Goal: Task Accomplishment & Management: Complete application form

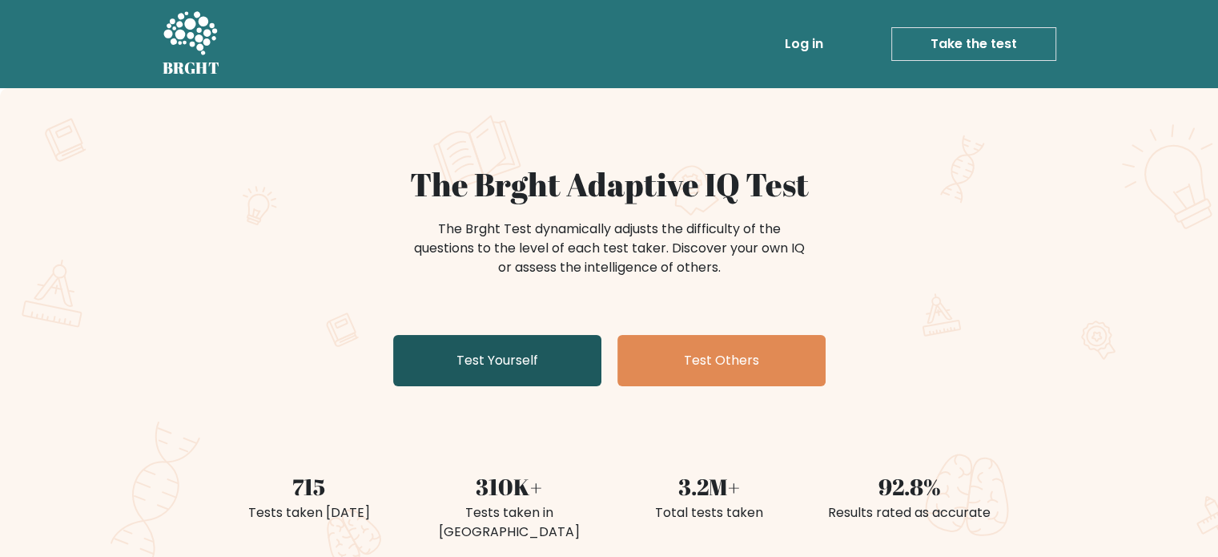
click at [512, 338] on link "Test Yourself" at bounding box center [497, 360] width 208 height 51
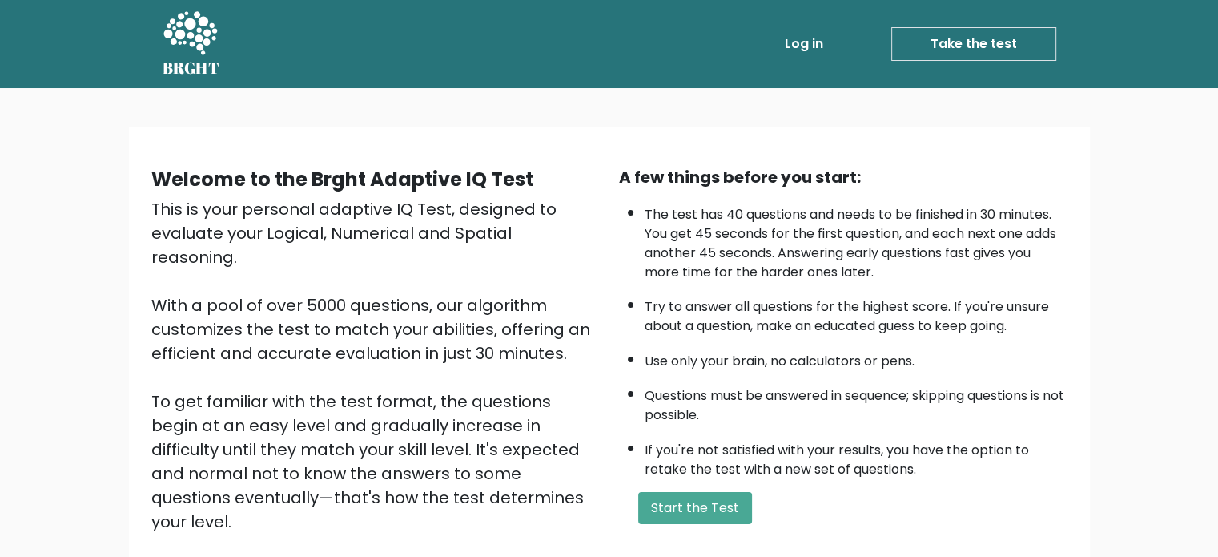
scroll to position [176, 0]
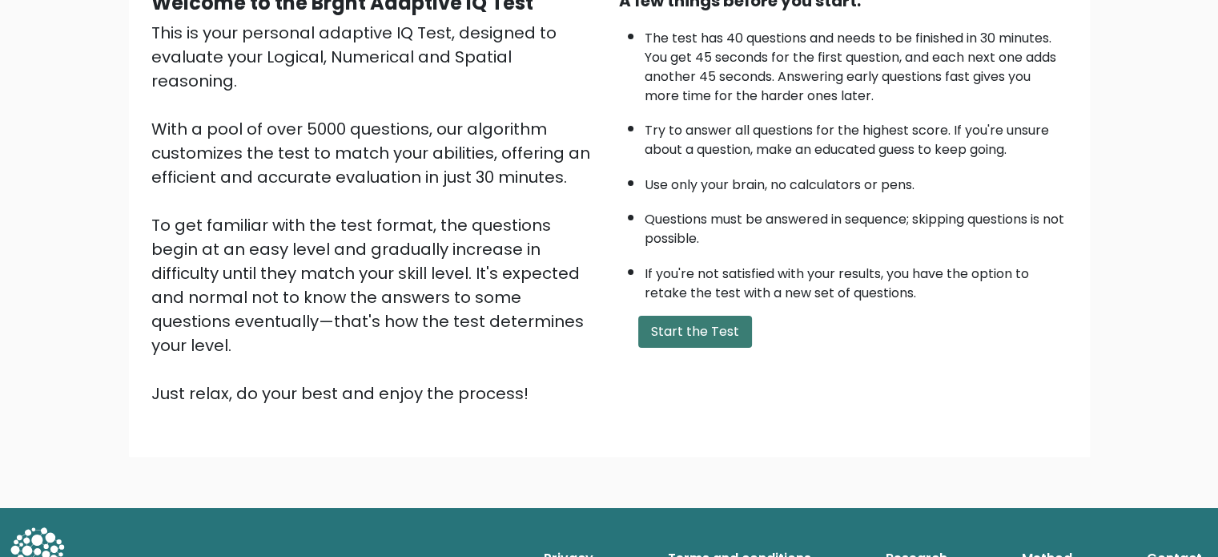
click at [705, 330] on button "Start the Test" at bounding box center [695, 331] width 114 height 32
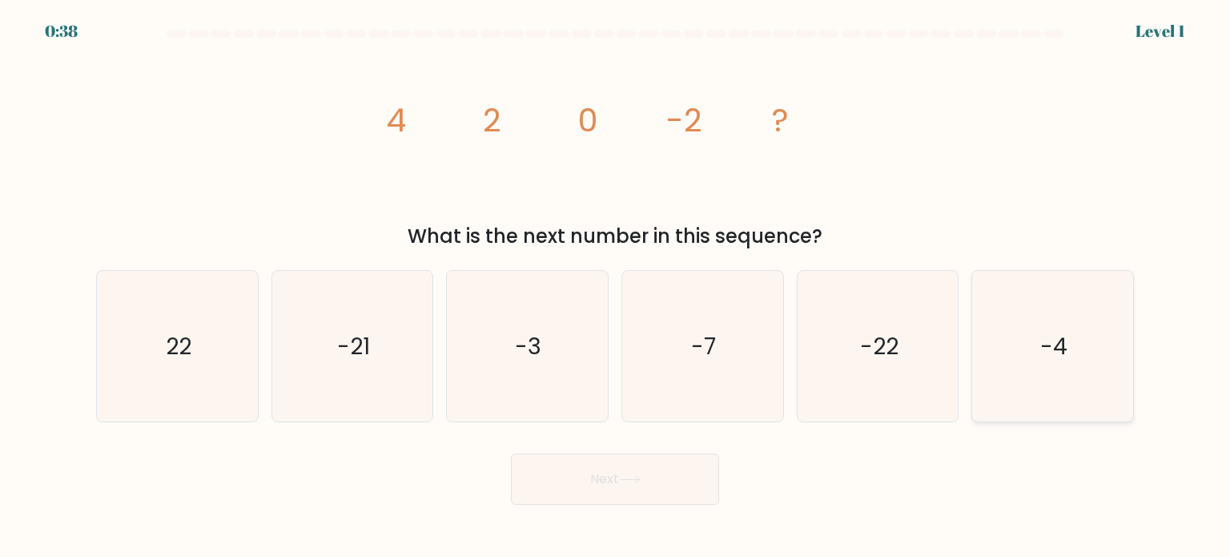
click at [1009, 349] on icon "-4" at bounding box center [1052, 346] width 151 height 151
click at [616, 287] on input "f. -4" at bounding box center [615, 283] width 1 height 8
radio input "true"
click at [663, 469] on button "Next" at bounding box center [615, 478] width 208 height 51
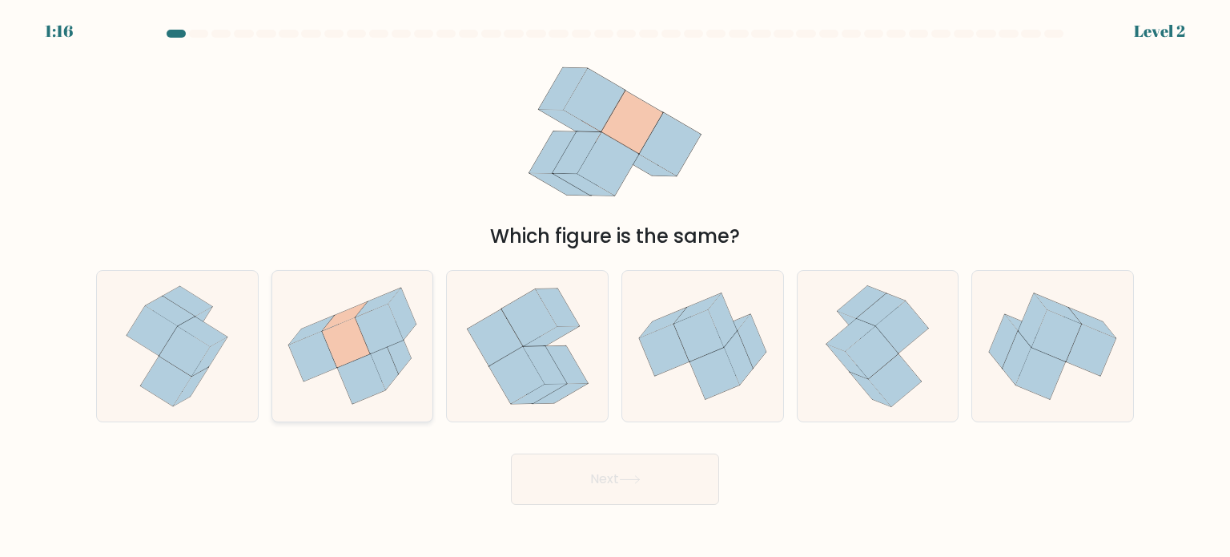
click at [377, 362] on icon at bounding box center [384, 364] width 27 height 52
click at [615, 287] on input "b." at bounding box center [615, 283] width 1 height 8
radio input "true"
drag, startPoint x: 561, startPoint y: 466, endPoint x: 568, endPoint y: 472, distance: 9.1
click at [564, 469] on button "Next" at bounding box center [615, 478] width 208 height 51
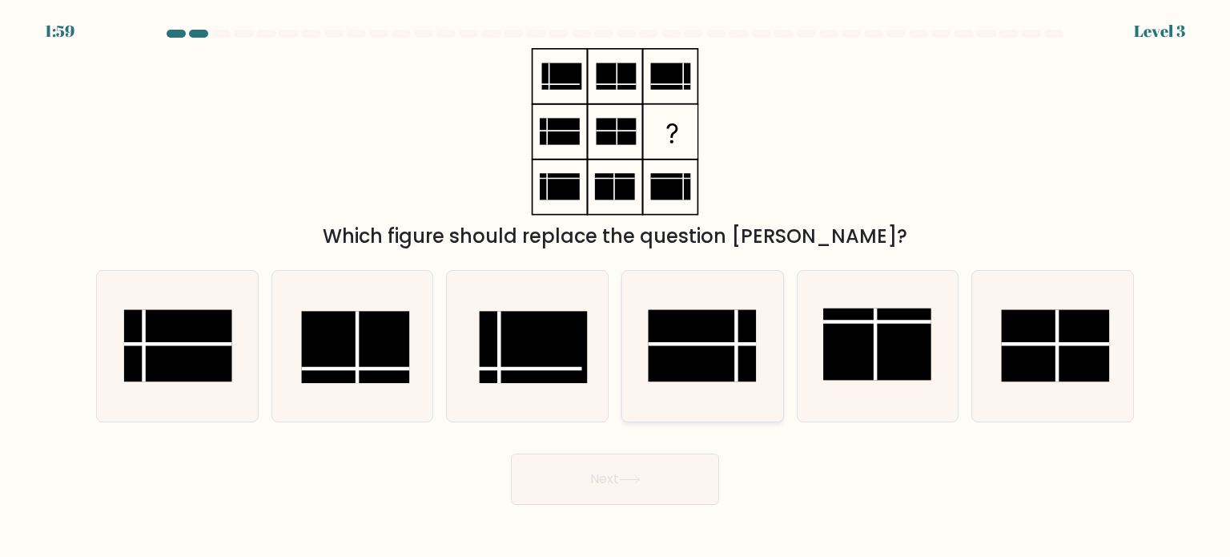
click at [685, 281] on icon at bounding box center [702, 346] width 151 height 151
click at [616, 281] on input "d." at bounding box center [615, 283] width 1 height 8
radio input "true"
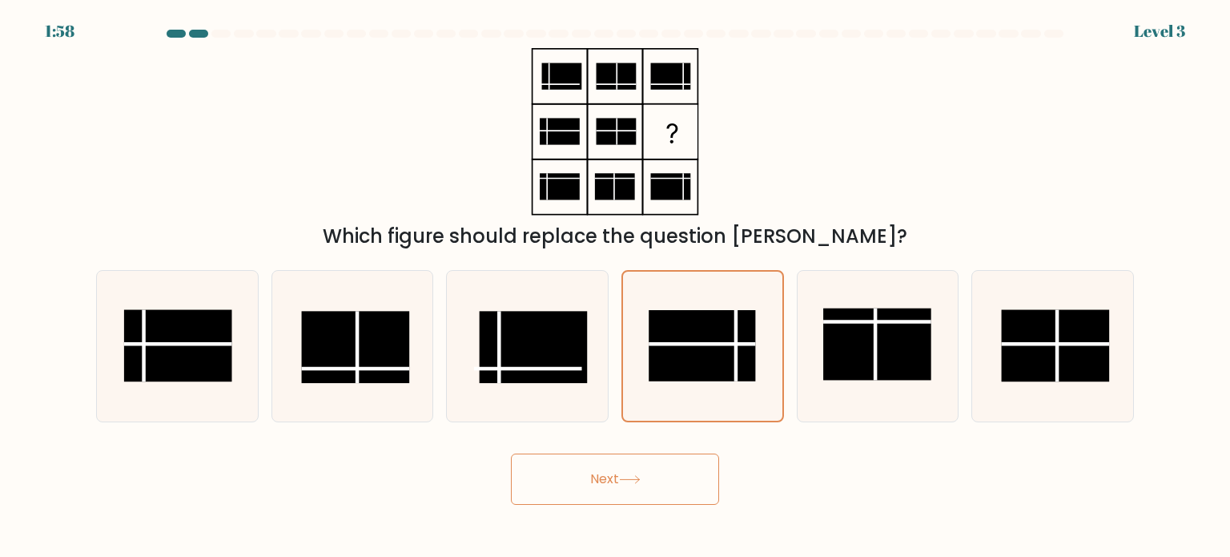
click at [692, 465] on button "Next" at bounding box center [615, 478] width 208 height 51
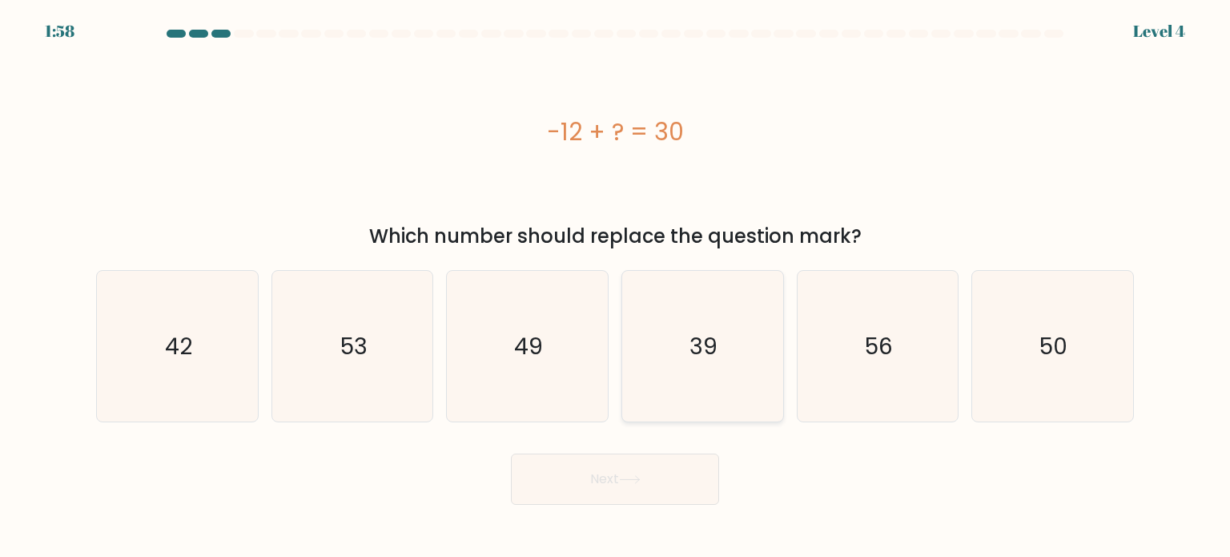
click at [684, 340] on icon "39" at bounding box center [702, 346] width 151 height 151
click at [616, 287] on input "d. 39" at bounding box center [615, 283] width 1 height 8
radio input "true"
click at [648, 472] on button "Next" at bounding box center [615, 478] width 208 height 51
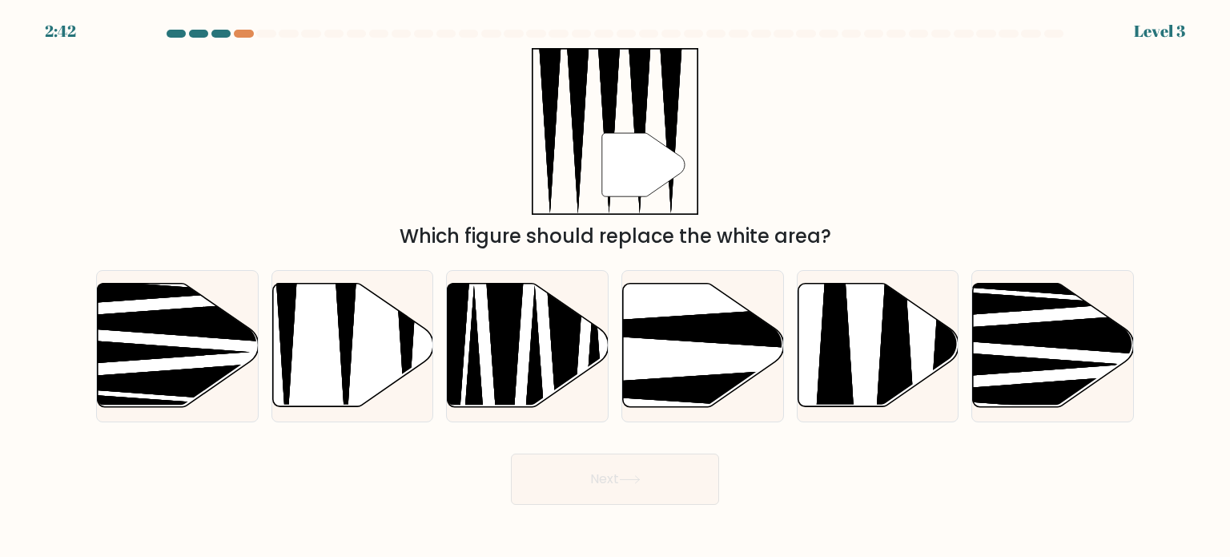
click at [477, 357] on icon at bounding box center [474, 426] width 42 height 283
click at [615, 287] on input "c." at bounding box center [615, 283] width 1 height 8
radio input "true"
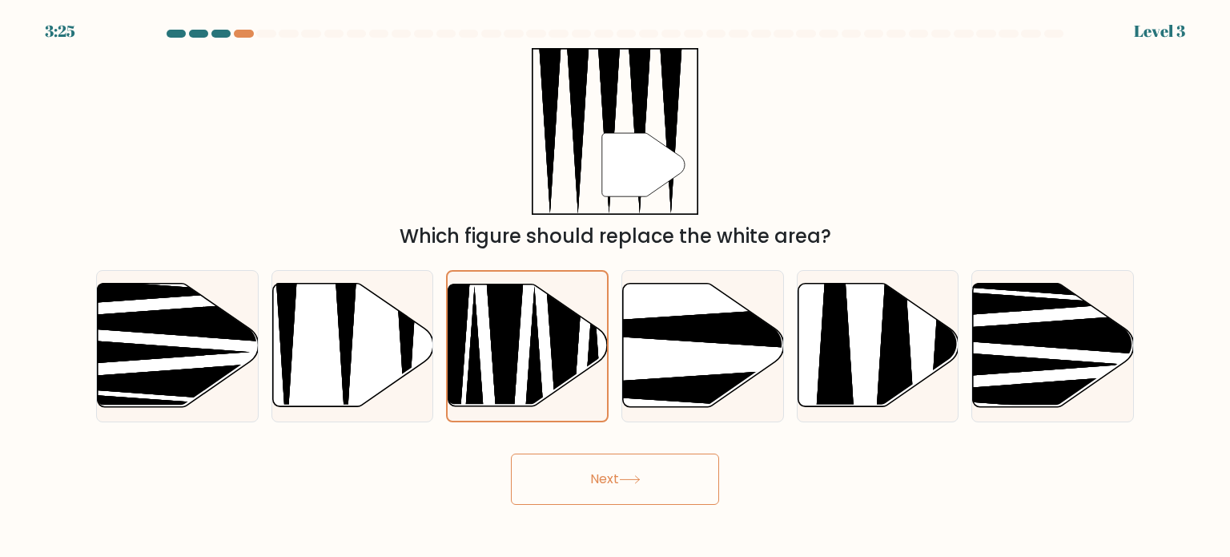
click at [625, 484] on button "Next" at bounding box center [615, 478] width 208 height 51
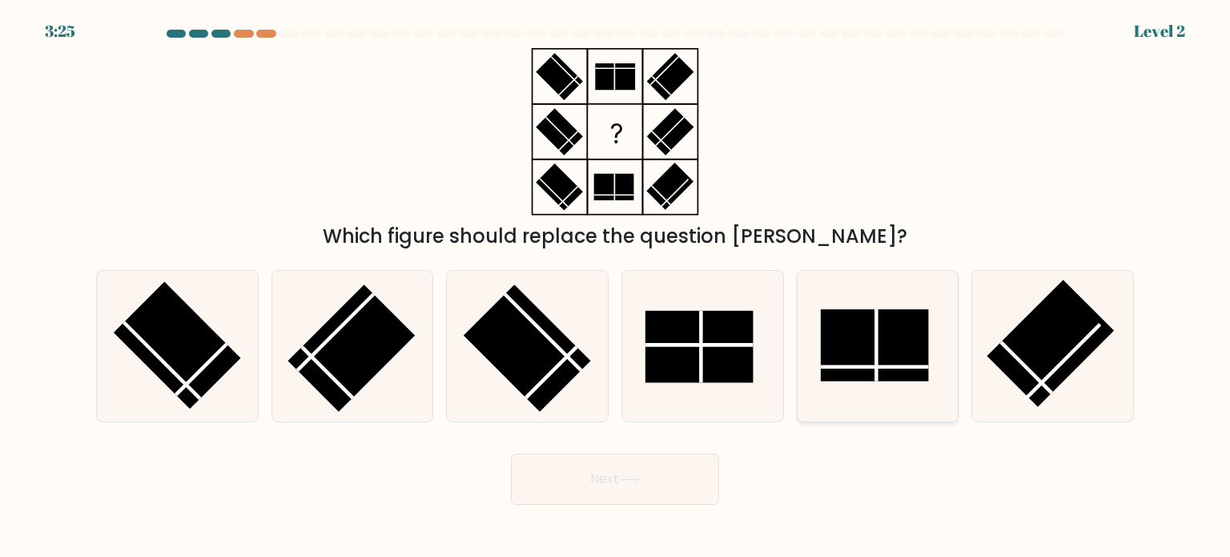
click at [938, 358] on icon at bounding box center [877, 346] width 151 height 151
click at [616, 287] on input "e." at bounding box center [615, 283] width 1 height 8
radio input "true"
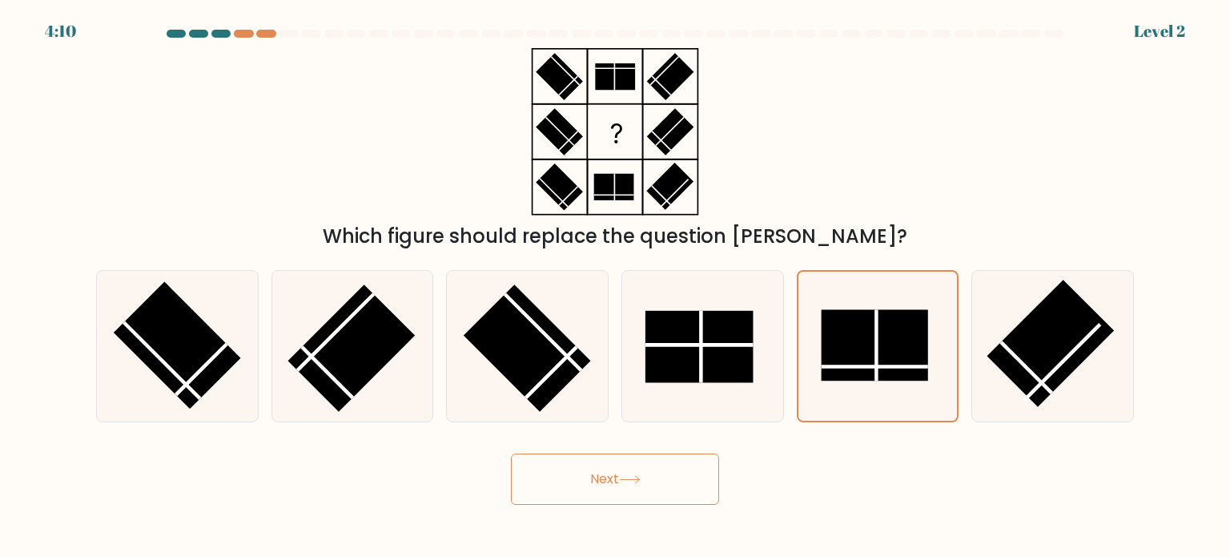
click at [678, 489] on button "Next" at bounding box center [615, 478] width 208 height 51
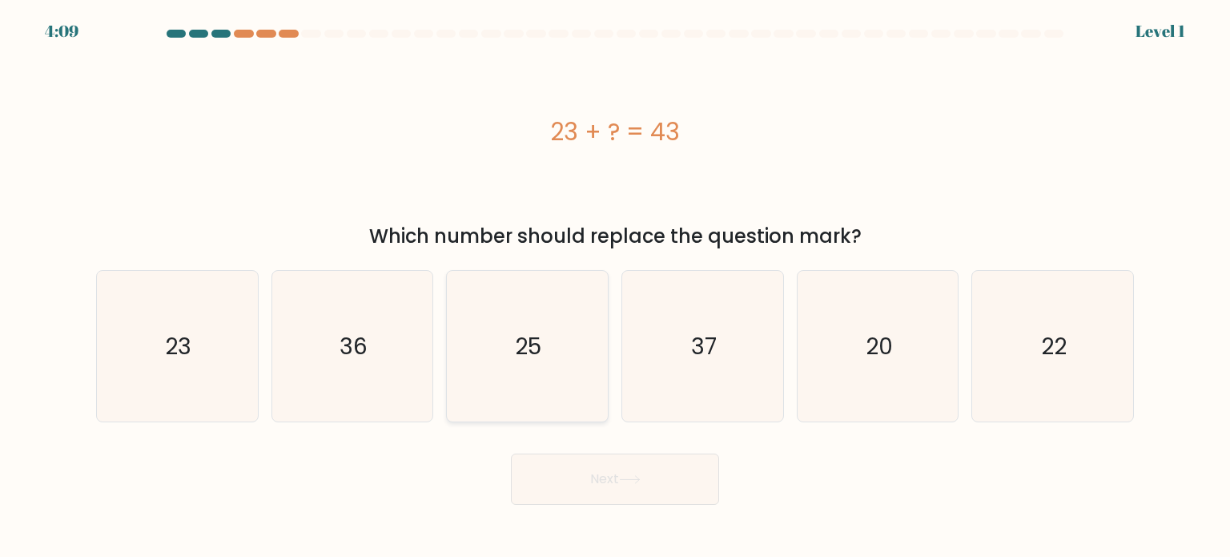
click at [469, 362] on icon "25" at bounding box center [527, 346] width 151 height 151
click at [615, 287] on input "c. 25" at bounding box center [615, 283] width 1 height 8
radio input "true"
drag, startPoint x: 609, startPoint y: 463, endPoint x: 511, endPoint y: 393, distance: 120.6
click at [610, 463] on button "Next" at bounding box center [615, 478] width 208 height 51
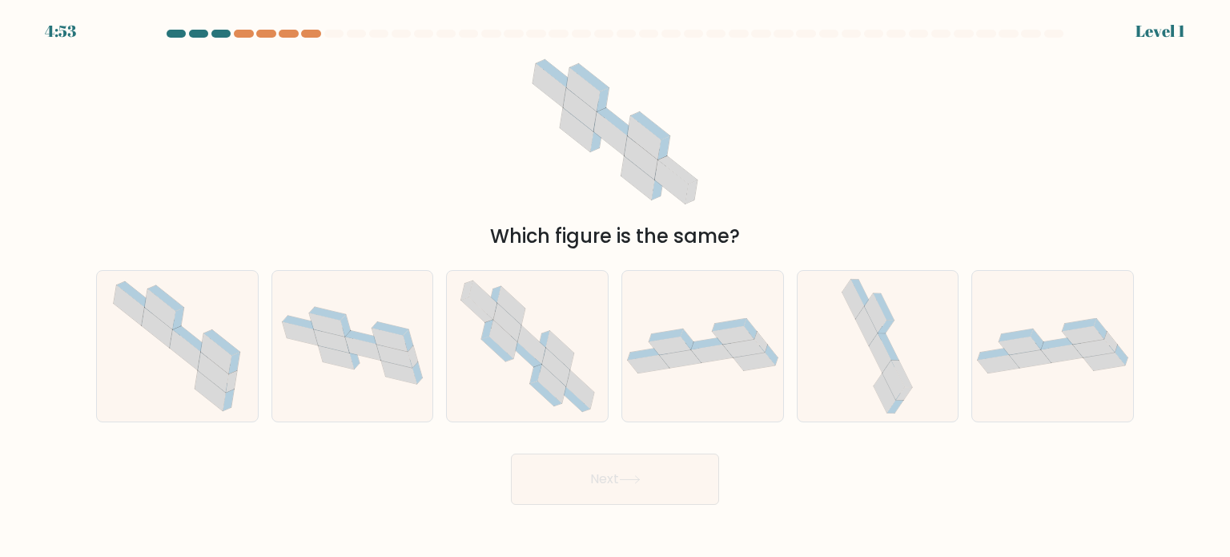
click at [363, 349] on icon at bounding box center [362, 348] width 35 height 23
click at [615, 287] on input "b." at bounding box center [615, 283] width 1 height 8
radio input "true"
drag, startPoint x: 576, startPoint y: 441, endPoint x: 590, endPoint y: 457, distance: 21.5
click at [581, 444] on form at bounding box center [615, 267] width 1230 height 475
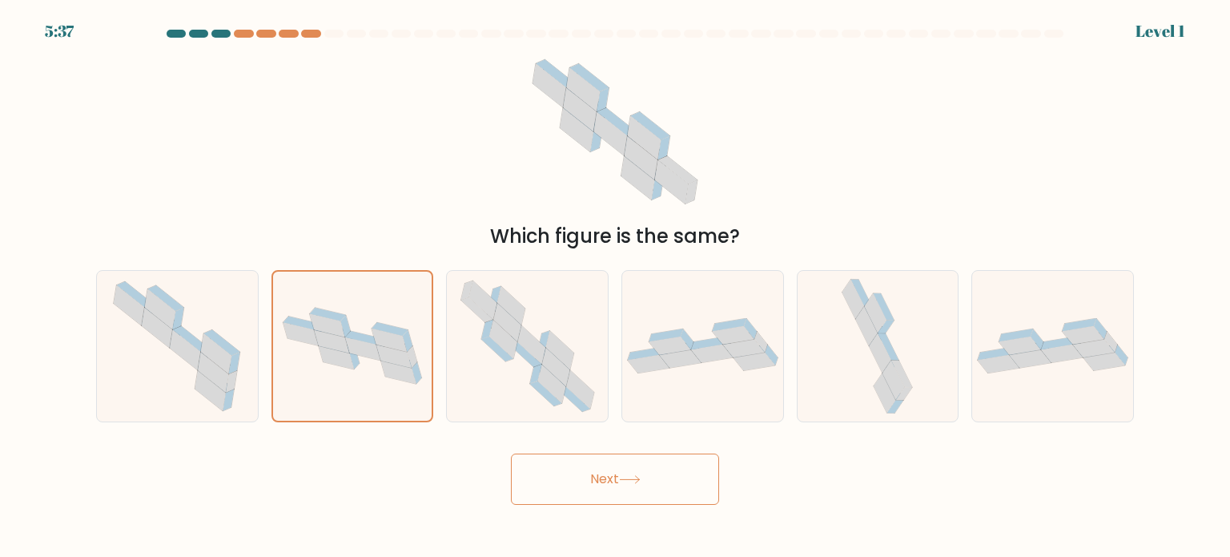
click at [596, 463] on button "Next" at bounding box center [615, 478] width 208 height 51
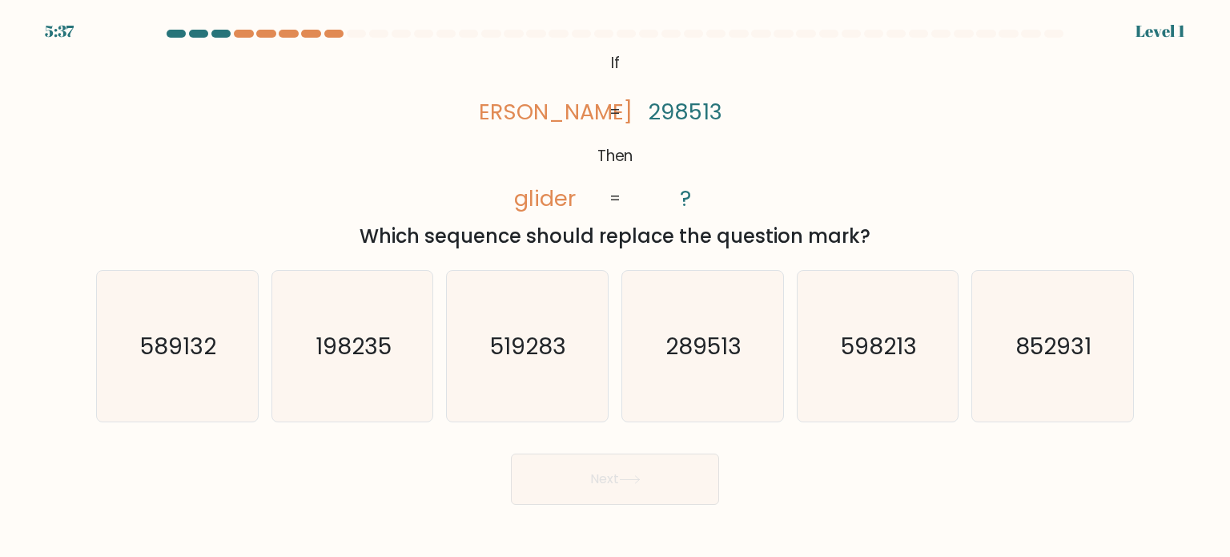
click at [922, 357] on icon "598213" at bounding box center [877, 346] width 151 height 151
click at [616, 287] on input "e. 598213" at bounding box center [615, 283] width 1 height 8
radio input "true"
click at [629, 503] on body "6:21 Level 1 If" at bounding box center [615, 278] width 1230 height 557
click at [630, 488] on button "Next" at bounding box center [615, 478] width 208 height 51
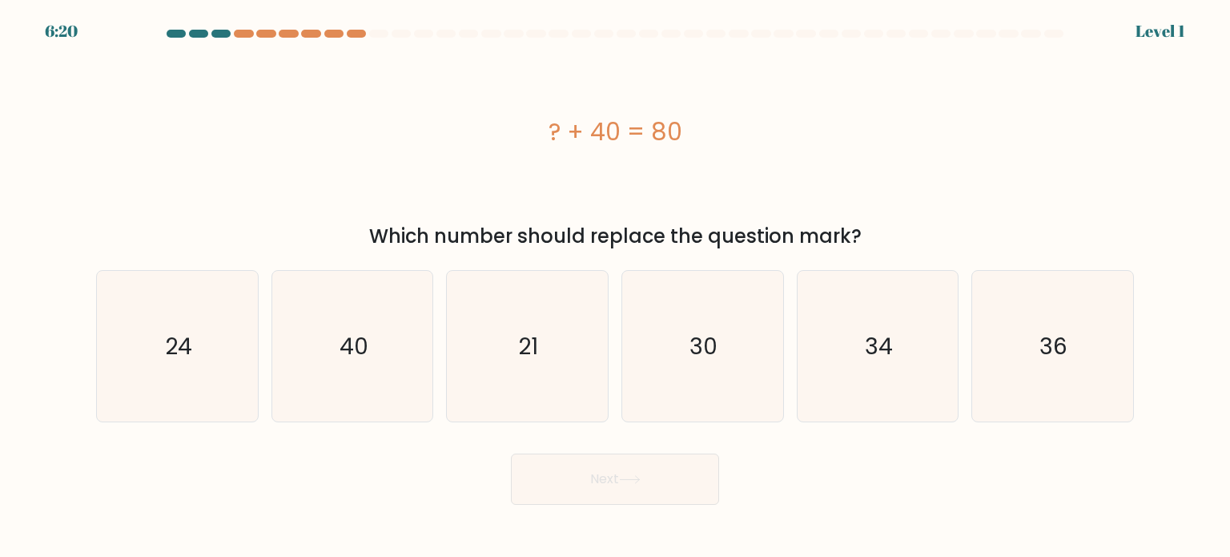
click at [440, 383] on div "c. 21" at bounding box center [527, 346] width 175 height 152
click at [497, 396] on icon "21" at bounding box center [527, 346] width 151 height 151
click at [615, 287] on input "c. 21" at bounding box center [615, 283] width 1 height 8
radio input "true"
click at [551, 480] on button "Next" at bounding box center [615, 478] width 208 height 51
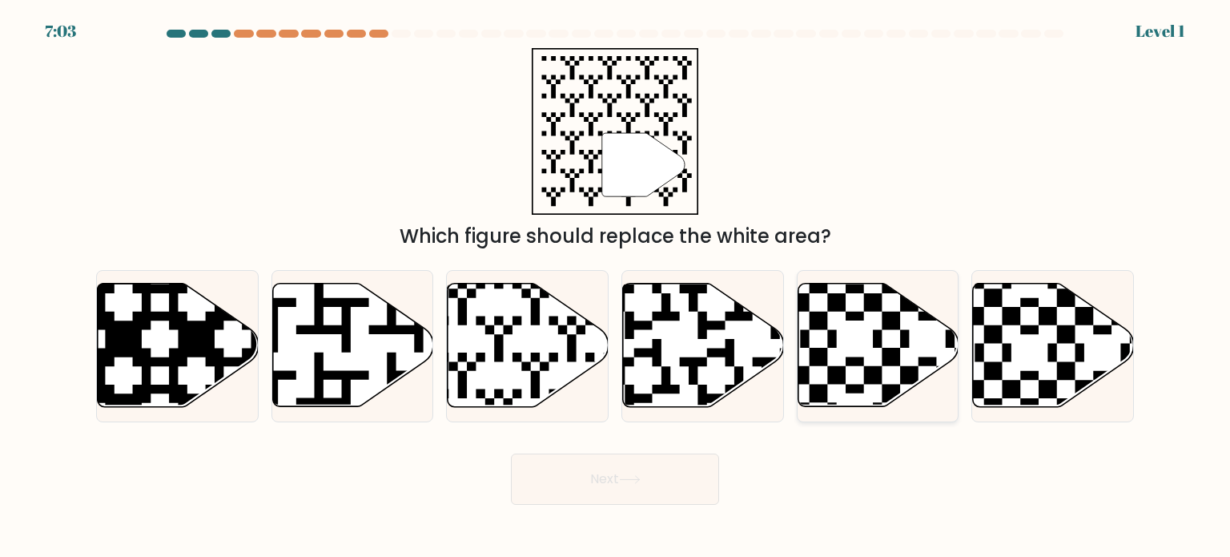
click at [946, 342] on icon at bounding box center [927, 411] width 291 height 291
click at [616, 287] on input "e." at bounding box center [615, 283] width 1 height 8
radio input "true"
click at [682, 492] on button "Next" at bounding box center [615, 478] width 208 height 51
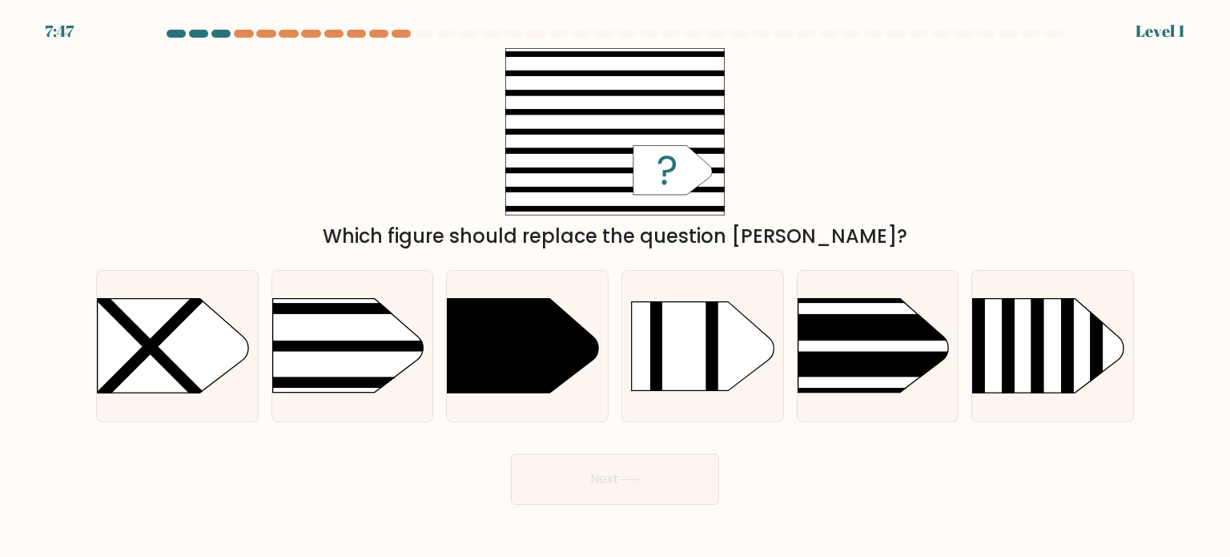
click at [605, 464] on button "Next" at bounding box center [615, 478] width 208 height 51
click at [404, 361] on rect at bounding box center [237, 272] width 418 height 318
click at [615, 287] on input "b." at bounding box center [615, 283] width 1 height 8
radio input "true"
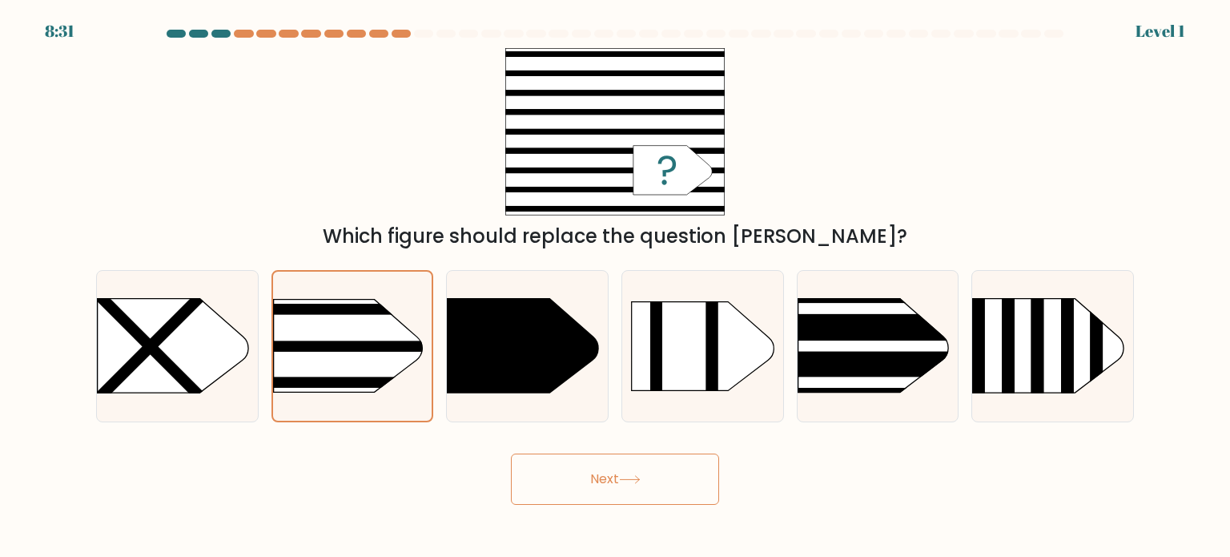
click at [549, 504] on body "8:31 Level 1 a." at bounding box center [615, 278] width 1230 height 557
click at [586, 464] on button "Next" at bounding box center [615, 478] width 208 height 51
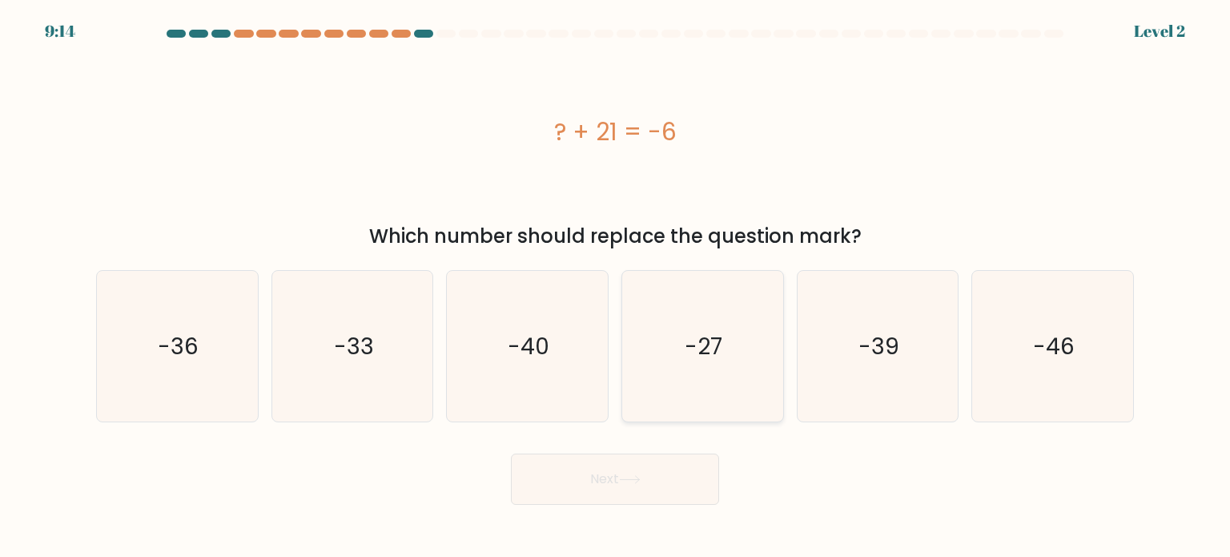
click at [682, 395] on icon "-27" at bounding box center [702, 346] width 151 height 151
click at [616, 287] on input "d. -27" at bounding box center [615, 283] width 1 height 8
radio input "true"
click at [664, 492] on button "Next" at bounding box center [615, 478] width 208 height 51
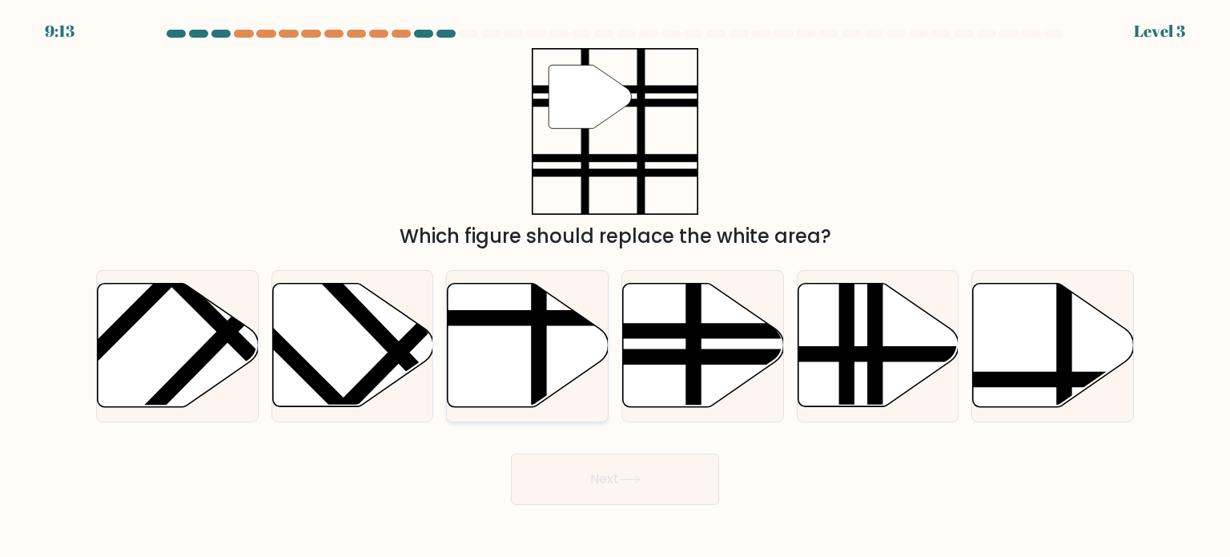
click at [561, 381] on icon at bounding box center [528, 344] width 161 height 123
click at [615, 287] on input "c." at bounding box center [615, 283] width 1 height 8
radio input "true"
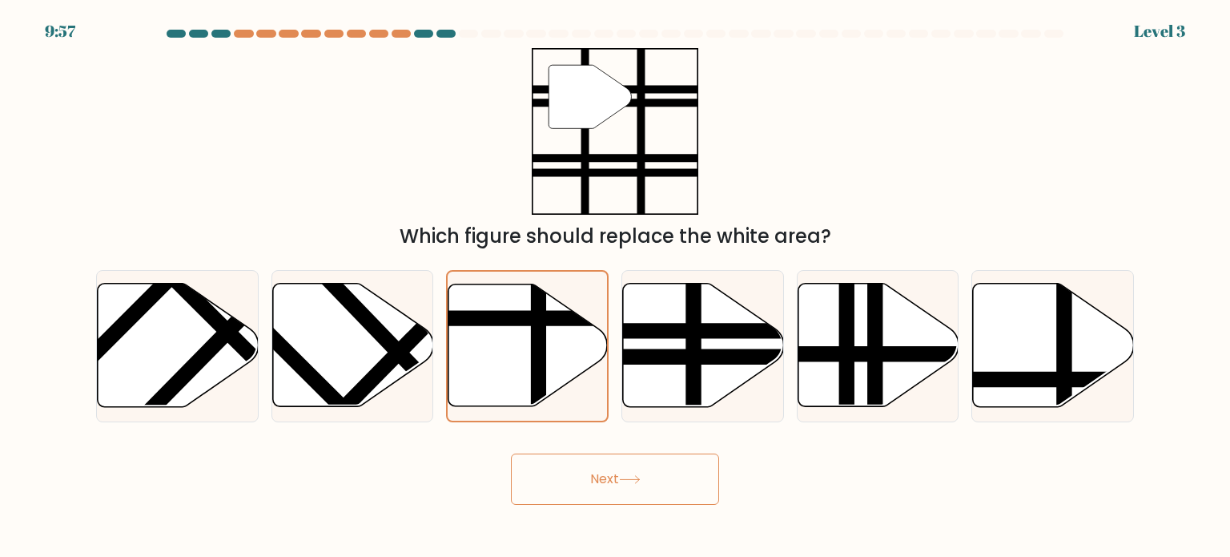
drag, startPoint x: 584, startPoint y: 480, endPoint x: 589, endPoint y: 464, distance: 17.5
click at [584, 479] on button "Next" at bounding box center [615, 478] width 208 height 51
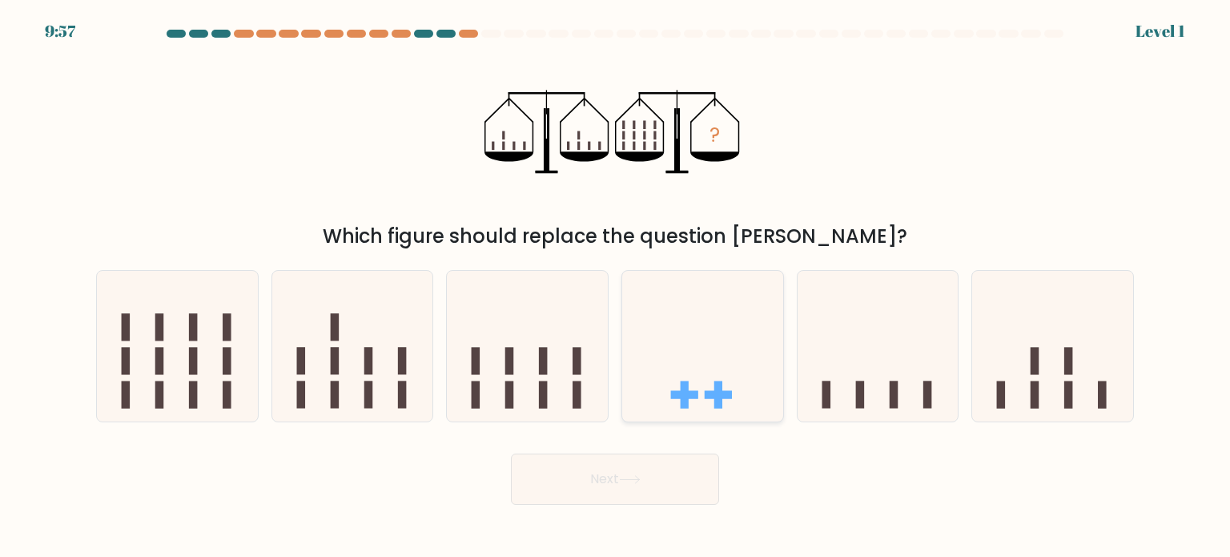
click at [639, 396] on icon at bounding box center [702, 345] width 161 height 133
click at [616, 287] on input "d." at bounding box center [615, 283] width 1 height 8
radio input "true"
drag, startPoint x: 644, startPoint y: 480, endPoint x: 638, endPoint y: 471, distance: 10.4
click at [641, 478] on icon at bounding box center [630, 479] width 22 height 9
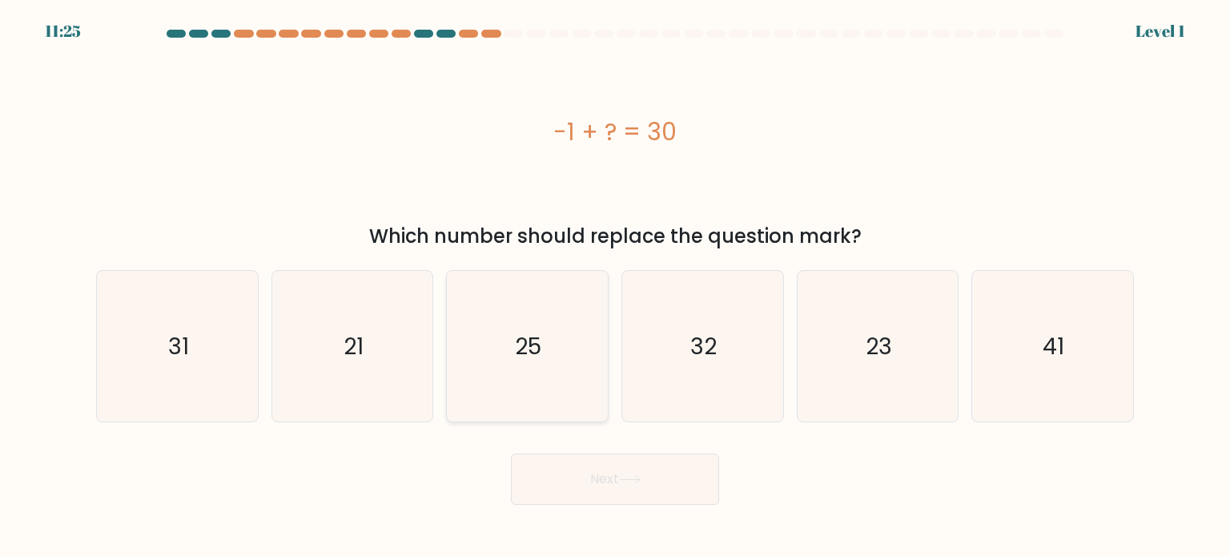
drag, startPoint x: 563, startPoint y: 384, endPoint x: 565, endPoint y: 392, distance: 9.0
click at [563, 384] on icon "25" at bounding box center [527, 346] width 151 height 151
click at [615, 287] on input "c. 25" at bounding box center [615, 283] width 1 height 8
radio input "true"
click at [605, 474] on button "Next" at bounding box center [615, 478] width 208 height 51
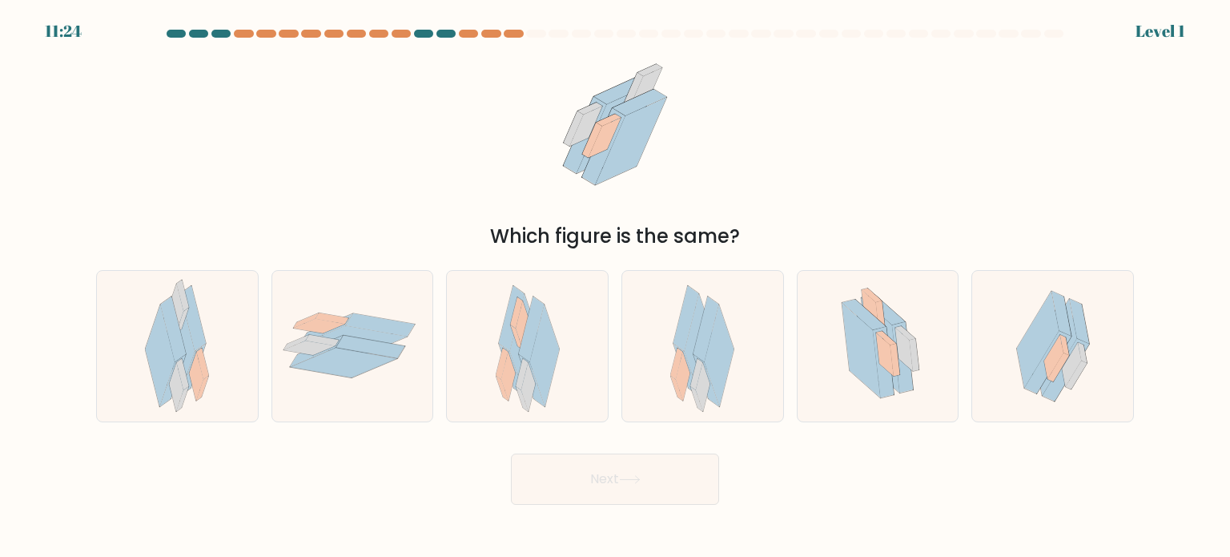
click at [793, 381] on div "e." at bounding box center [877, 346] width 175 height 152
click at [660, 466] on button "Next" at bounding box center [615, 478] width 208 height 51
click at [672, 389] on icon at bounding box center [702, 346] width 64 height 151
click at [616, 287] on input "d." at bounding box center [615, 283] width 1 height 8
radio input "true"
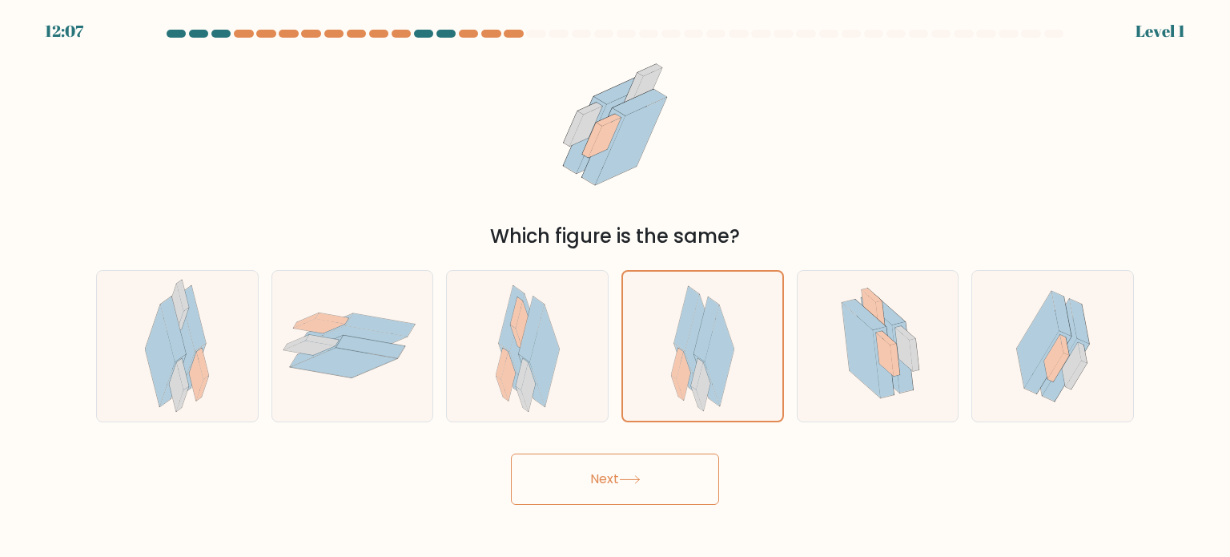
click at [665, 457] on button "Next" at bounding box center [615, 478] width 208 height 51
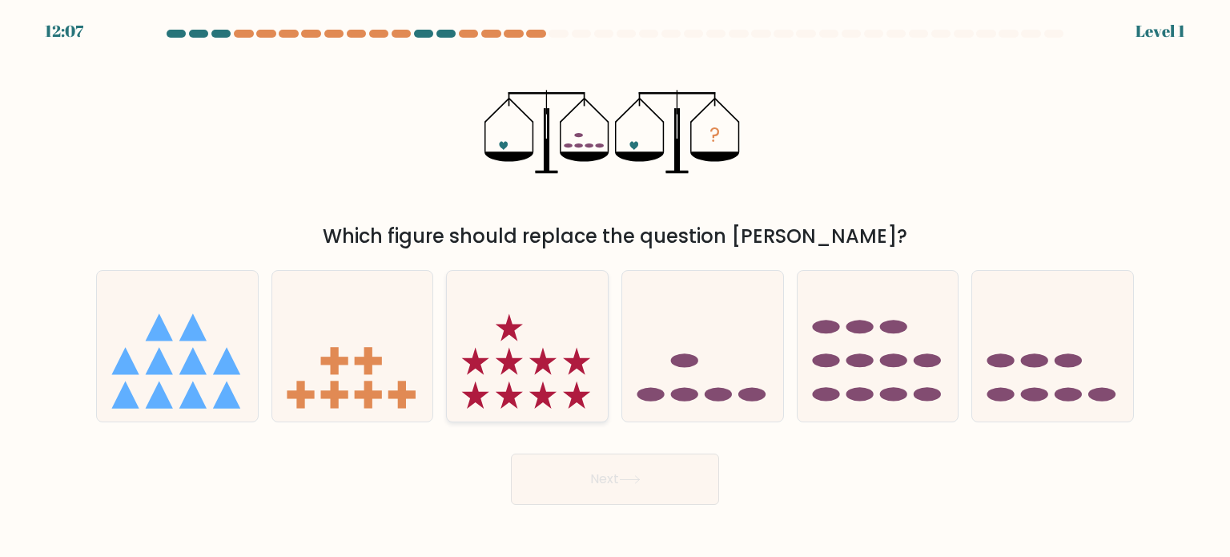
click at [594, 392] on icon at bounding box center [527, 345] width 161 height 133
click at [615, 287] on input "c." at bounding box center [615, 283] width 1 height 8
radio input "true"
click at [605, 464] on button "Next" at bounding box center [615, 478] width 208 height 51
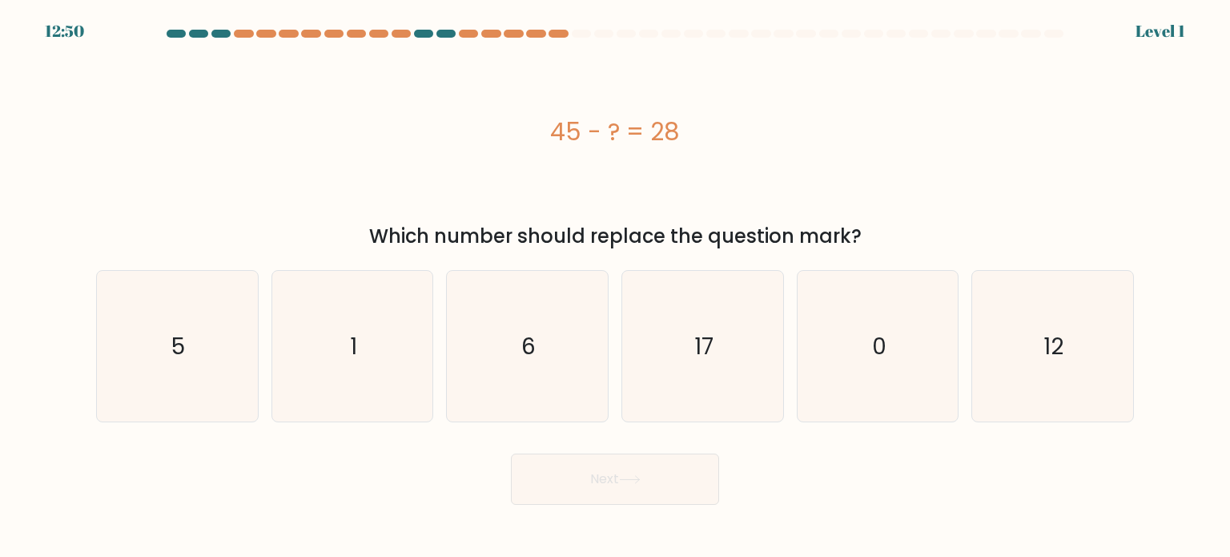
click at [587, 395] on icon "6" at bounding box center [527, 346] width 151 height 151
click at [615, 287] on input "c. 6" at bounding box center [615, 283] width 1 height 8
radio input "true"
click at [597, 473] on button "Next" at bounding box center [615, 478] width 208 height 51
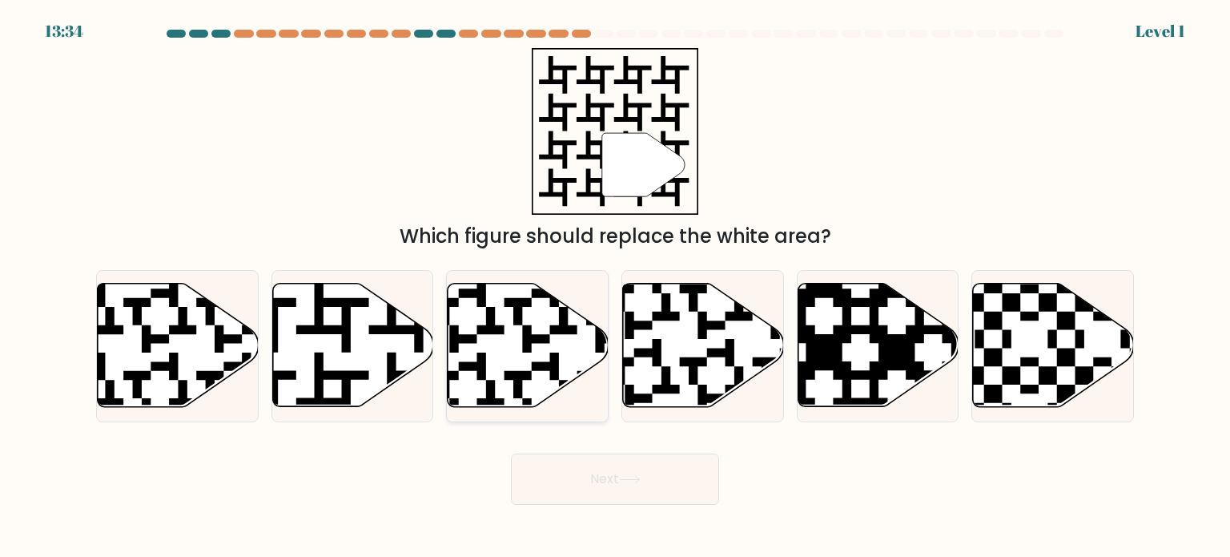
click at [585, 390] on icon at bounding box center [527, 346] width 161 height 126
click at [615, 287] on input "c." at bounding box center [615, 283] width 1 height 8
radio input "true"
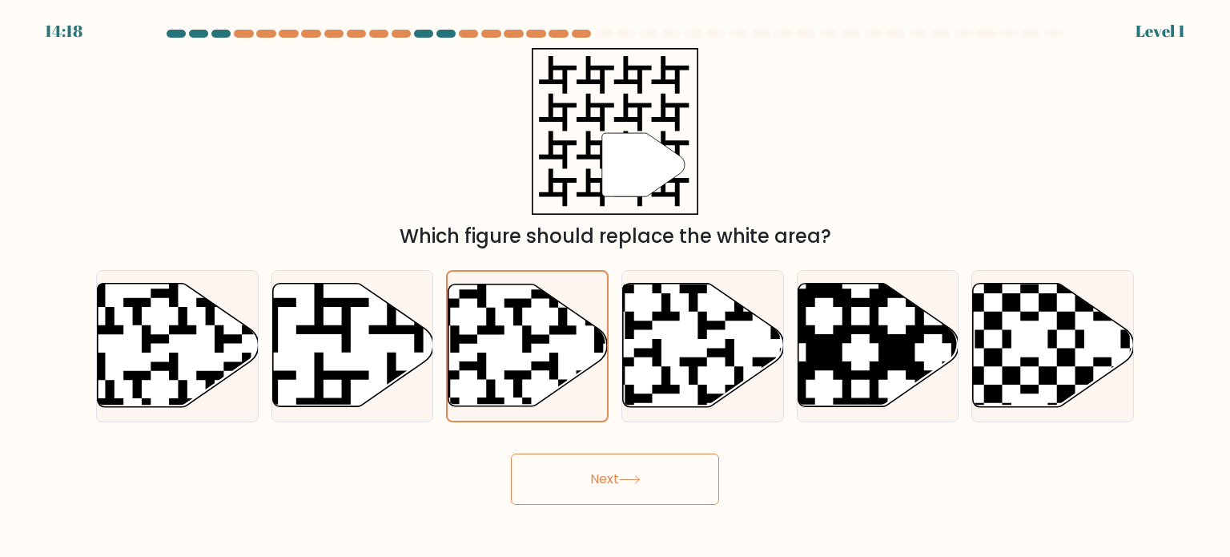
click at [605, 480] on button "Next" at bounding box center [615, 478] width 208 height 51
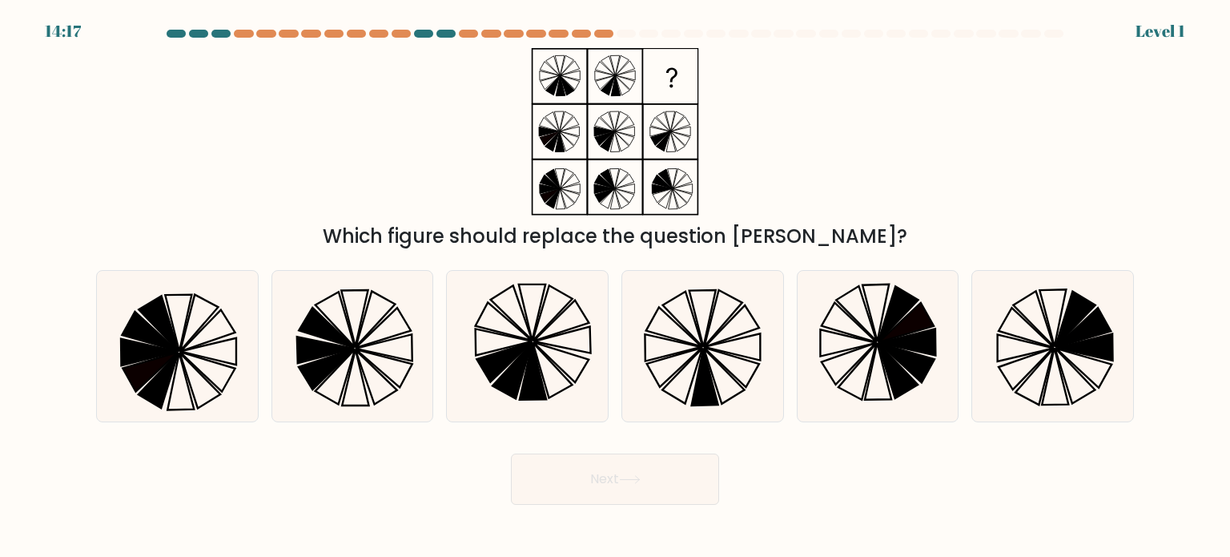
click at [608, 458] on div "Next" at bounding box center [614, 472] width 1057 height 63
click at [577, 396] on icon at bounding box center [527, 346] width 151 height 151
click at [615, 287] on input "c." at bounding box center [615, 283] width 1 height 8
radio input "true"
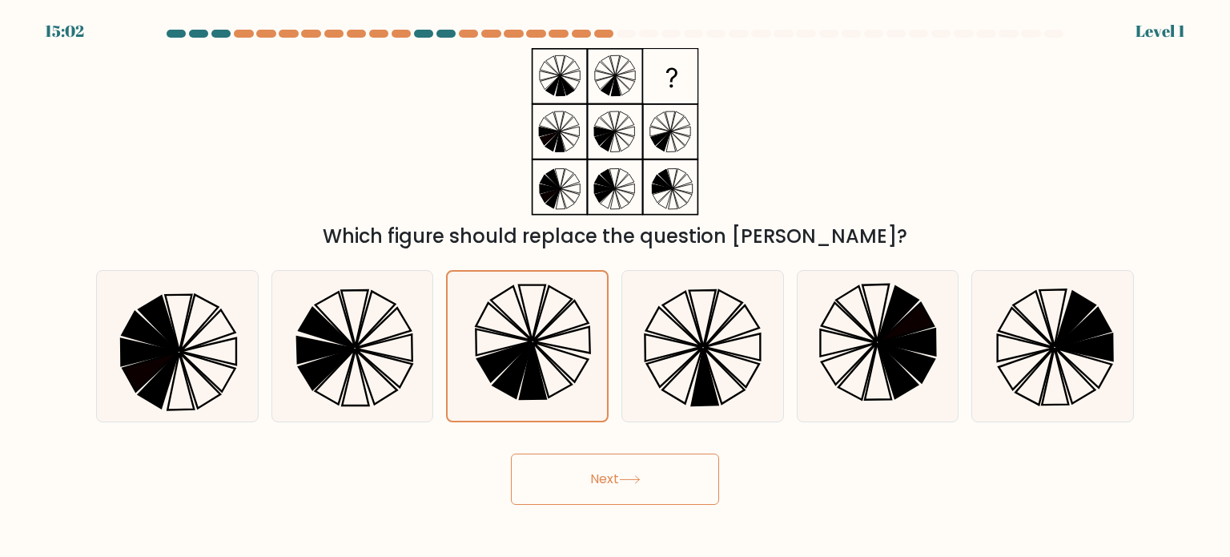
click at [595, 448] on div "Next" at bounding box center [614, 472] width 1057 height 63
click at [602, 468] on button "Next" at bounding box center [615, 478] width 208 height 51
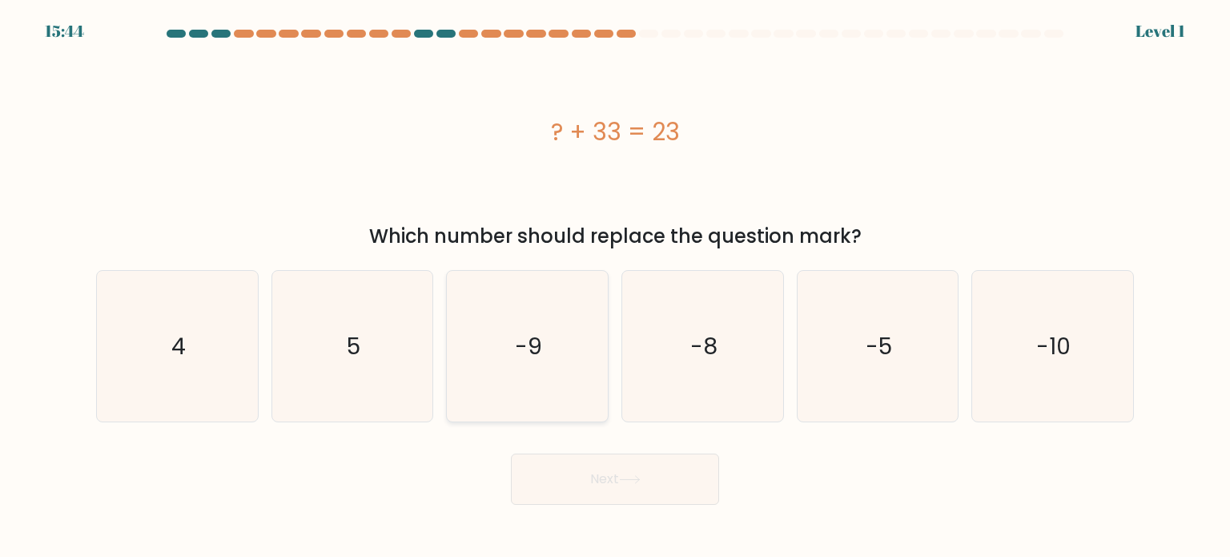
click at [581, 390] on icon "-9" at bounding box center [527, 346] width 151 height 151
click at [615, 287] on input "c. -9" at bounding box center [615, 283] width 1 height 8
radio input "true"
click at [597, 471] on button "Next" at bounding box center [615, 478] width 208 height 51
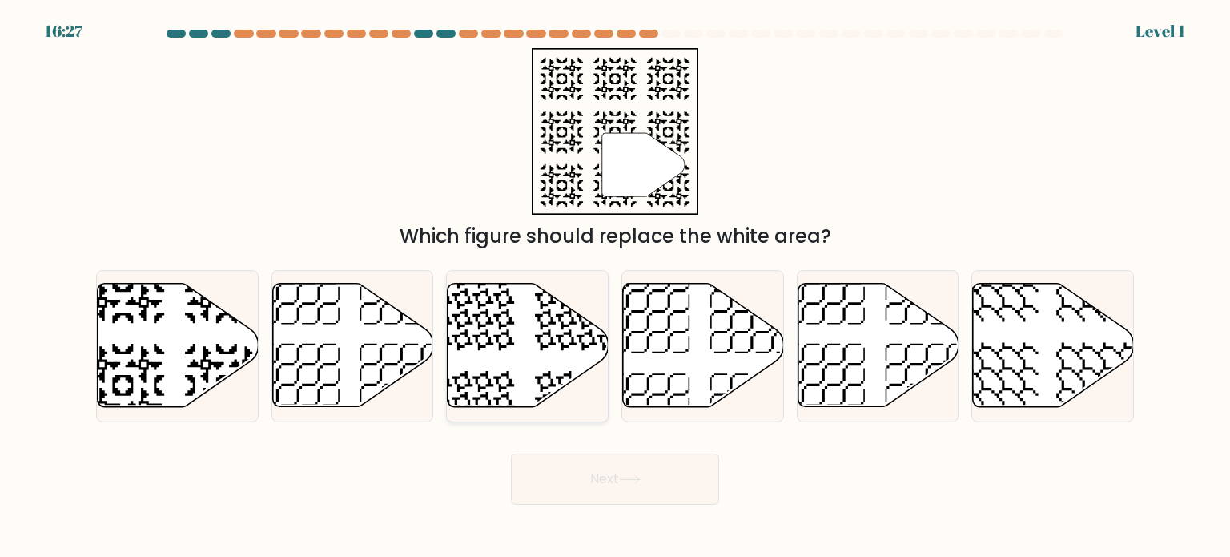
click at [605, 411] on div at bounding box center [527, 346] width 163 height 152
click at [615, 287] on input "c." at bounding box center [615, 283] width 1 height 8
radio input "true"
click at [615, 488] on button "Next" at bounding box center [615, 478] width 208 height 51
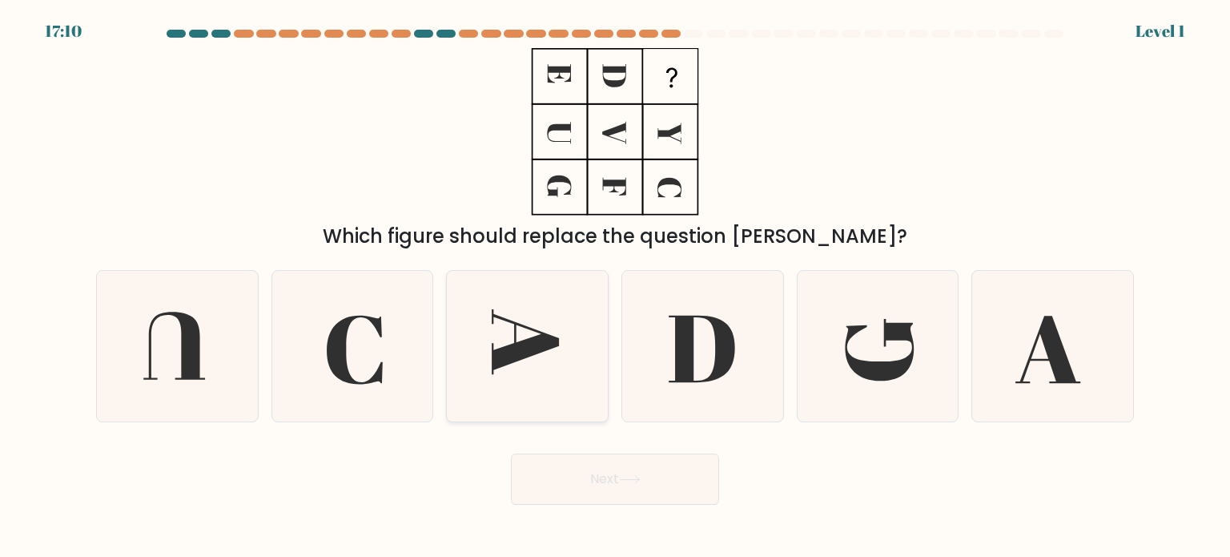
click at [549, 377] on icon at bounding box center [527, 346] width 151 height 151
click at [615, 287] on input "c." at bounding box center [615, 283] width 1 height 8
radio input "true"
click at [594, 489] on button "Next" at bounding box center [615, 478] width 208 height 51
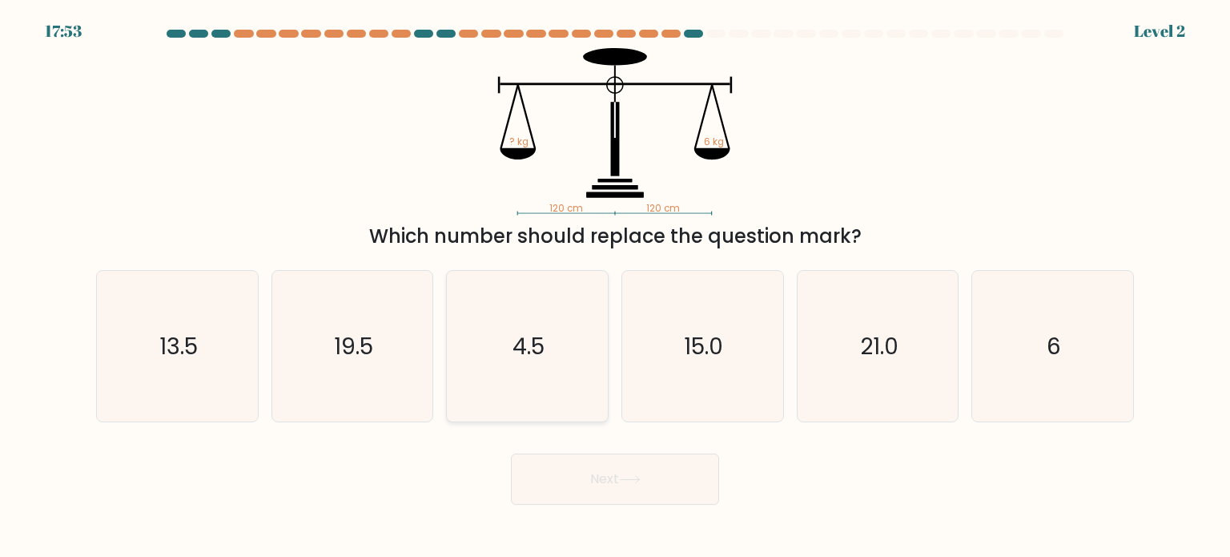
click at [504, 332] on icon "4.5" at bounding box center [527, 346] width 151 height 151
click at [615, 287] on input "c. 4.5" at bounding box center [615, 283] width 1 height 8
radio input "true"
click at [570, 465] on button "Next" at bounding box center [615, 478] width 208 height 51
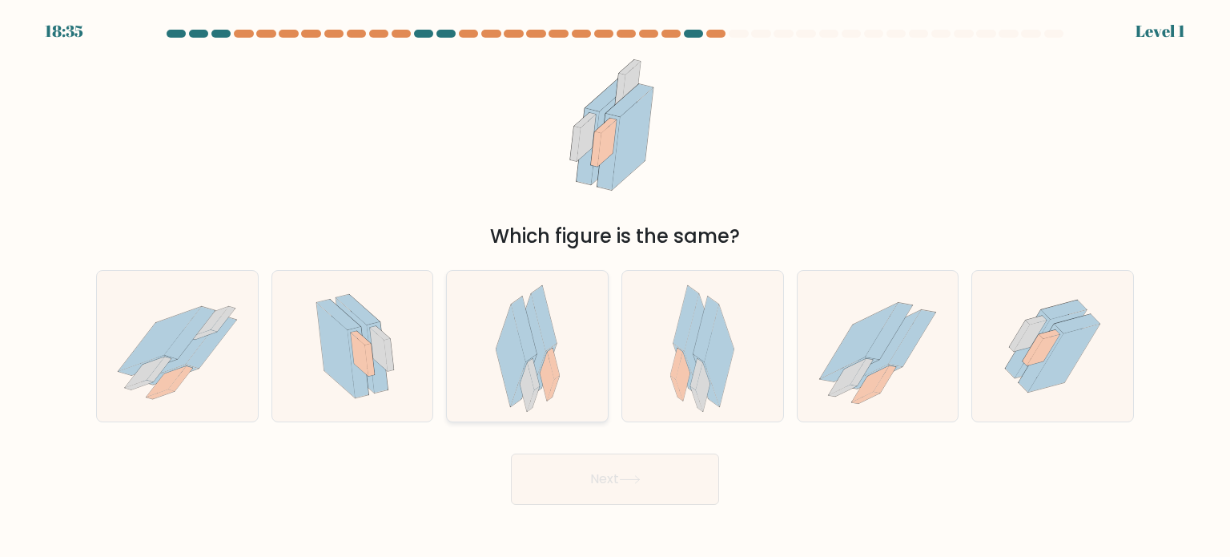
click at [544, 387] on icon at bounding box center [547, 376] width 14 height 49
click at [615, 287] on input "c." at bounding box center [615, 283] width 1 height 8
radio input "true"
click at [570, 476] on button "Next" at bounding box center [615, 478] width 208 height 51
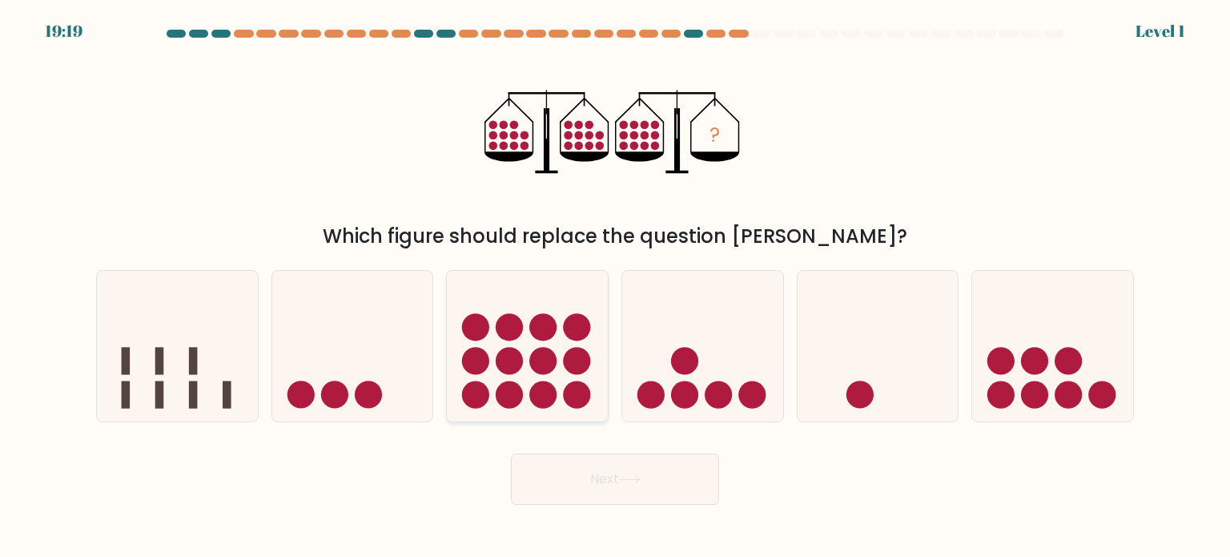
click at [548, 400] on circle at bounding box center [543, 393] width 27 height 27
click at [615, 287] on input "c." at bounding box center [615, 283] width 1 height 8
radio input "true"
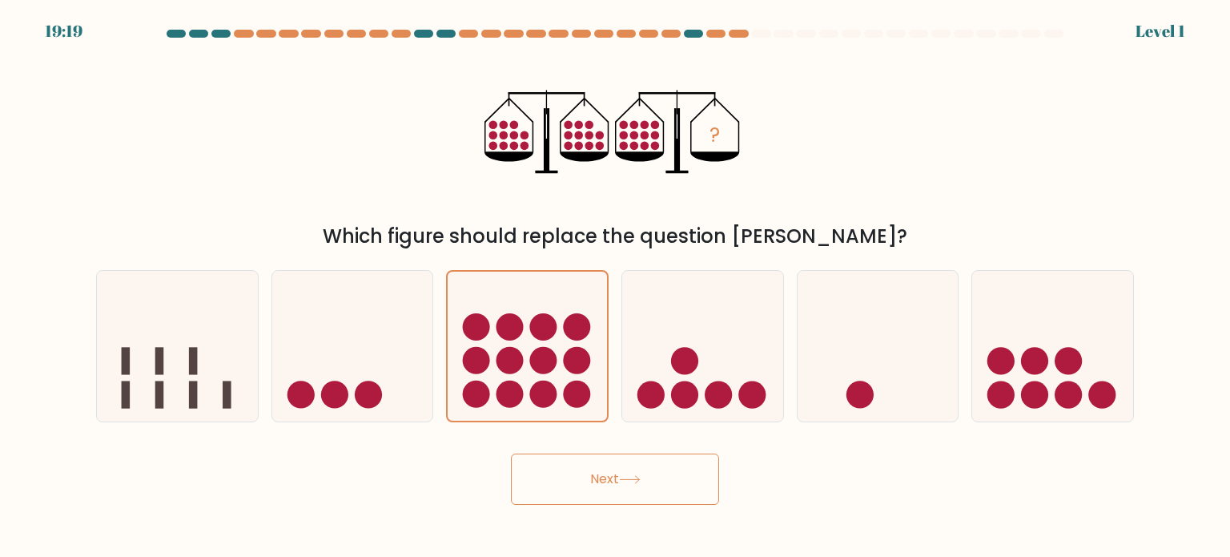
click at [560, 470] on button "Next" at bounding box center [615, 478] width 208 height 51
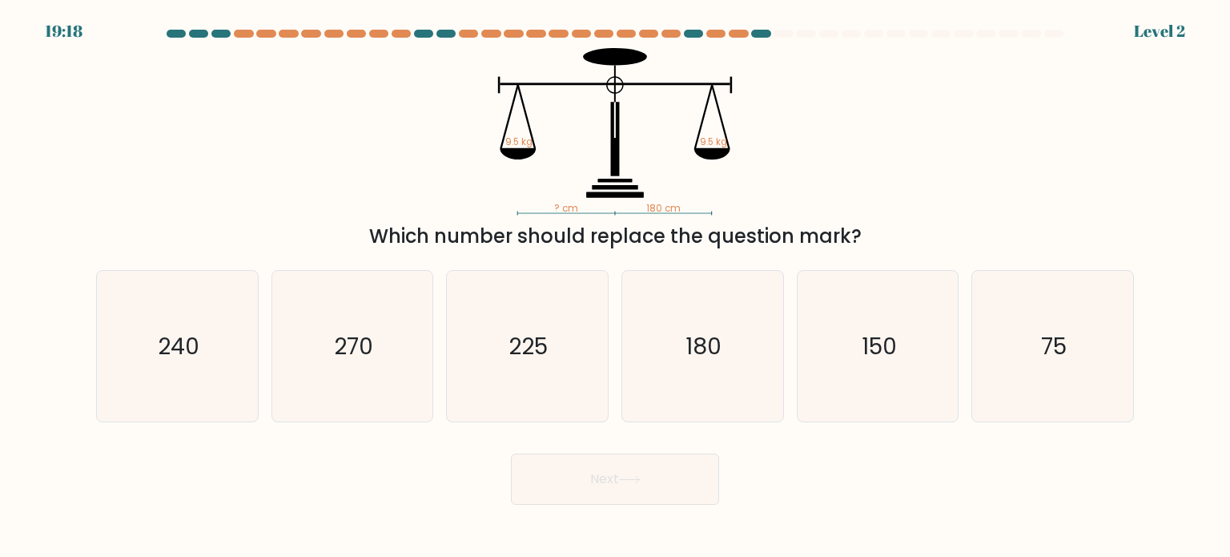
click at [558, 396] on icon "225" at bounding box center [527, 346] width 151 height 151
click at [615, 287] on input "c. 225" at bounding box center [615, 283] width 1 height 8
radio input "true"
click at [571, 469] on button "Next" at bounding box center [615, 478] width 208 height 51
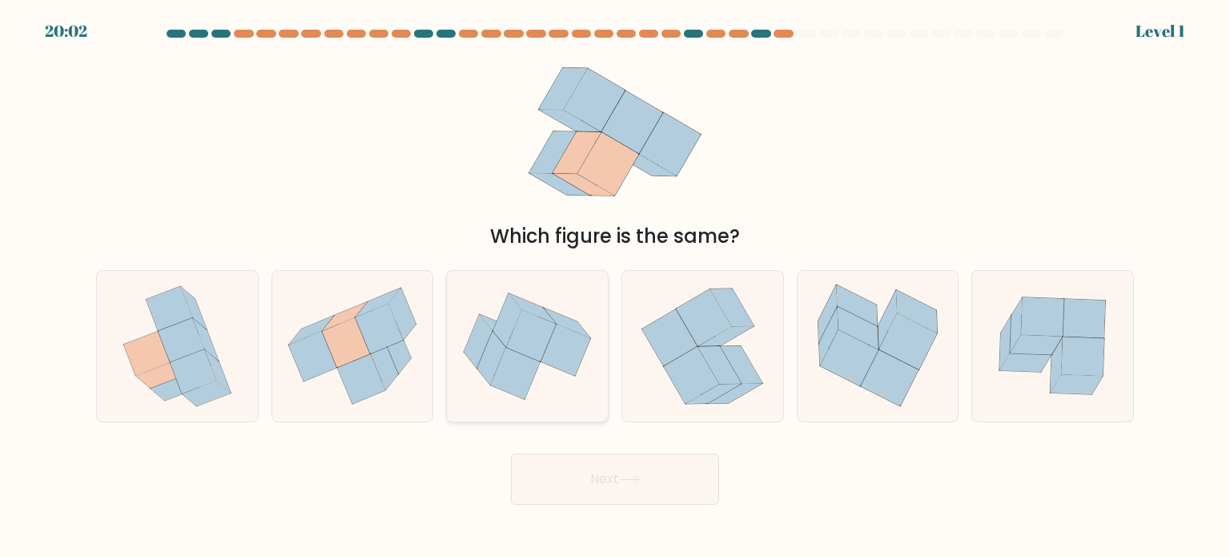
click at [559, 384] on icon at bounding box center [527, 346] width 161 height 135
click at [615, 287] on input "c." at bounding box center [615, 283] width 1 height 8
radio input "true"
click at [586, 485] on button "Next" at bounding box center [615, 478] width 208 height 51
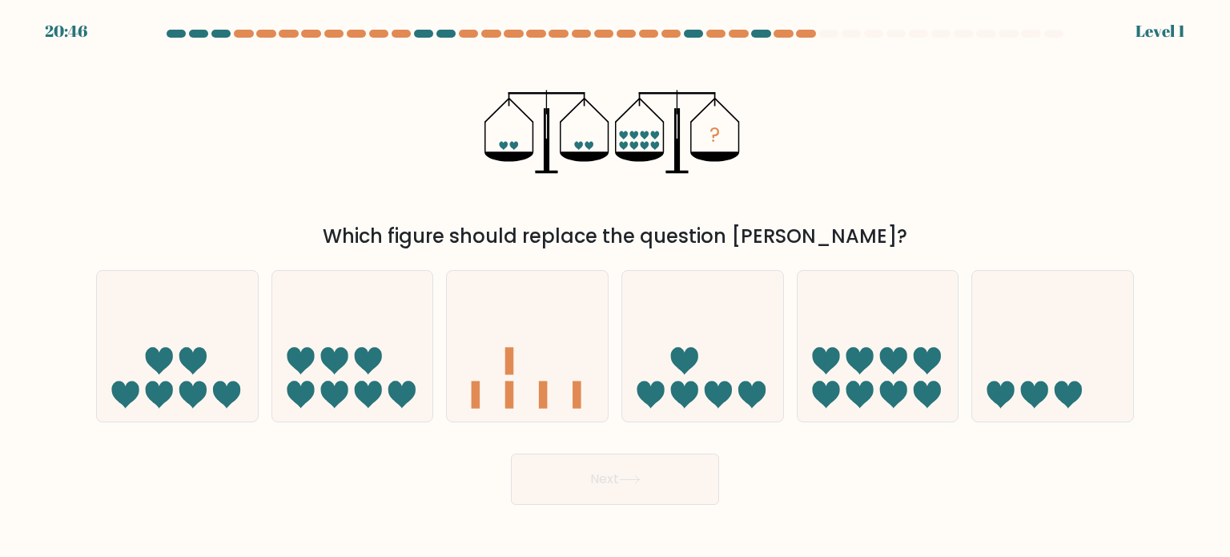
click at [571, 393] on icon at bounding box center [527, 345] width 161 height 133
click at [615, 287] on input "c." at bounding box center [615, 283] width 1 height 8
radio input "true"
click at [584, 465] on button "Next" at bounding box center [615, 478] width 208 height 51
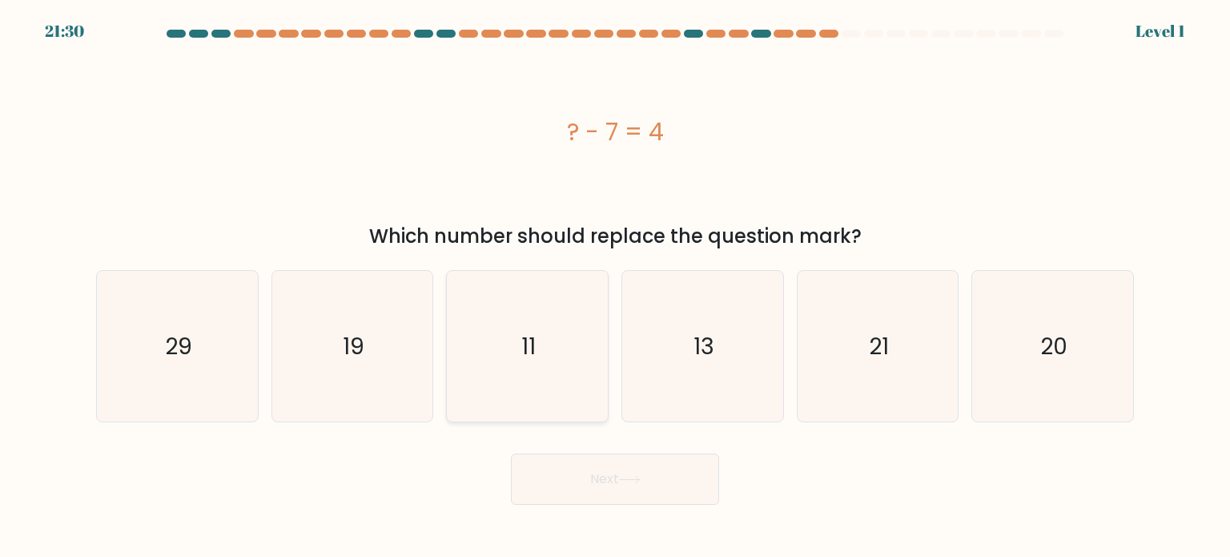
click at [565, 394] on icon "11" at bounding box center [527, 346] width 151 height 151
click at [615, 287] on input "c. 11" at bounding box center [615, 283] width 1 height 8
radio input "true"
drag, startPoint x: 593, startPoint y: 483, endPoint x: 571, endPoint y: 398, distance: 87.6
click at [593, 482] on button "Next" at bounding box center [615, 478] width 208 height 51
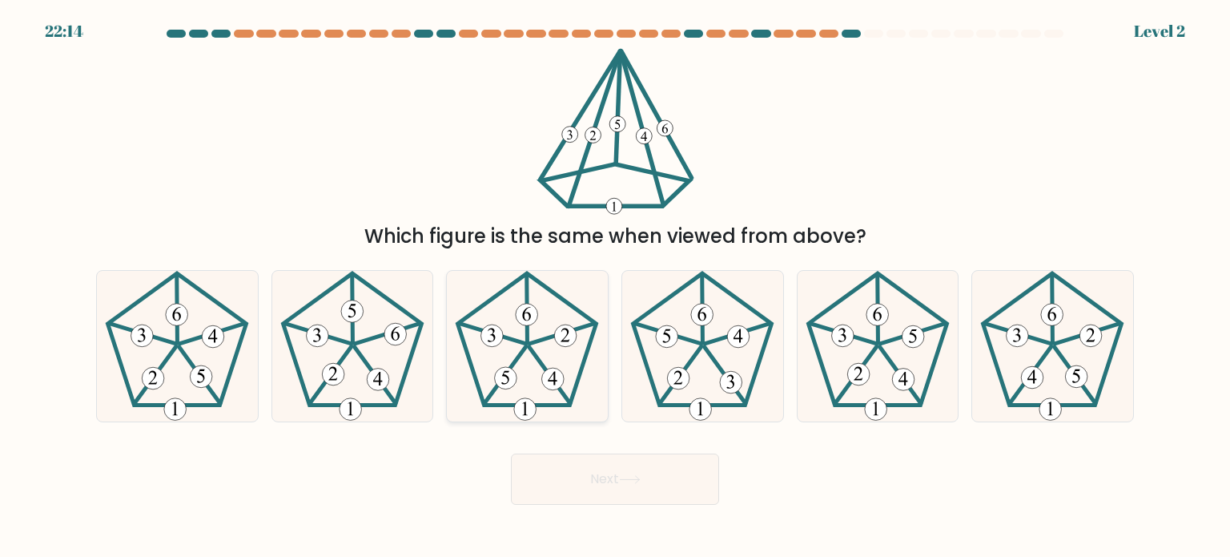
click at [566, 385] on icon at bounding box center [527, 346] width 151 height 151
click at [615, 287] on input "c." at bounding box center [615, 283] width 1 height 8
radio input "true"
click at [581, 445] on div "Next" at bounding box center [614, 472] width 1057 height 63
click at [611, 495] on button "Next" at bounding box center [615, 478] width 208 height 51
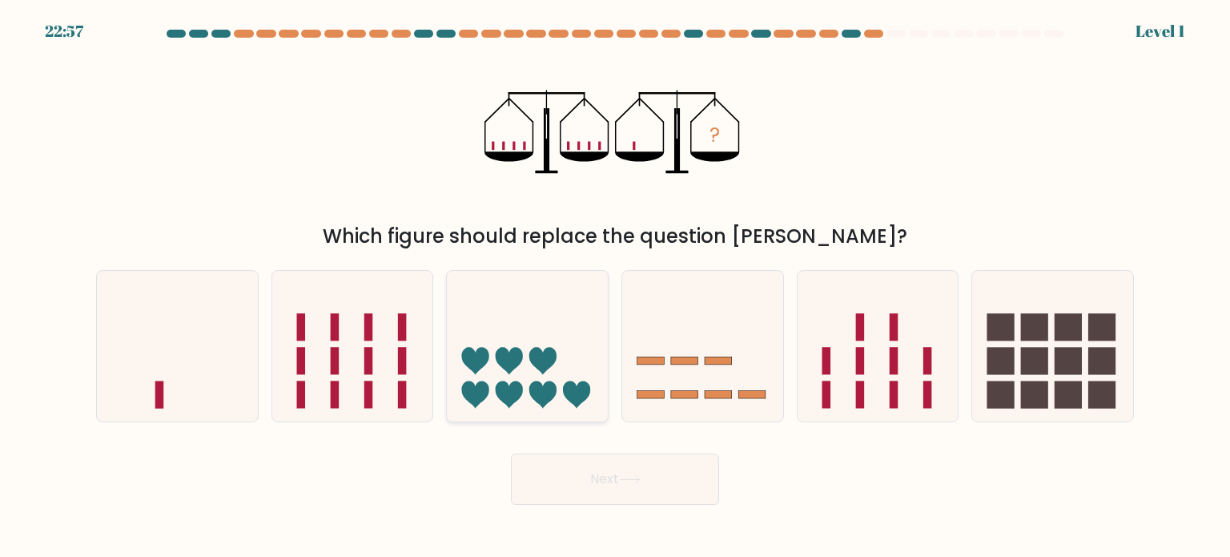
click at [538, 360] on icon at bounding box center [542, 360] width 27 height 27
click at [615, 287] on input "c." at bounding box center [615, 283] width 1 height 8
radio input "true"
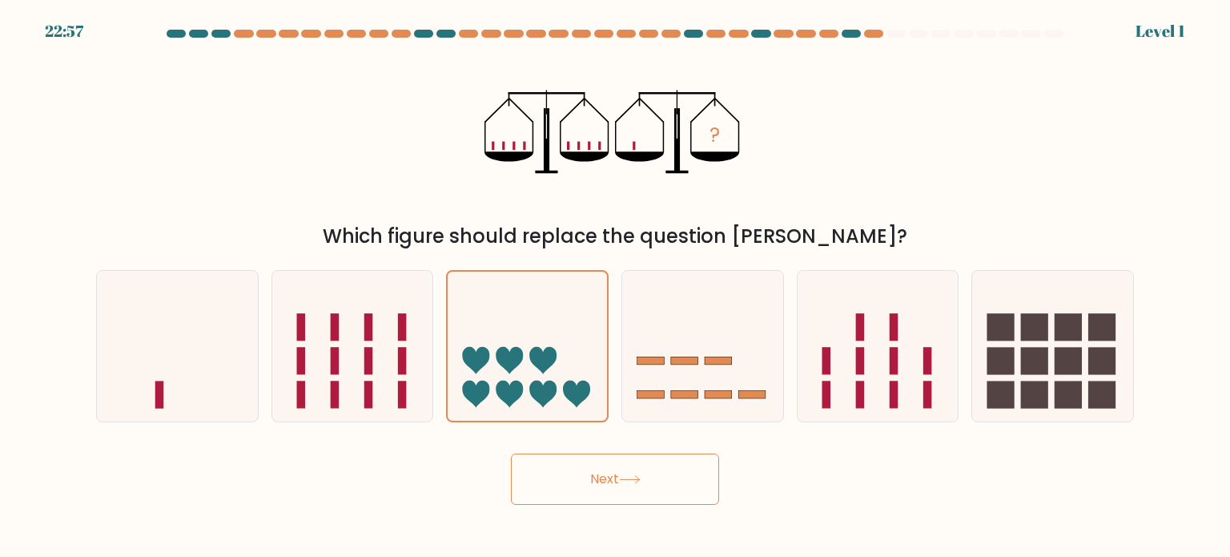
click at [570, 459] on button "Next" at bounding box center [615, 478] width 208 height 51
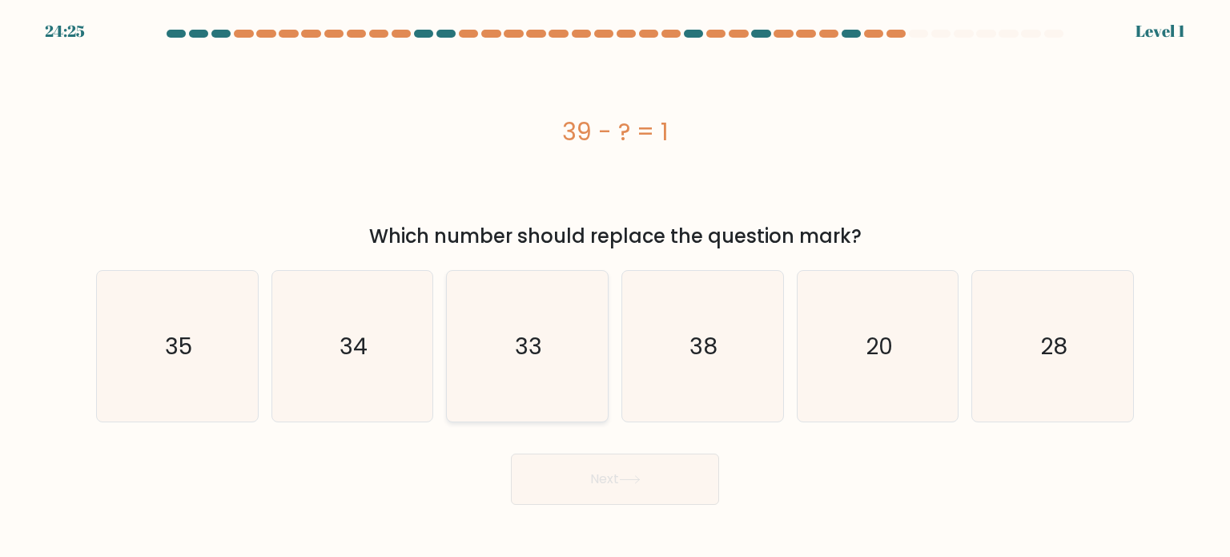
drag, startPoint x: 561, startPoint y: 396, endPoint x: 562, endPoint y: 404, distance: 8.2
click at [561, 396] on icon "33" at bounding box center [527, 346] width 151 height 151
click at [615, 287] on input "c. 33" at bounding box center [615, 283] width 1 height 8
radio input "true"
click at [577, 469] on button "Next" at bounding box center [615, 478] width 208 height 51
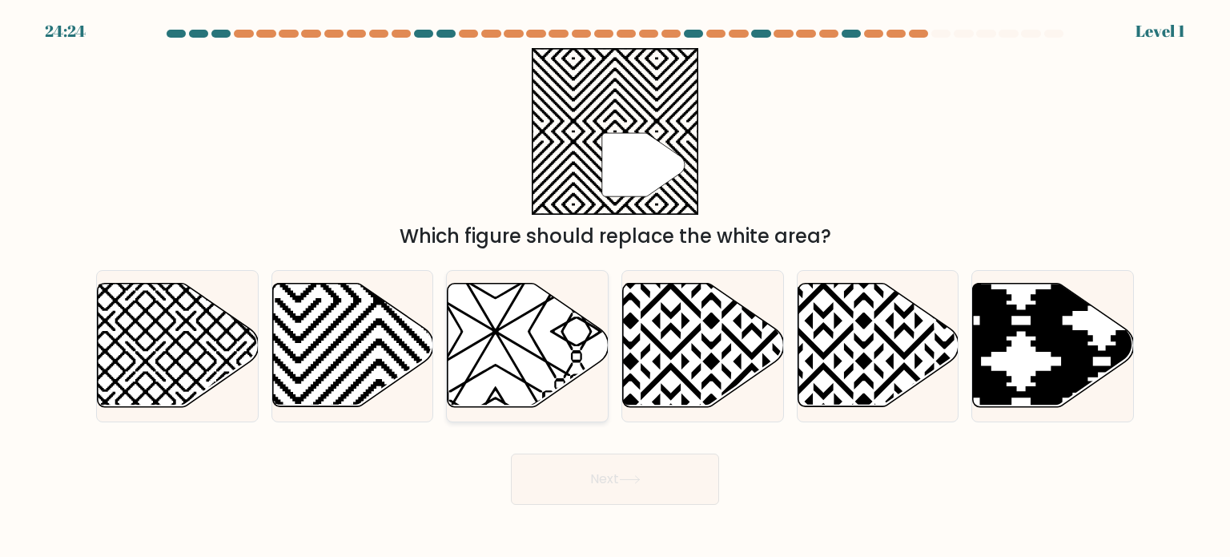
click at [561, 408] on icon at bounding box center [527, 346] width 161 height 126
click at [615, 287] on input "c." at bounding box center [615, 283] width 1 height 8
radio input "true"
click at [580, 476] on button "Next" at bounding box center [615, 478] width 208 height 51
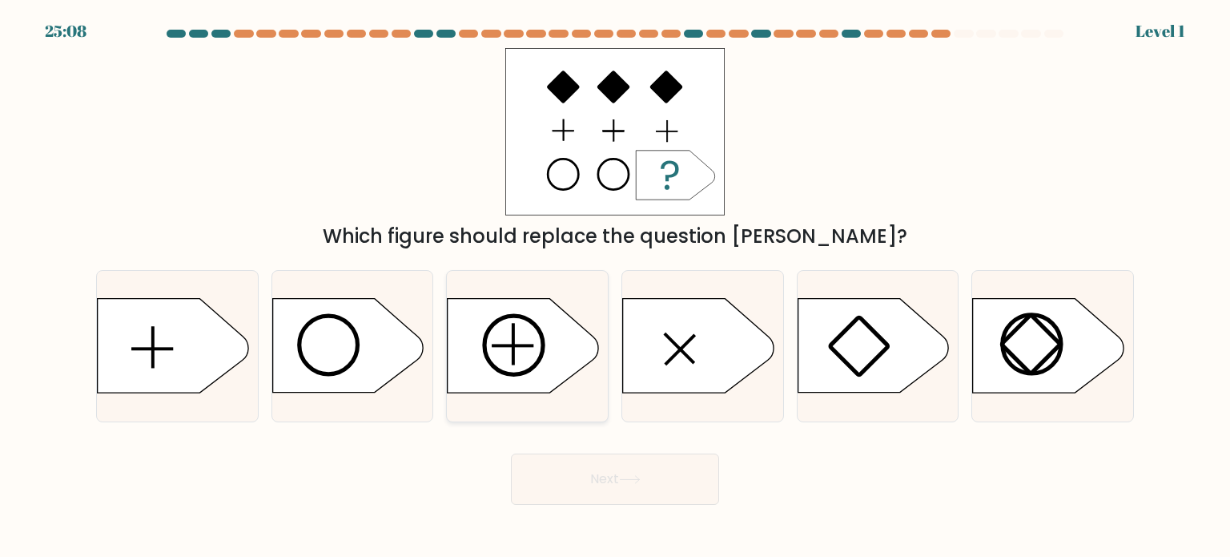
click at [585, 405] on div at bounding box center [527, 346] width 163 height 152
click at [615, 287] on input "c." at bounding box center [615, 283] width 1 height 8
radio input "true"
click at [597, 470] on button "Next" at bounding box center [615, 478] width 208 height 51
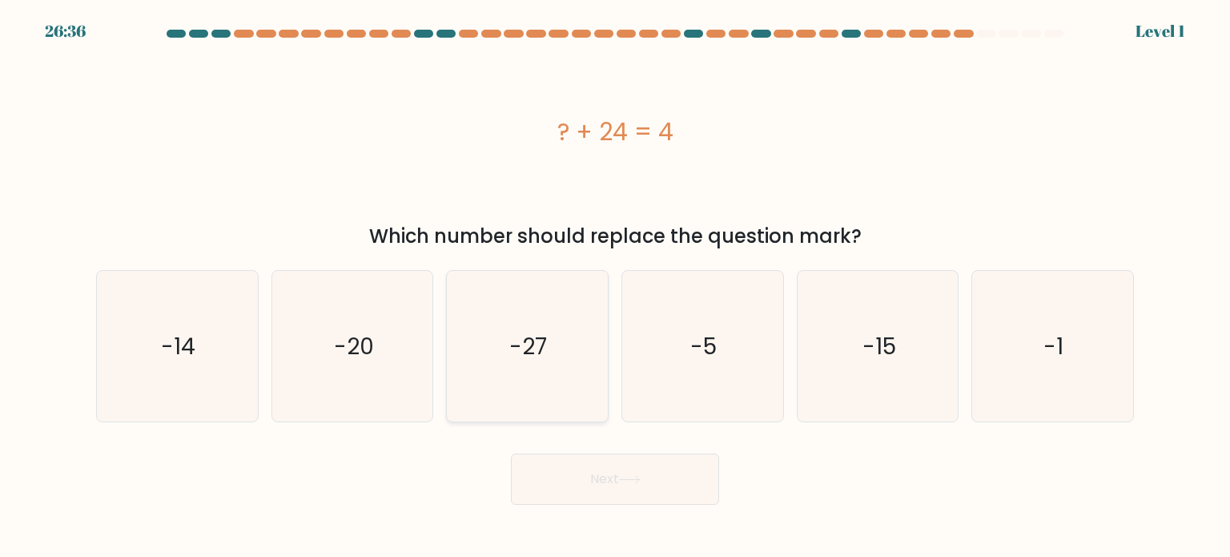
click at [601, 403] on icon "-27" at bounding box center [527, 346] width 151 height 151
click at [615, 287] on input "c. -27" at bounding box center [615, 283] width 1 height 8
radio input "true"
click at [617, 469] on button "Next" at bounding box center [615, 478] width 208 height 51
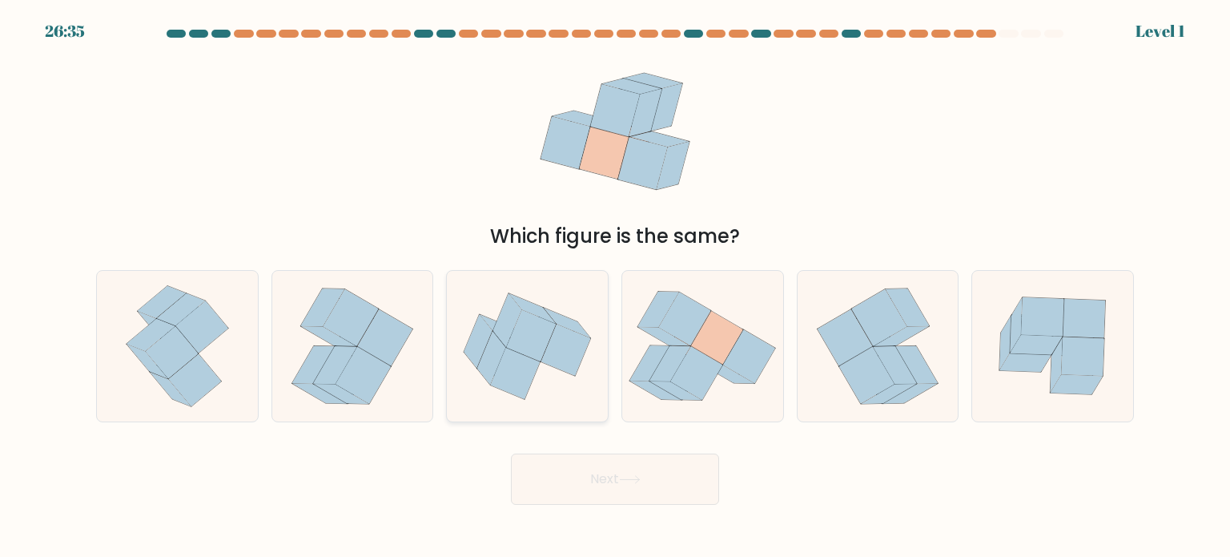
click at [579, 394] on icon at bounding box center [527, 346] width 161 height 135
click at [615, 287] on input "c." at bounding box center [615, 283] width 1 height 8
radio input "true"
click at [613, 489] on button "Next" at bounding box center [615, 478] width 208 height 51
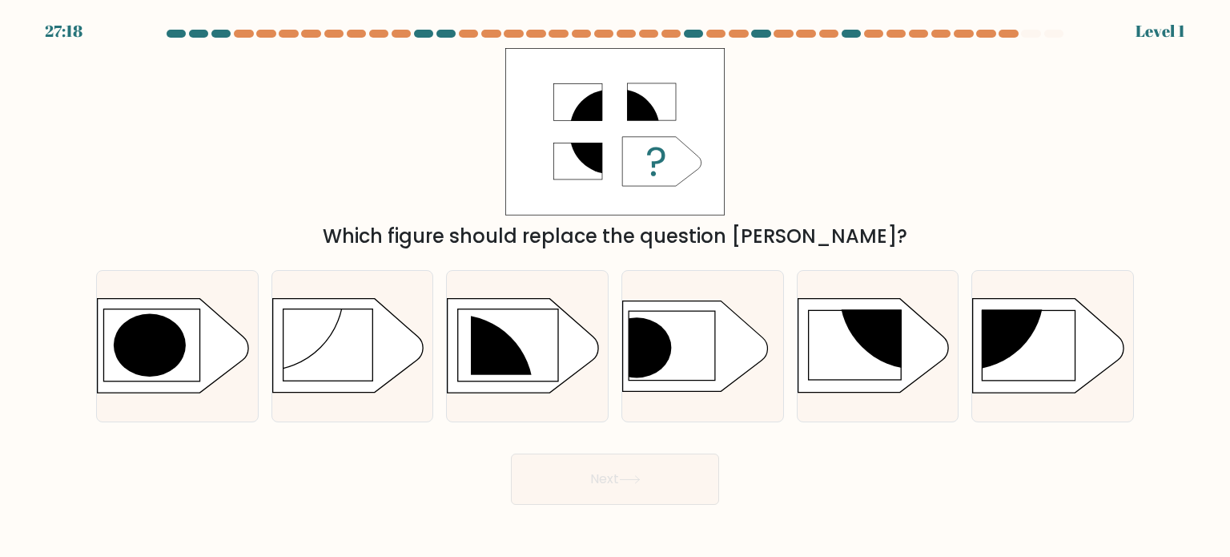
click at [566, 415] on div at bounding box center [527, 346] width 163 height 152
click at [615, 287] on input "c." at bounding box center [615, 283] width 1 height 8
radio input "true"
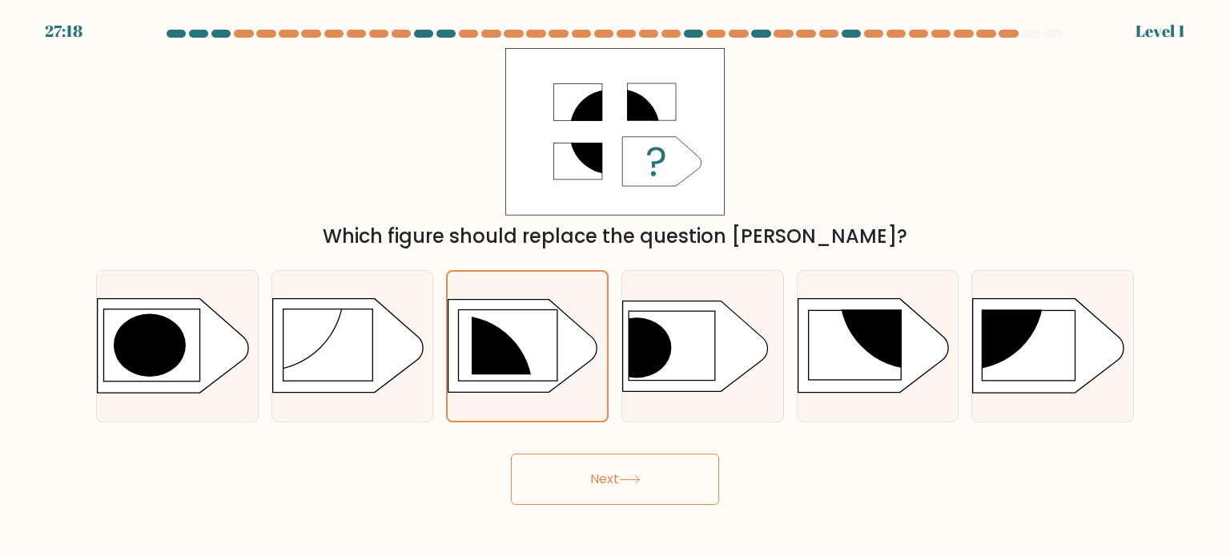
click at [594, 475] on button "Next" at bounding box center [615, 478] width 208 height 51
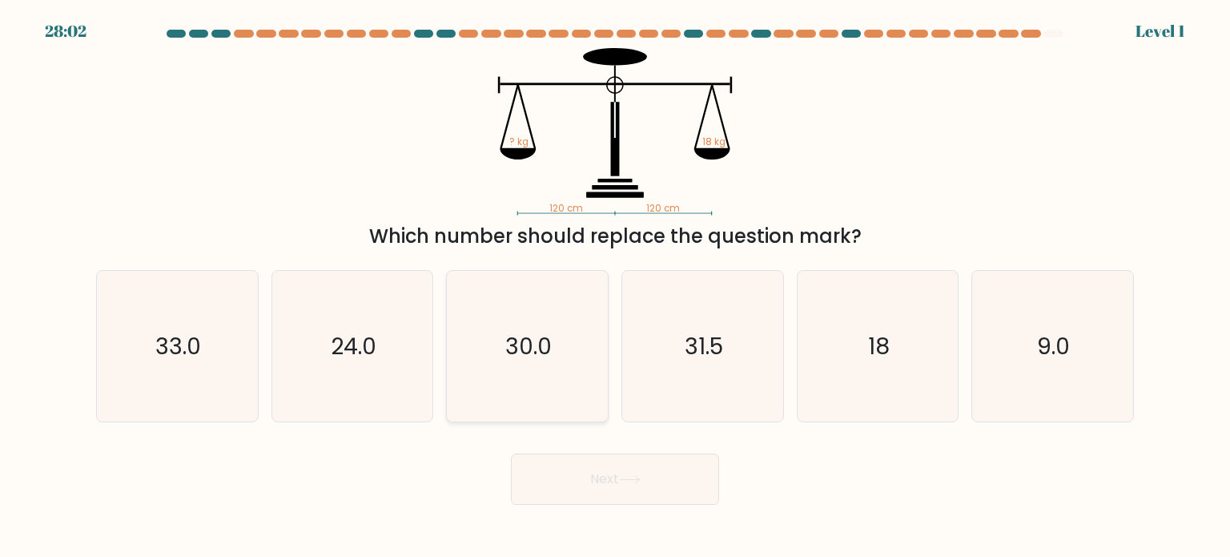
click at [581, 415] on icon "30.0" at bounding box center [527, 346] width 151 height 151
click at [615, 287] on input "c. 30.0" at bounding box center [615, 283] width 1 height 8
radio input "true"
click at [593, 462] on button "Next" at bounding box center [615, 478] width 208 height 51
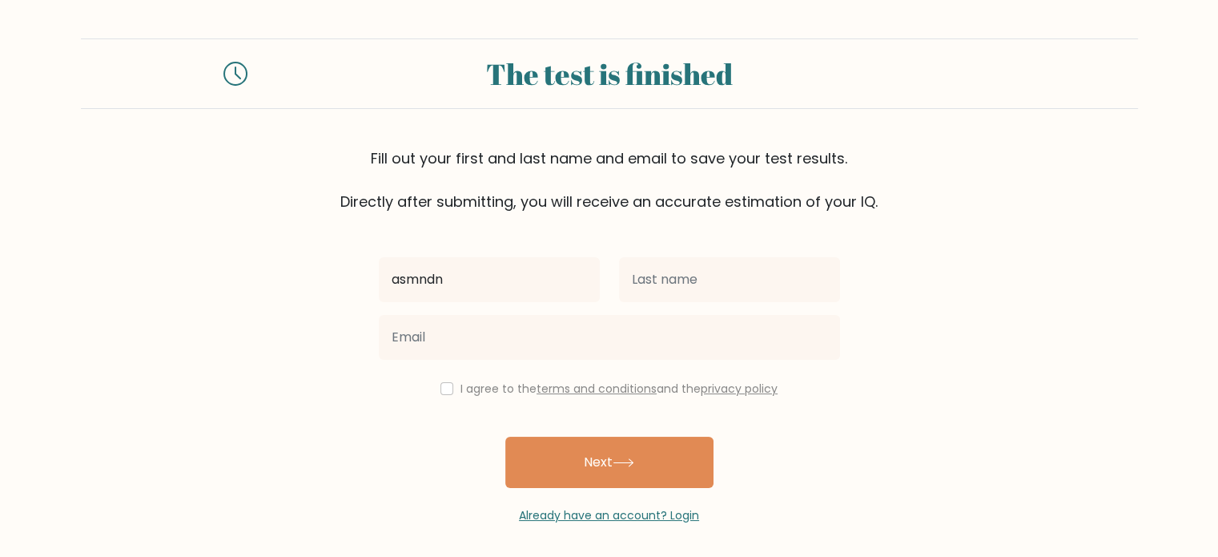
type input "asmndn"
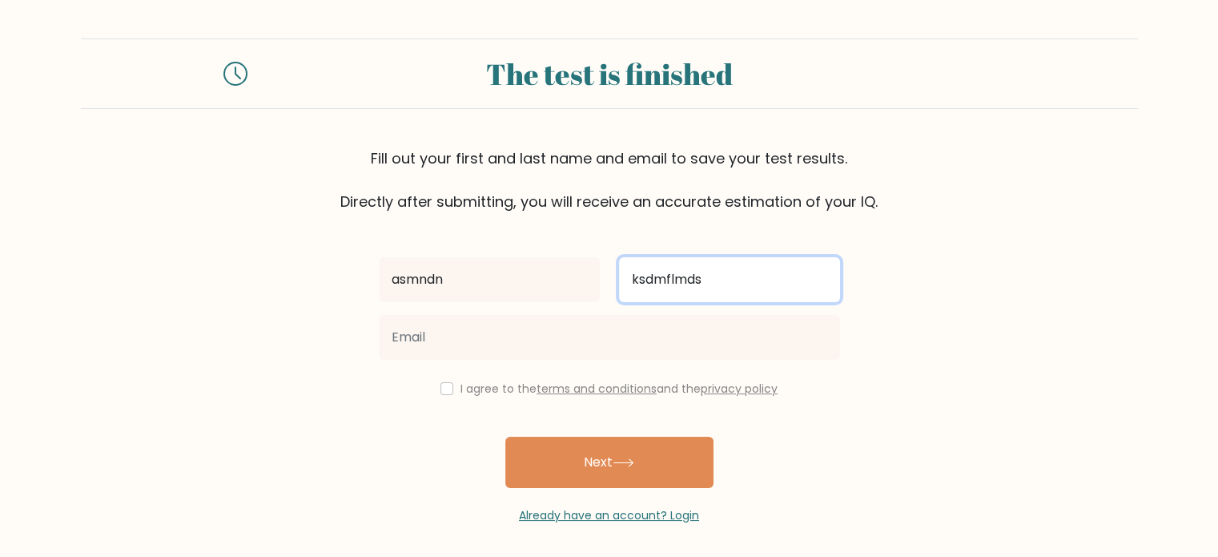
type input "ksdmflmds"
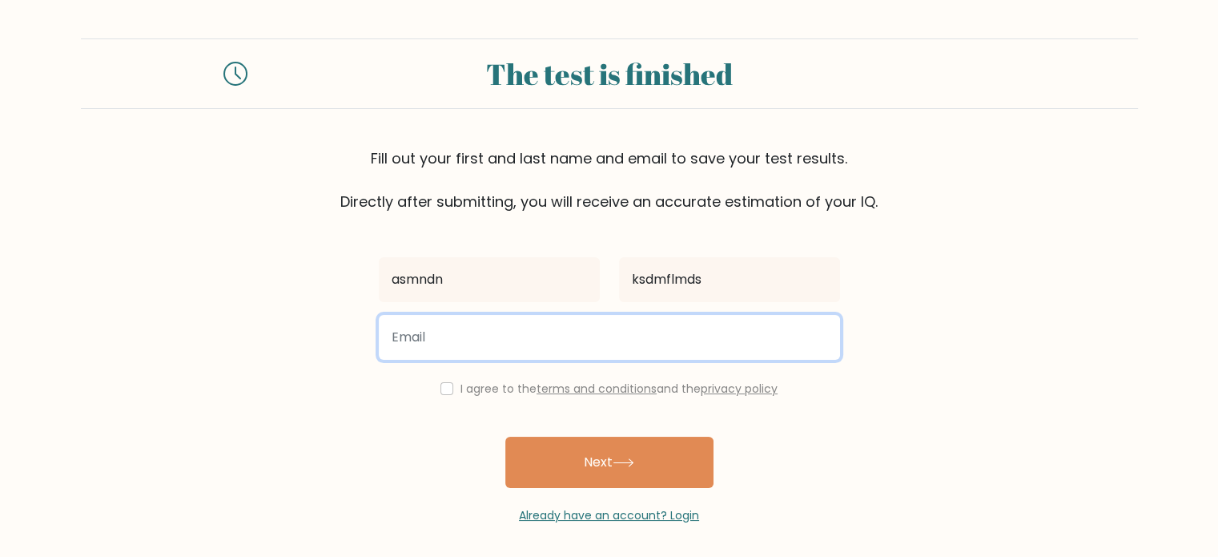
click at [561, 334] on input "email" at bounding box center [609, 337] width 461 height 45
type input "bgrewal_be24@thapar.edu"
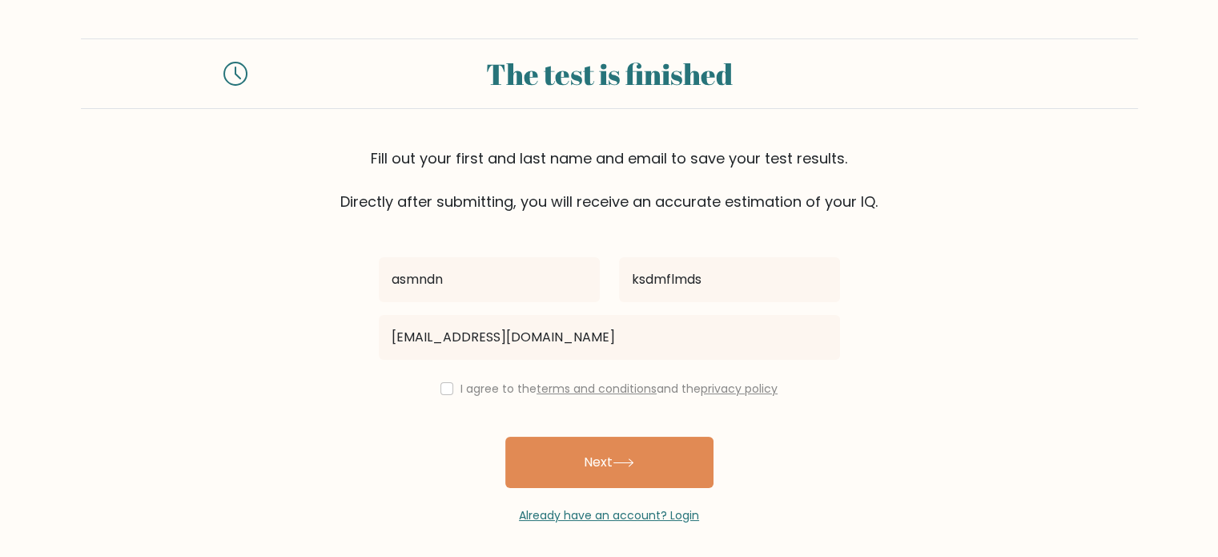
click at [452, 385] on div "I agree to the terms and conditions and the privacy policy" at bounding box center [609, 388] width 480 height 19
click at [448, 393] on input "checkbox" at bounding box center [446, 388] width 13 height 13
checkbox input "true"
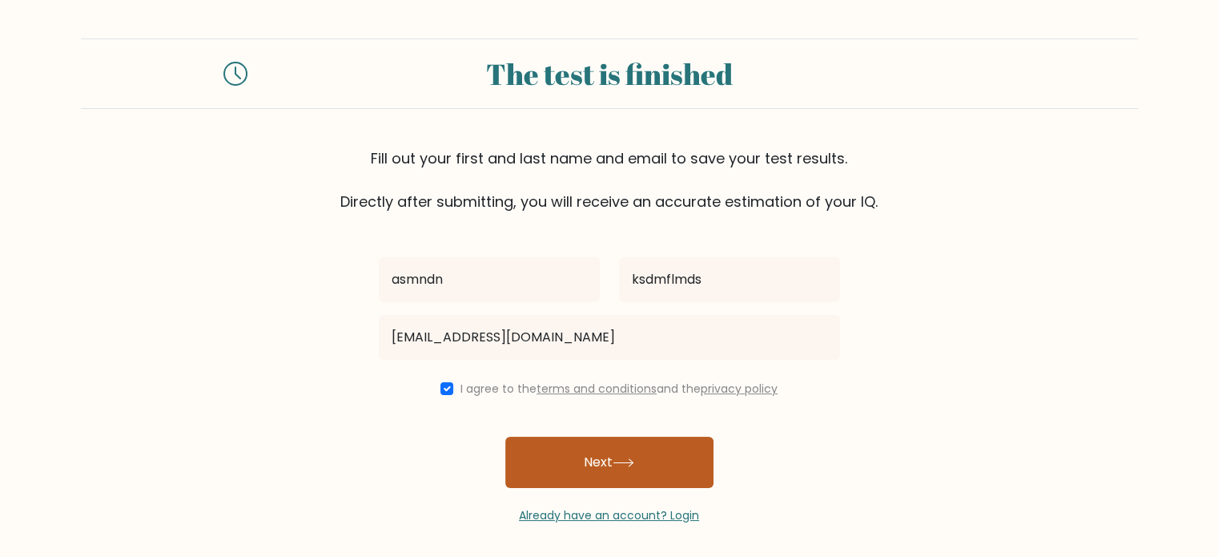
click at [548, 444] on button "Next" at bounding box center [609, 461] width 208 height 51
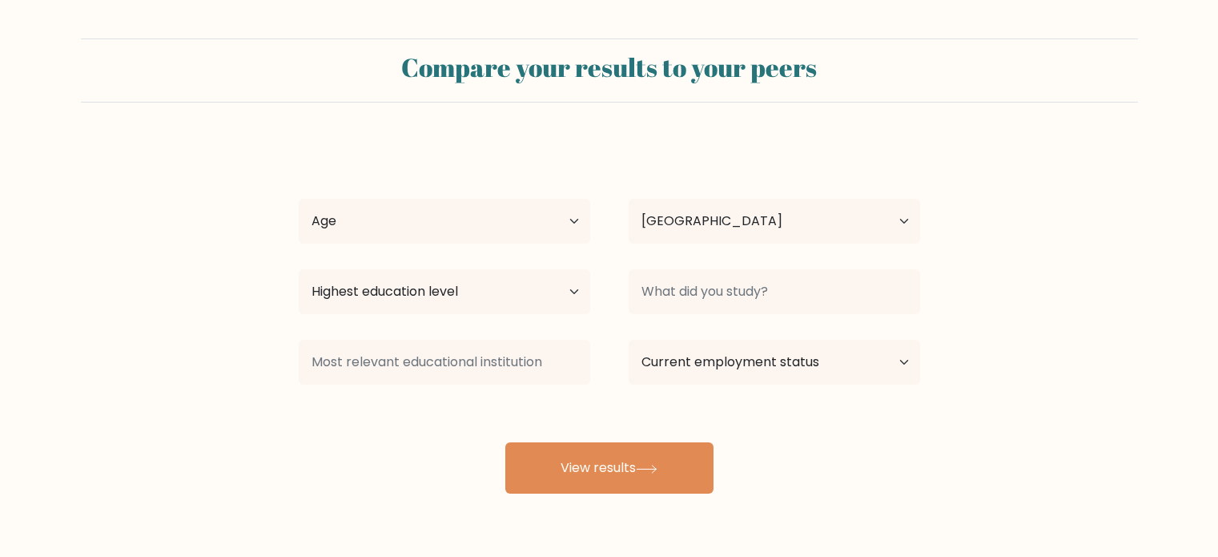
select select "IN"
click at [448, 233] on select "Age Under [DEMOGRAPHIC_DATA] [DEMOGRAPHIC_DATA] [DEMOGRAPHIC_DATA] [DEMOGRAPHIC…" at bounding box center [444, 221] width 291 height 45
select select "18_24"
click at [299, 199] on select "Age Under [DEMOGRAPHIC_DATA] [DEMOGRAPHIC_DATA] [DEMOGRAPHIC_DATA] [DEMOGRAPHIC…" at bounding box center [444, 221] width 291 height 45
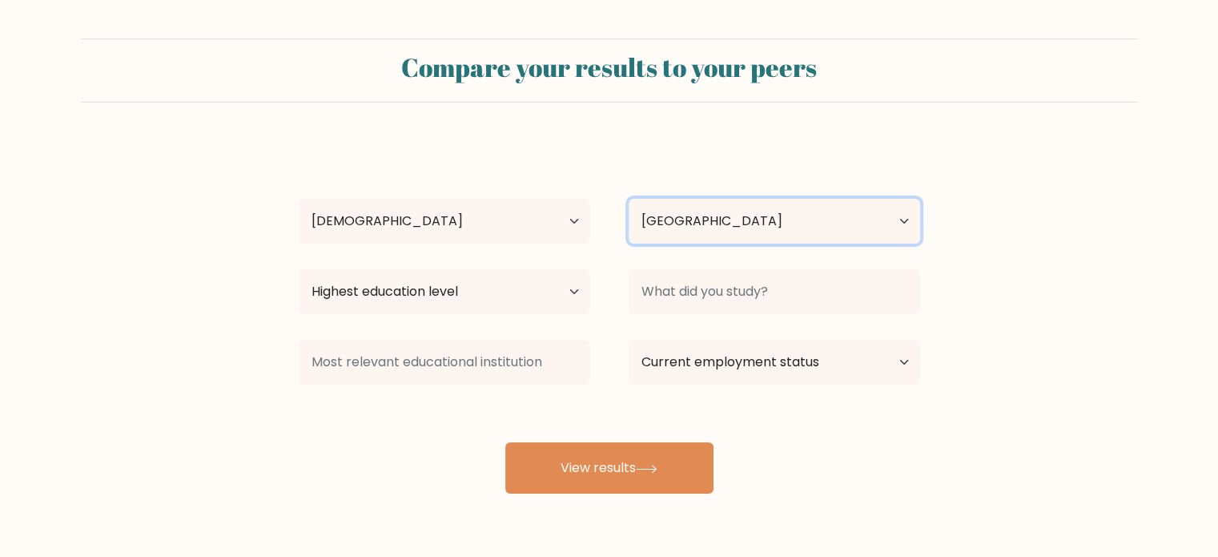
click at [653, 226] on select "Country Afghanistan Albania Algeria American Samoa Andorra Angola Anguilla Anta…" at bounding box center [774, 221] width 291 height 45
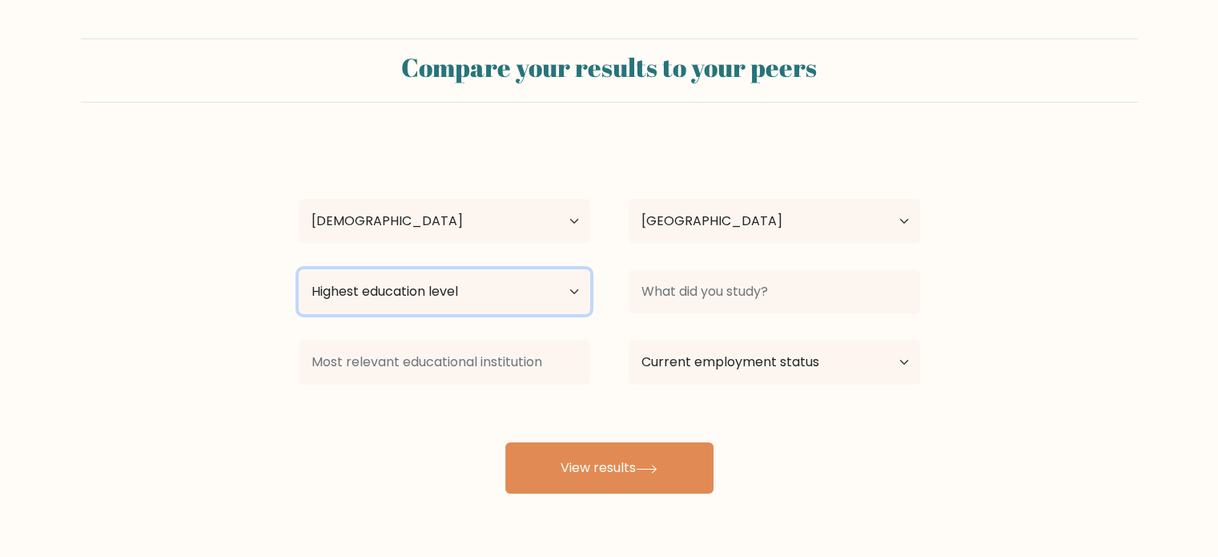
click at [445, 278] on select "Highest education level No schooling Primary Lower Secondary Upper Secondary Oc…" at bounding box center [444, 291] width 291 height 45
select select "upper_secondary"
click at [299, 269] on select "Highest education level No schooling Primary Lower Secondary Upper Secondary Oc…" at bounding box center [444, 291] width 291 height 45
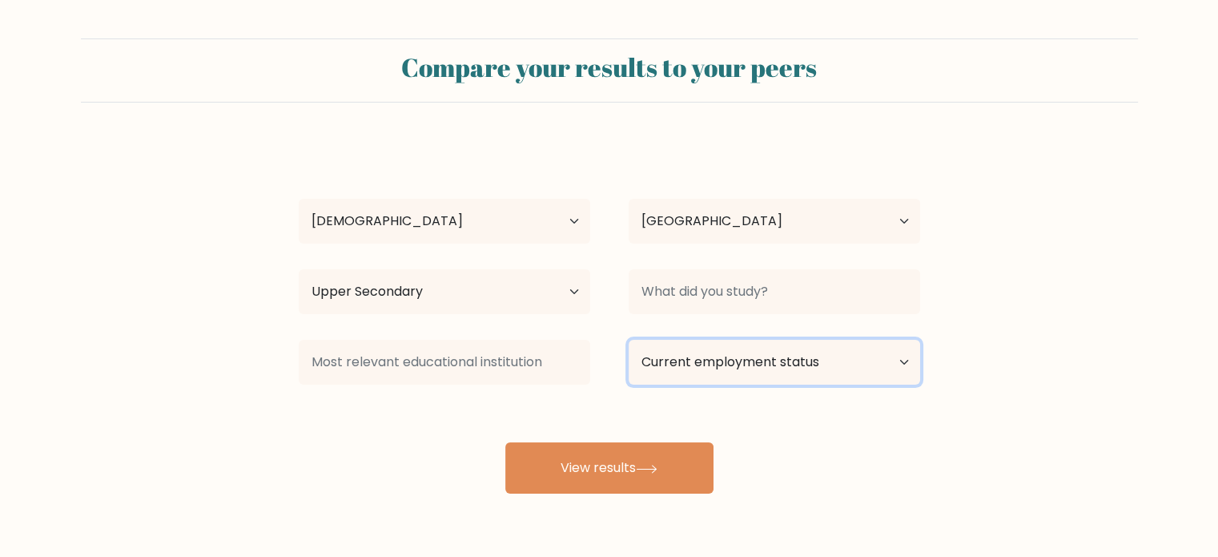
click at [681, 356] on select "Current employment status Employed Student Retired Other / prefer not to answer" at bounding box center [774, 362] width 291 height 45
select select "student"
click at [629, 340] on select "Current employment status Employed Student Retired Other / prefer not to answer" at bounding box center [774, 362] width 291 height 45
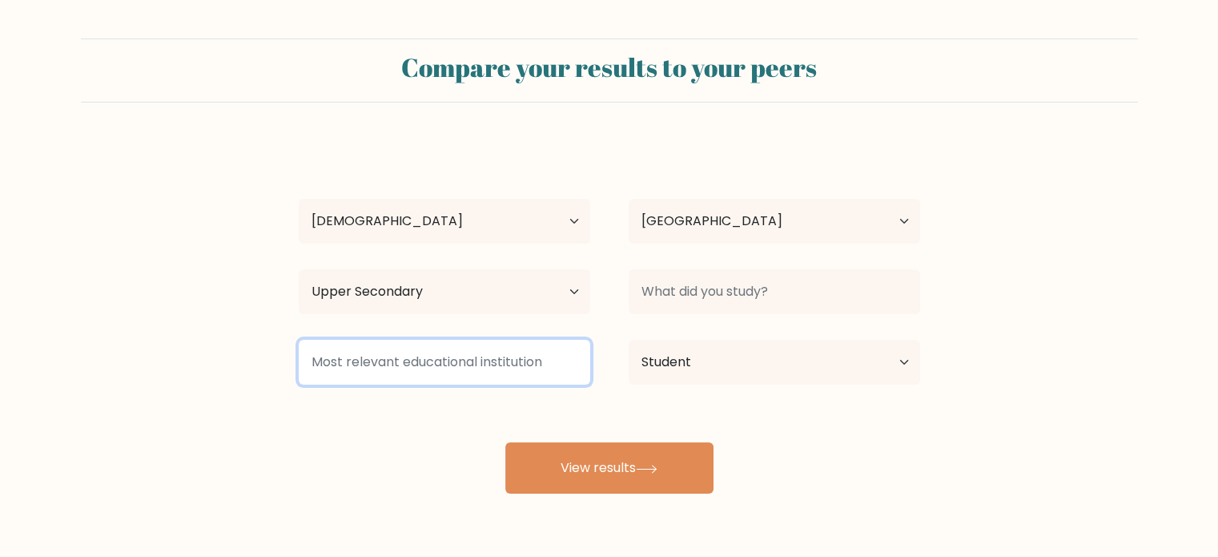
click at [556, 356] on input at bounding box center [444, 362] width 291 height 45
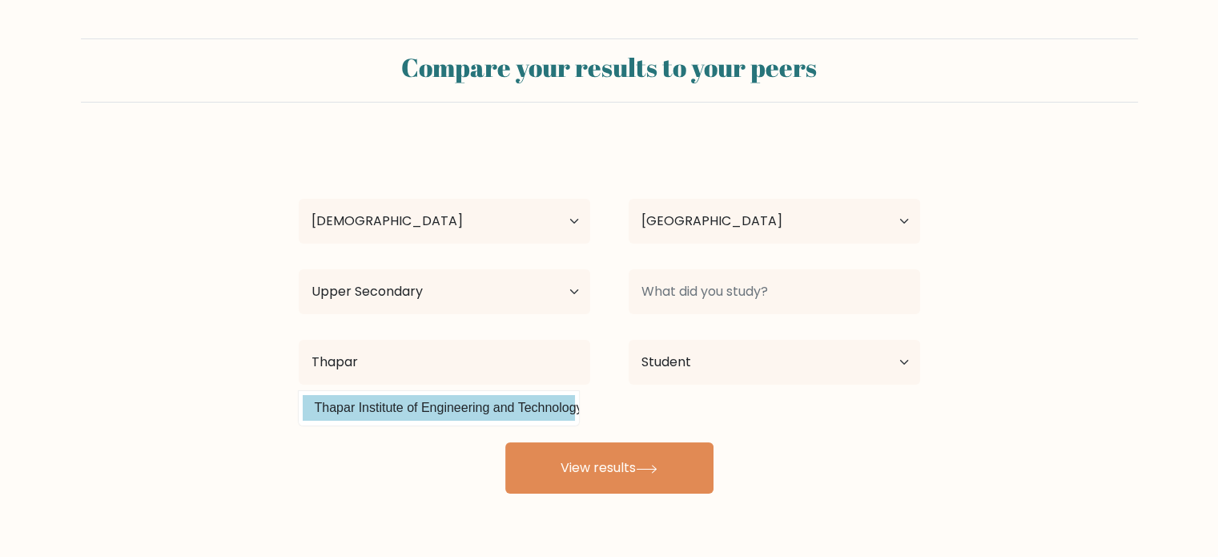
click at [468, 416] on option "Thapar Institute of Engineering and Technology (India)" at bounding box center [439, 408] width 272 height 26
type input "Thapar Institute of Engineering and Technology"
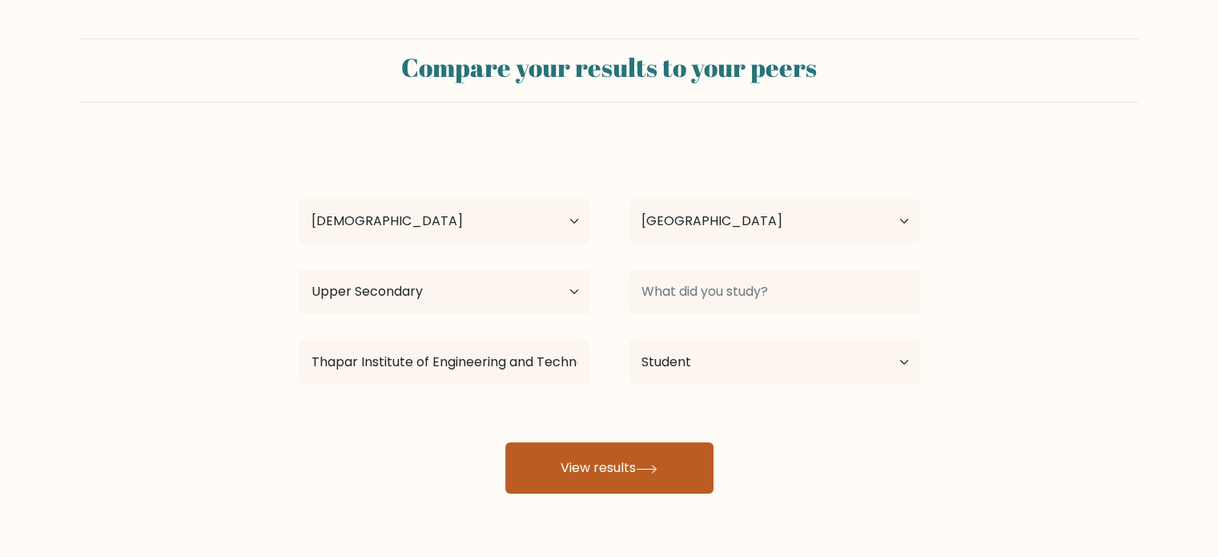
click at [557, 446] on button "View results" at bounding box center [609, 467] width 208 height 51
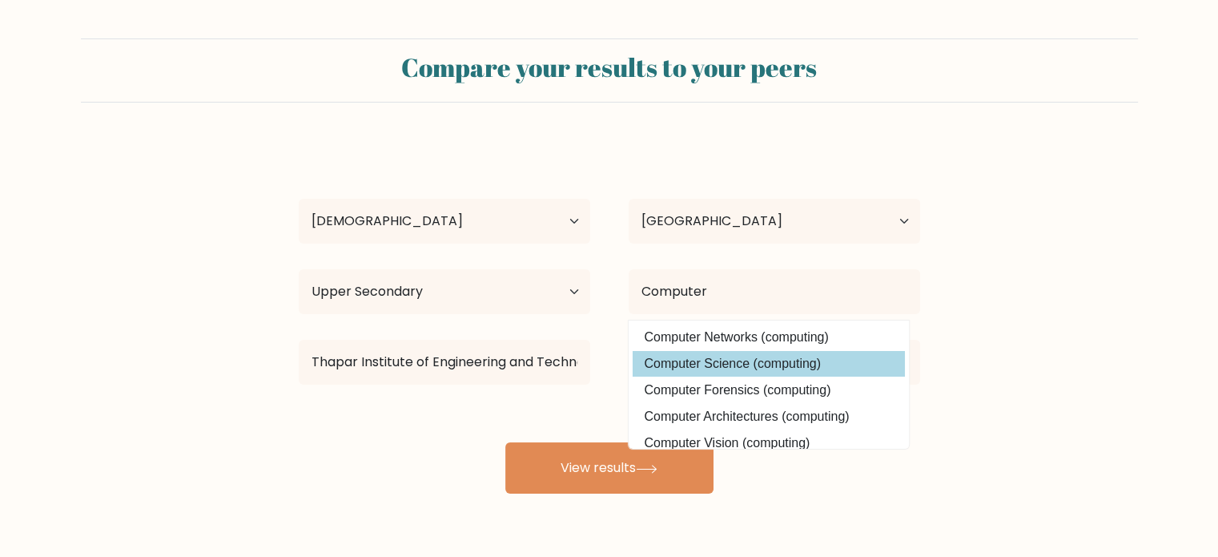
click at [715, 371] on option "Computer Science (computing)" at bounding box center [769, 364] width 272 height 26
type input "Computer Science"
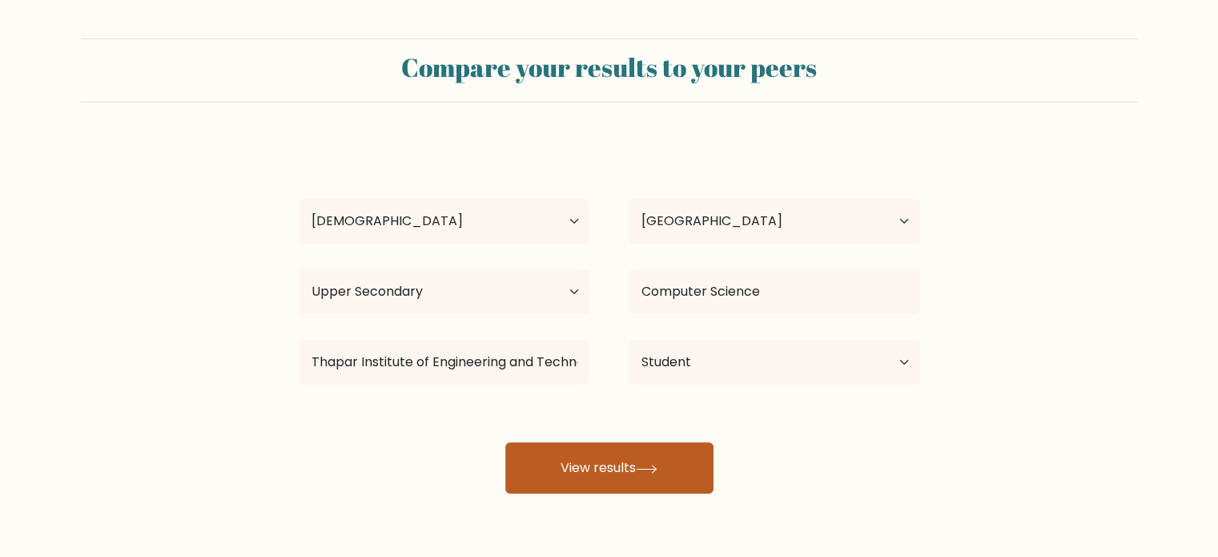
click at [651, 476] on button "View results" at bounding box center [609, 467] width 208 height 51
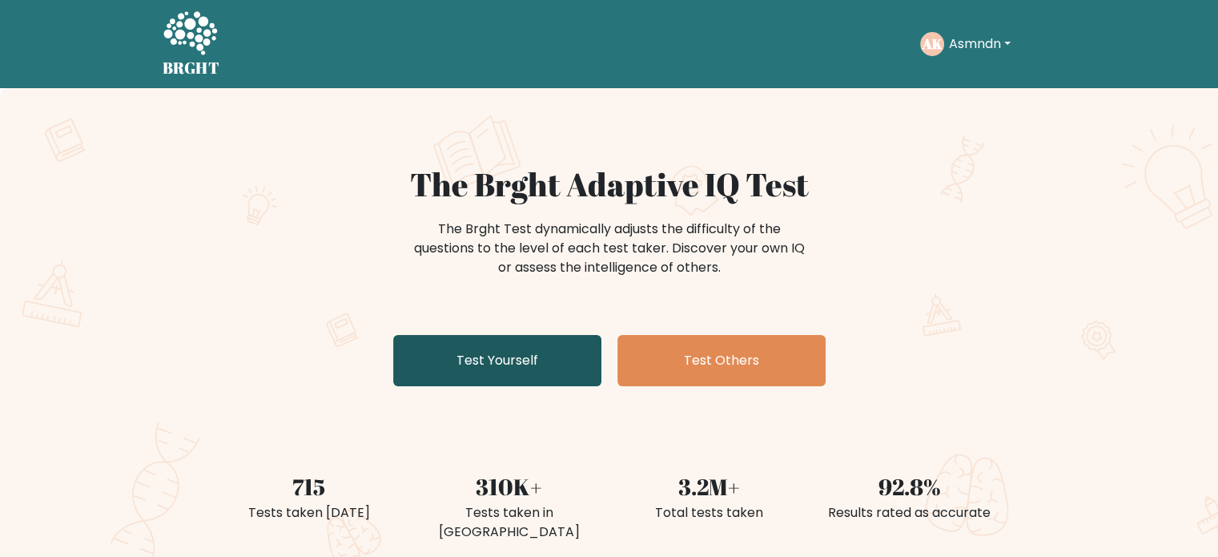
click at [502, 348] on link "Test Yourself" at bounding box center [497, 360] width 208 height 51
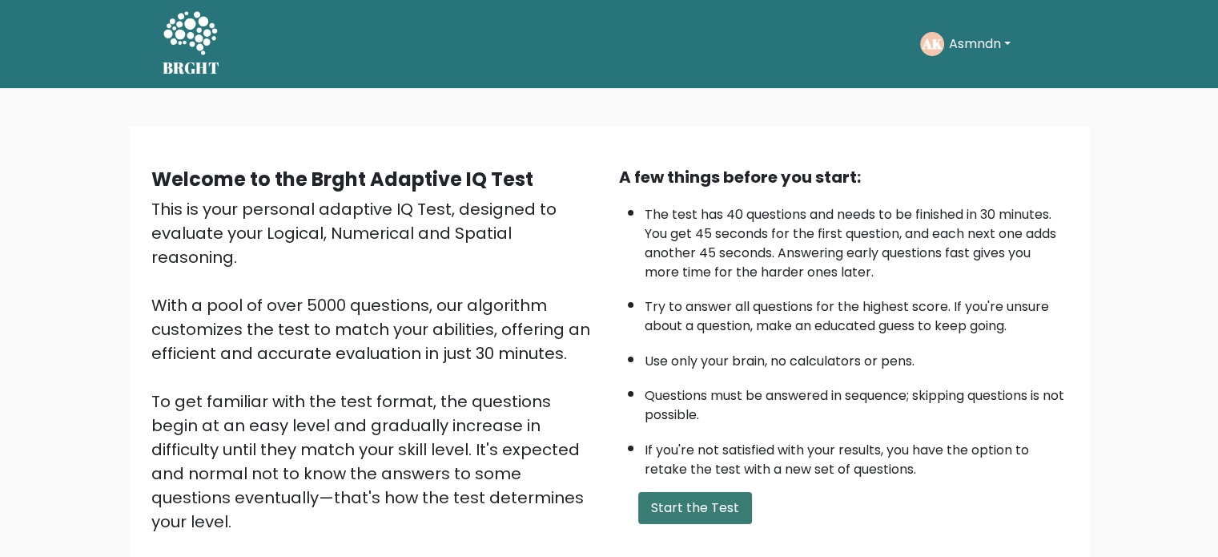
click at [672, 512] on button "Start the Test" at bounding box center [695, 508] width 114 height 32
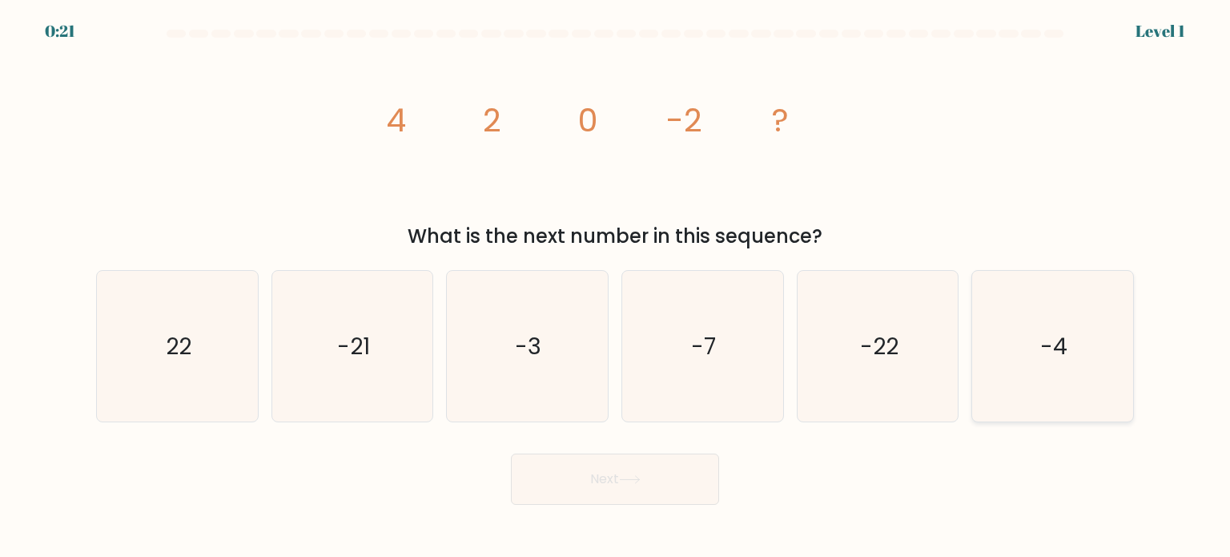
click at [1024, 363] on icon "-4" at bounding box center [1052, 346] width 151 height 151
click at [616, 287] on input "f. -4" at bounding box center [615, 283] width 1 height 8
radio input "true"
click at [694, 468] on button "Next" at bounding box center [615, 478] width 208 height 51
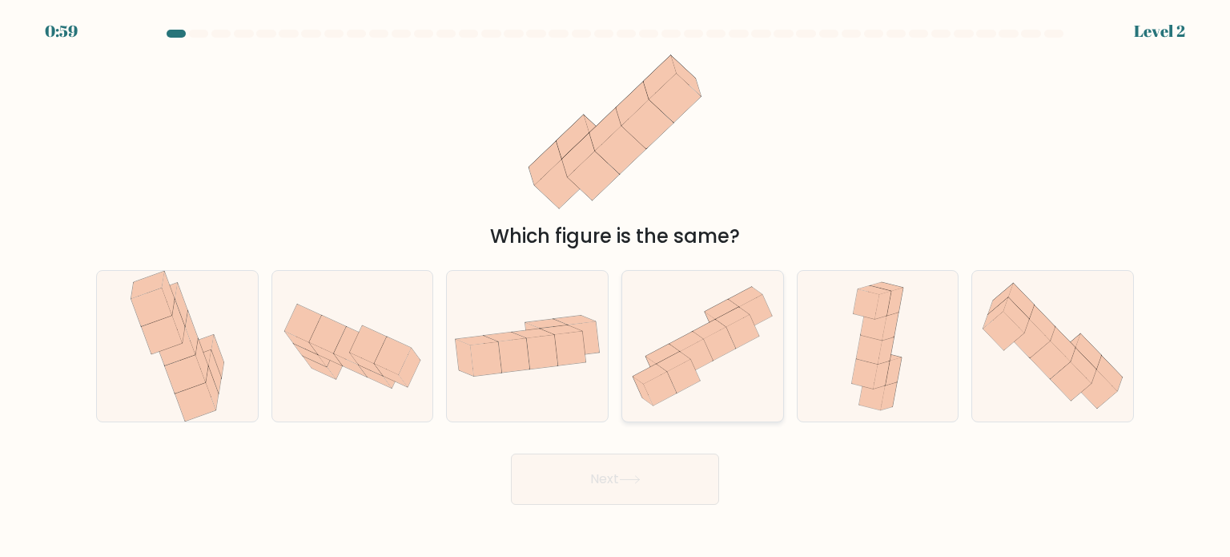
click at [676, 352] on icon at bounding box center [662, 354] width 34 height 20
click at [616, 287] on input "d." at bounding box center [615, 283] width 1 height 8
radio input "true"
click at [676, 352] on icon at bounding box center [663, 354] width 34 height 20
click at [616, 287] on input "d." at bounding box center [615, 283] width 1 height 8
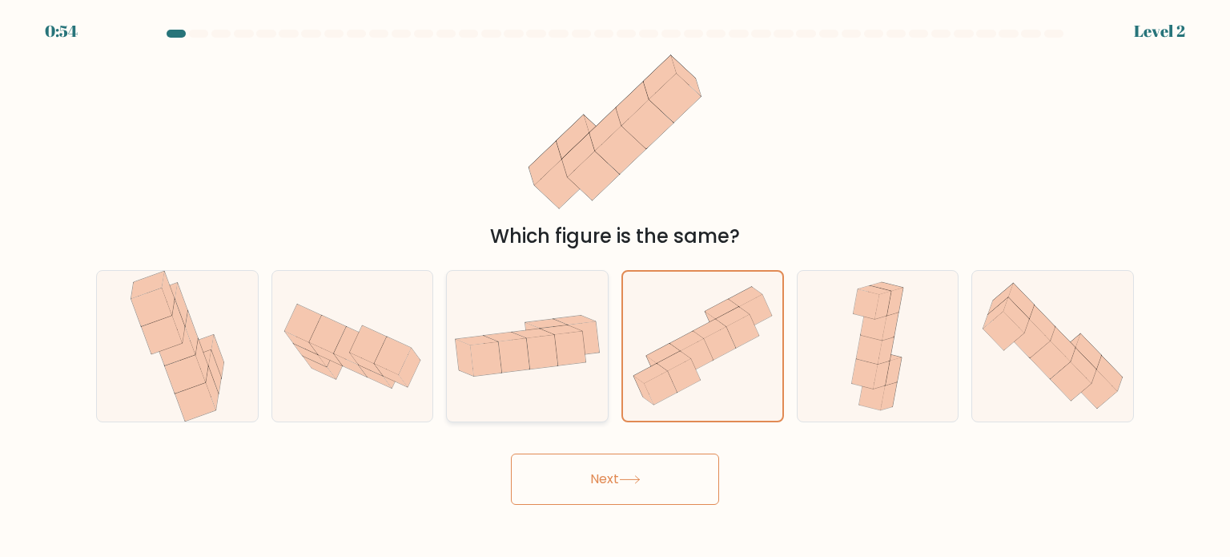
click at [574, 336] on icon at bounding box center [569, 349] width 31 height 34
click at [615, 287] on input "c." at bounding box center [615, 283] width 1 height 8
radio input "true"
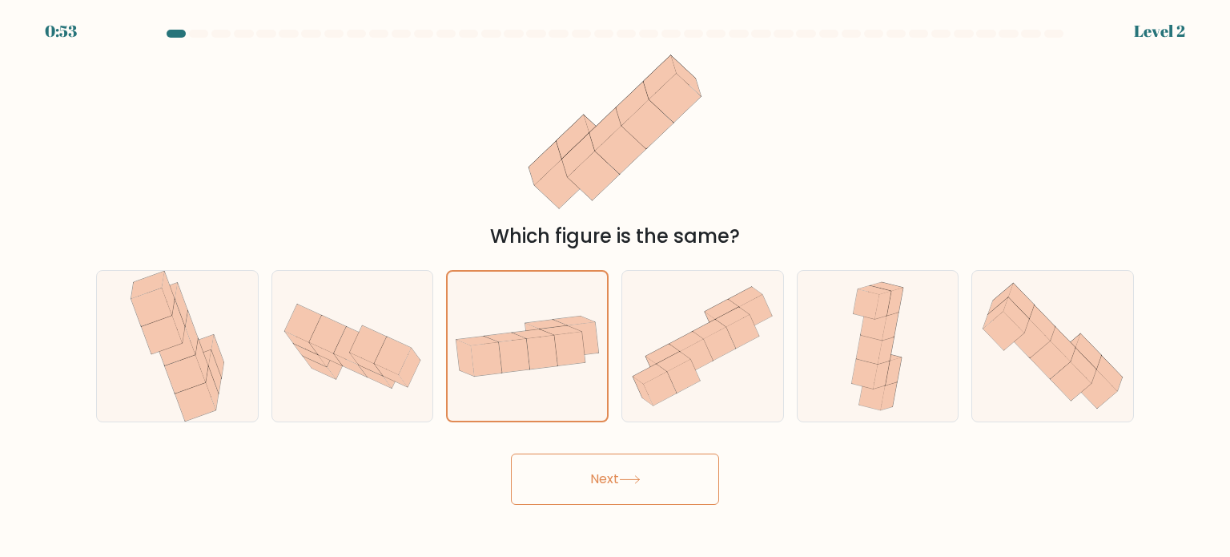
click at [609, 473] on button "Next" at bounding box center [615, 478] width 208 height 51
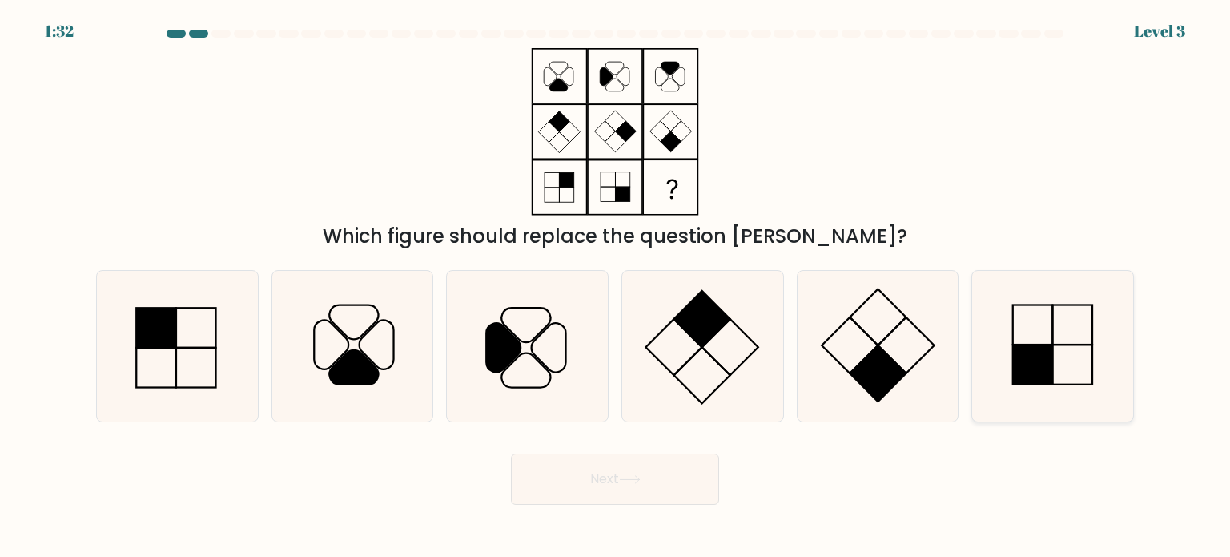
click at [1027, 358] on rect at bounding box center [1033, 364] width 40 height 40
click at [616, 287] on input "f." at bounding box center [615, 283] width 1 height 8
radio input "true"
click at [689, 472] on button "Next" at bounding box center [615, 478] width 208 height 51
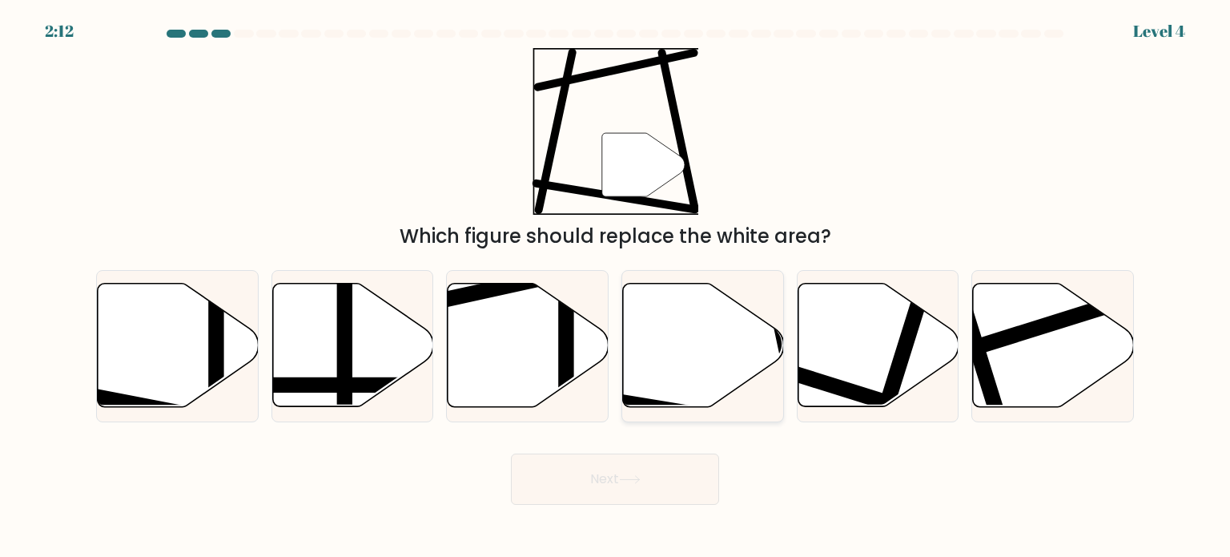
click at [685, 350] on icon at bounding box center [703, 344] width 161 height 123
click at [616, 287] on input "d." at bounding box center [615, 283] width 1 height 8
radio input "true"
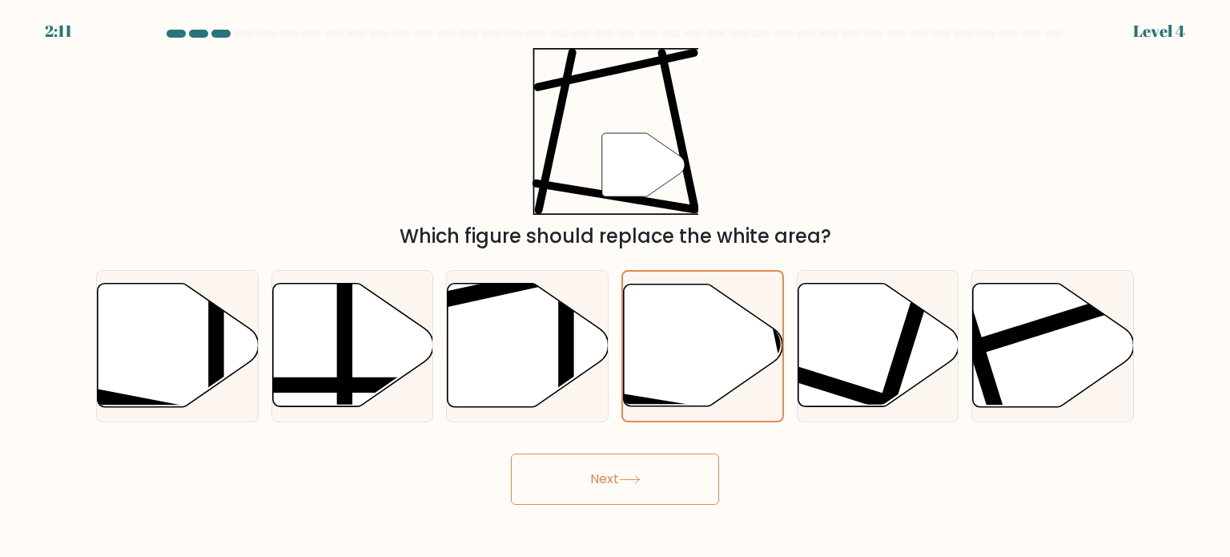
click at [660, 445] on div "Next" at bounding box center [614, 472] width 1057 height 63
click at [677, 474] on button "Next" at bounding box center [615, 478] width 208 height 51
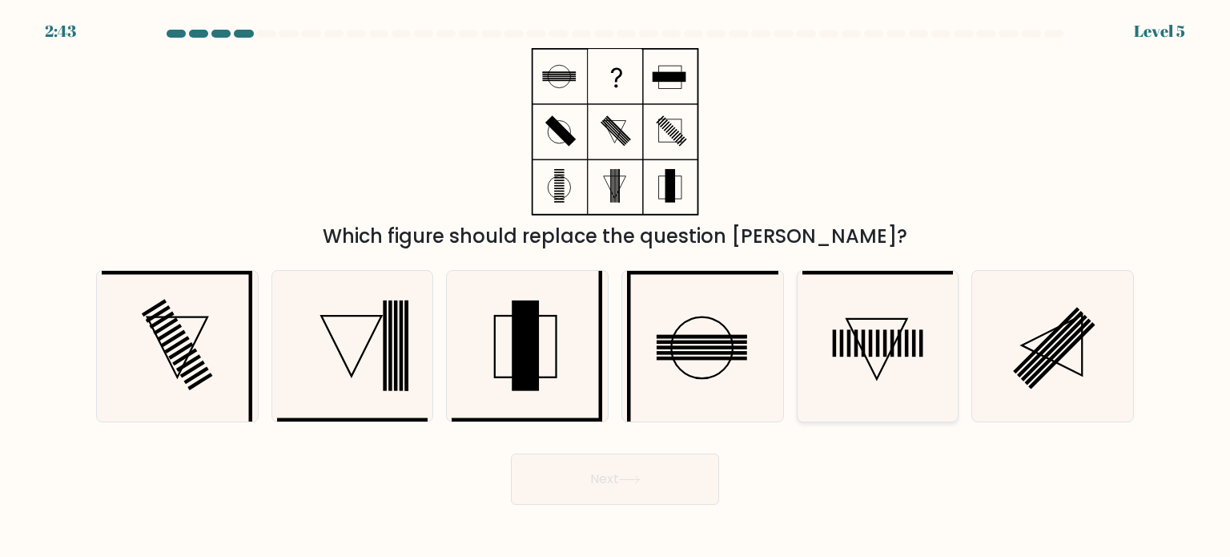
click at [917, 352] on icon at bounding box center [877, 346] width 151 height 151
click at [616, 287] on input "e." at bounding box center [615, 283] width 1 height 8
radio input "true"
click at [608, 477] on button "Next" at bounding box center [615, 478] width 208 height 51
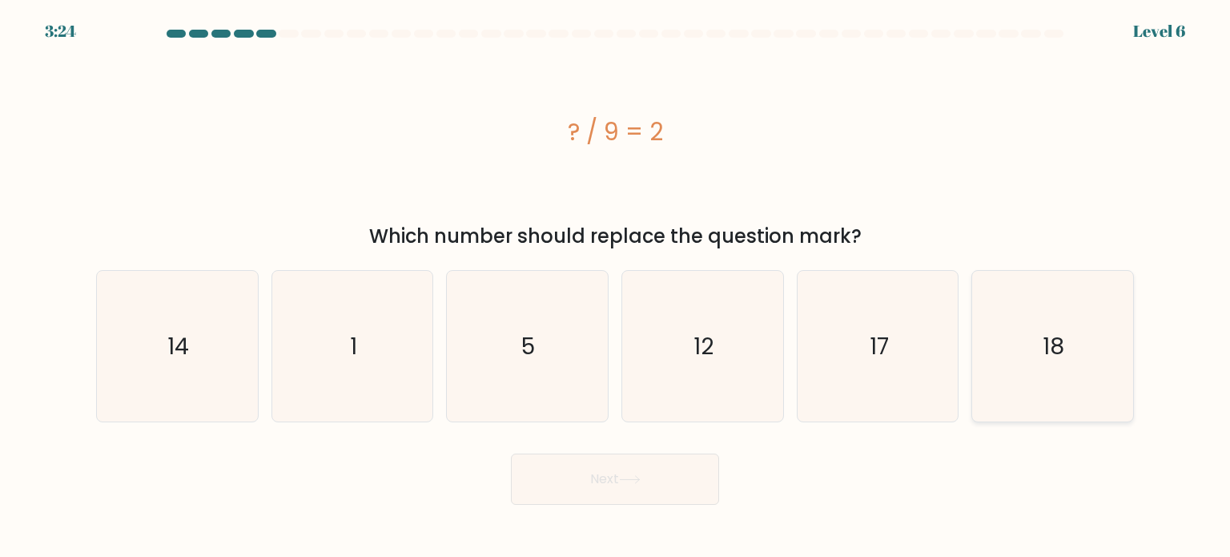
click at [1028, 368] on icon "18" at bounding box center [1052, 346] width 151 height 151
click at [616, 287] on input "f. 18" at bounding box center [615, 283] width 1 height 8
radio input "true"
click at [673, 496] on button "Next" at bounding box center [615, 478] width 208 height 51
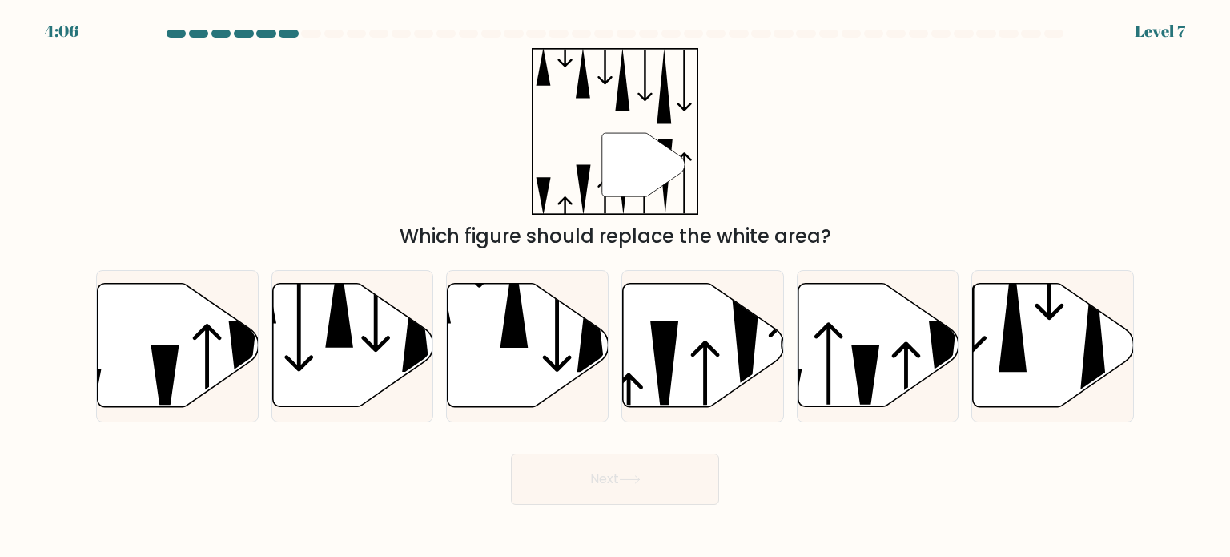
click at [1165, 31] on form at bounding box center [615, 267] width 1230 height 475
click at [858, 217] on div "" Which figure should replace the white area?" at bounding box center [614, 149] width 1057 height 203
click at [722, 346] on icon at bounding box center [703, 344] width 161 height 123
click at [616, 287] on input "d." at bounding box center [615, 283] width 1 height 8
radio input "true"
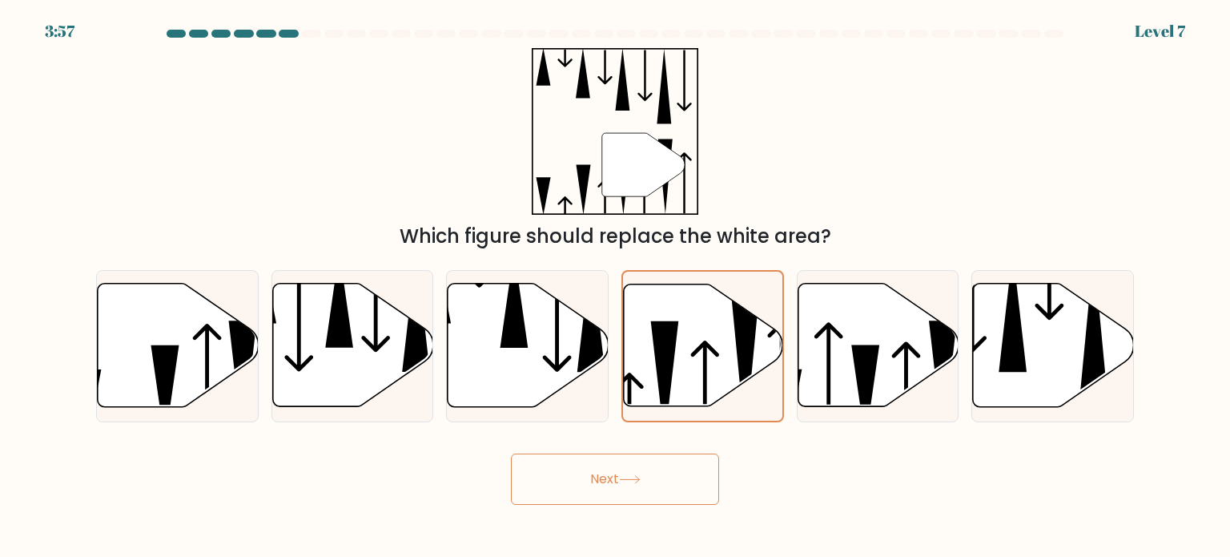
click at [646, 477] on button "Next" at bounding box center [615, 478] width 208 height 51
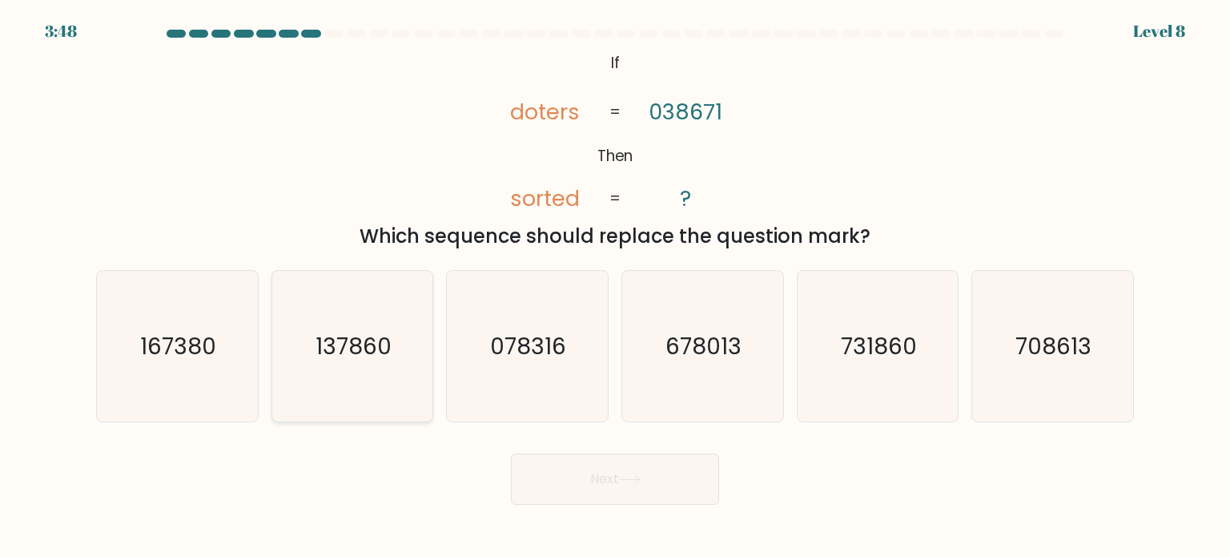
click at [352, 331] on text "137860" at bounding box center [353, 345] width 76 height 32
click at [615, 287] on input "b. 137860" at bounding box center [615, 283] width 1 height 8
radio input "true"
click at [535, 488] on button "Next" at bounding box center [615, 478] width 208 height 51
click at [694, 490] on button "Next" at bounding box center [615, 478] width 208 height 51
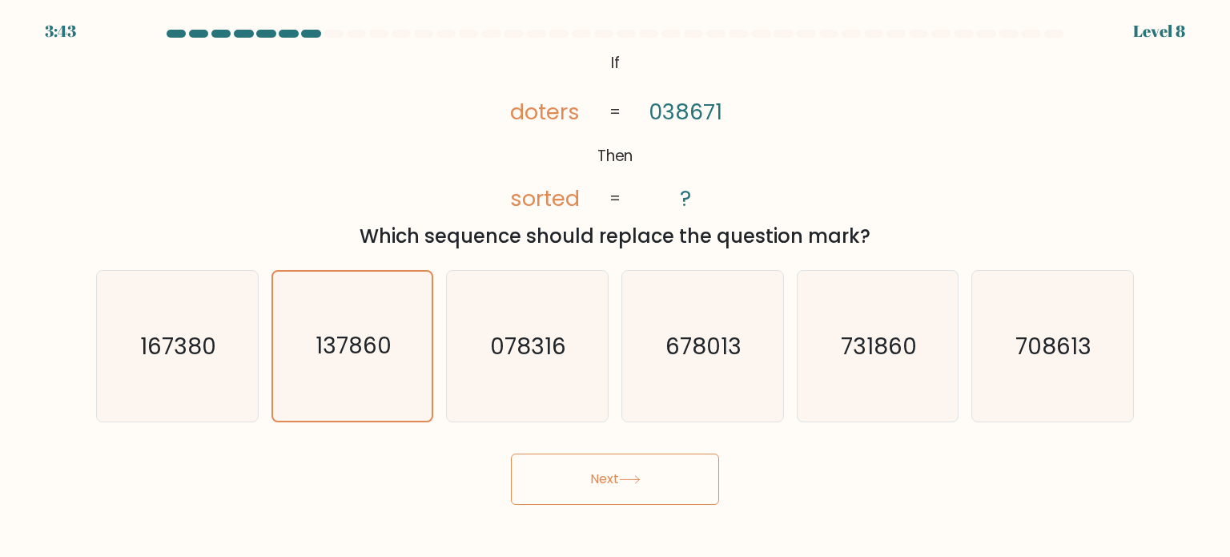
click at [651, 484] on button "Next" at bounding box center [615, 478] width 208 height 51
click at [371, 387] on icon "137860" at bounding box center [352, 345] width 149 height 149
click at [615, 287] on input "b. 137860" at bounding box center [615, 283] width 1 height 8
click at [550, 470] on button "Next" at bounding box center [615, 478] width 208 height 51
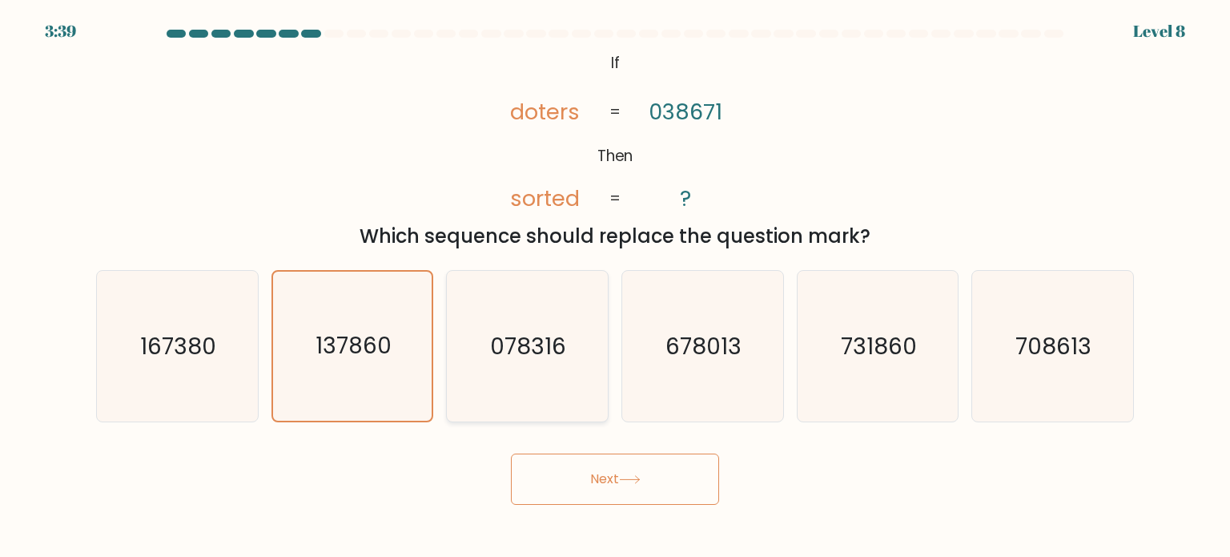
click at [508, 298] on icon "078316" at bounding box center [527, 346] width 151 height 151
click at [615, 287] on input "c. 078316" at bounding box center [615, 283] width 1 height 8
radio input "true"
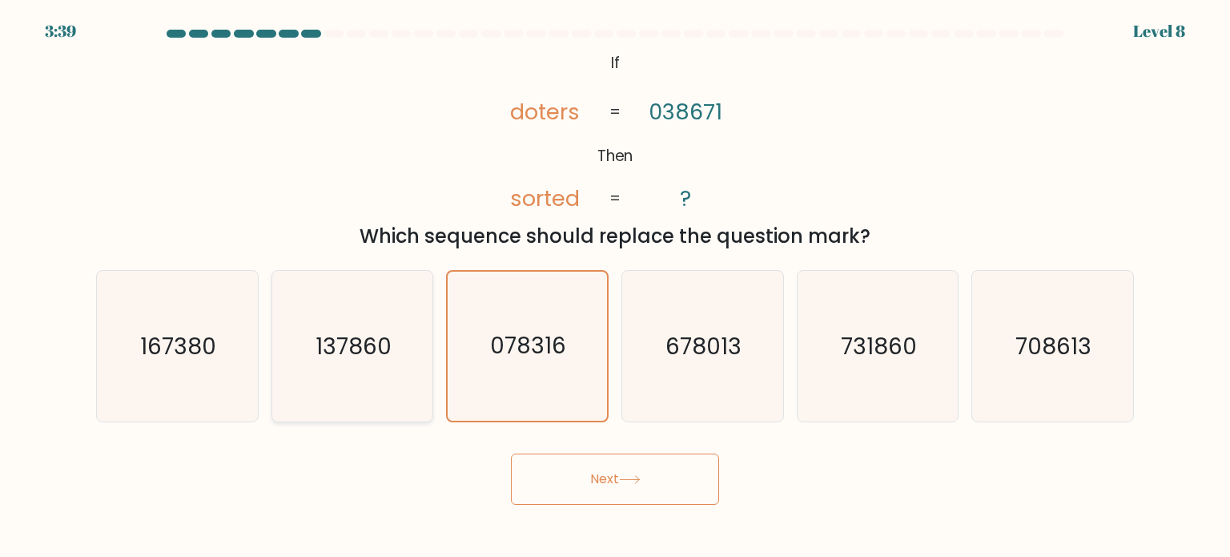
click at [380, 316] on icon "137860" at bounding box center [352, 346] width 151 height 151
click at [615, 287] on input "b. 137860" at bounding box center [615, 283] width 1 height 8
radio input "true"
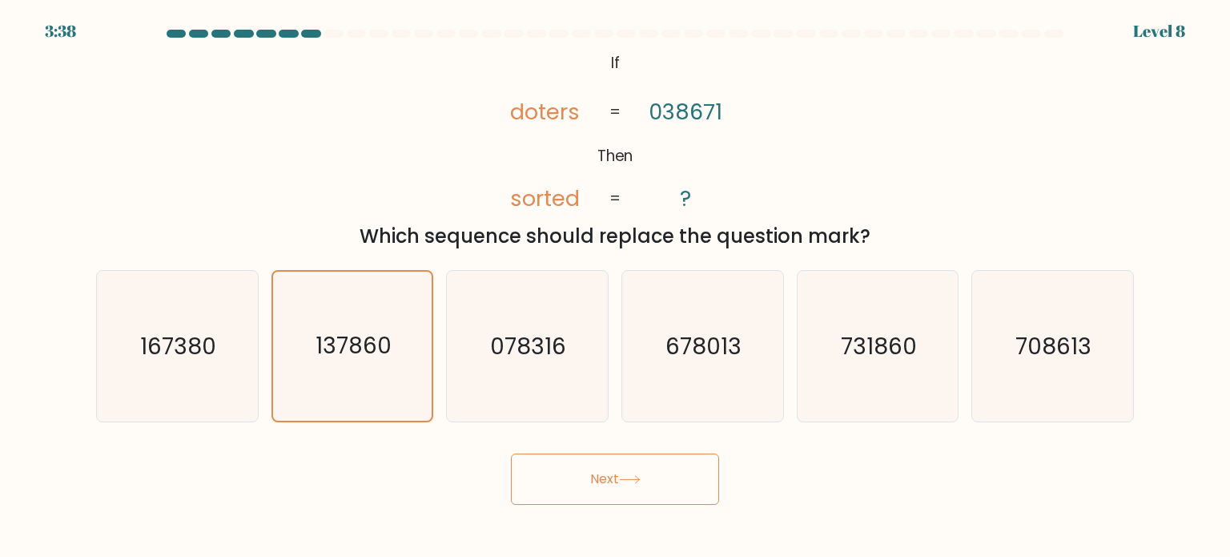
click at [572, 476] on button "Next" at bounding box center [615, 478] width 208 height 51
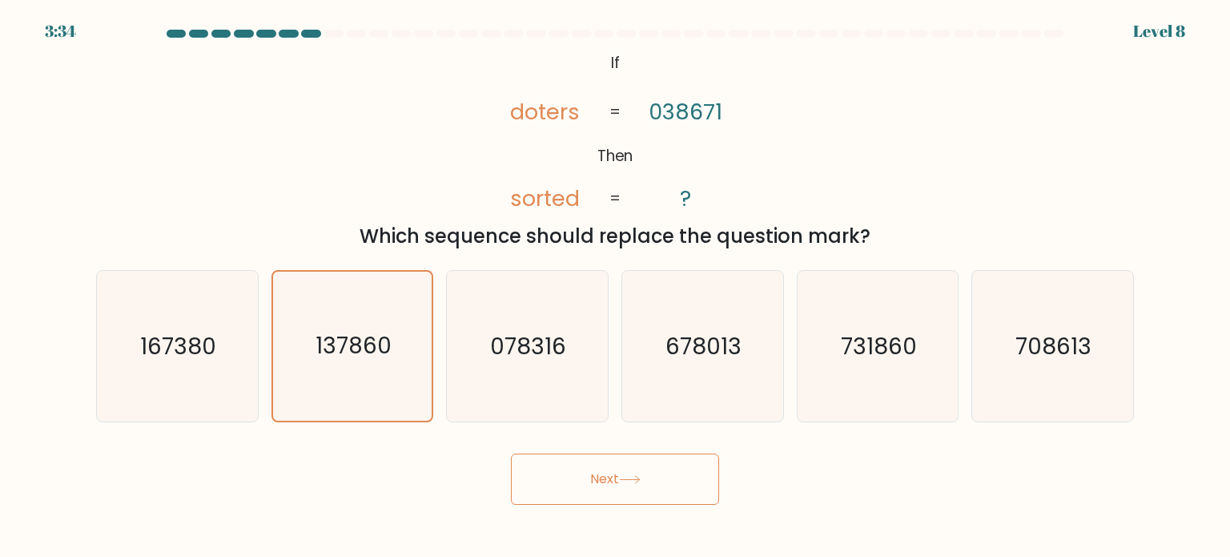
click at [572, 476] on button "Next" at bounding box center [615, 478] width 208 height 51
click at [649, 482] on button "Next" at bounding box center [615, 478] width 208 height 51
drag, startPoint x: 654, startPoint y: 483, endPoint x: 766, endPoint y: 492, distance: 111.7
click at [756, 492] on div "Next" at bounding box center [614, 472] width 1057 height 63
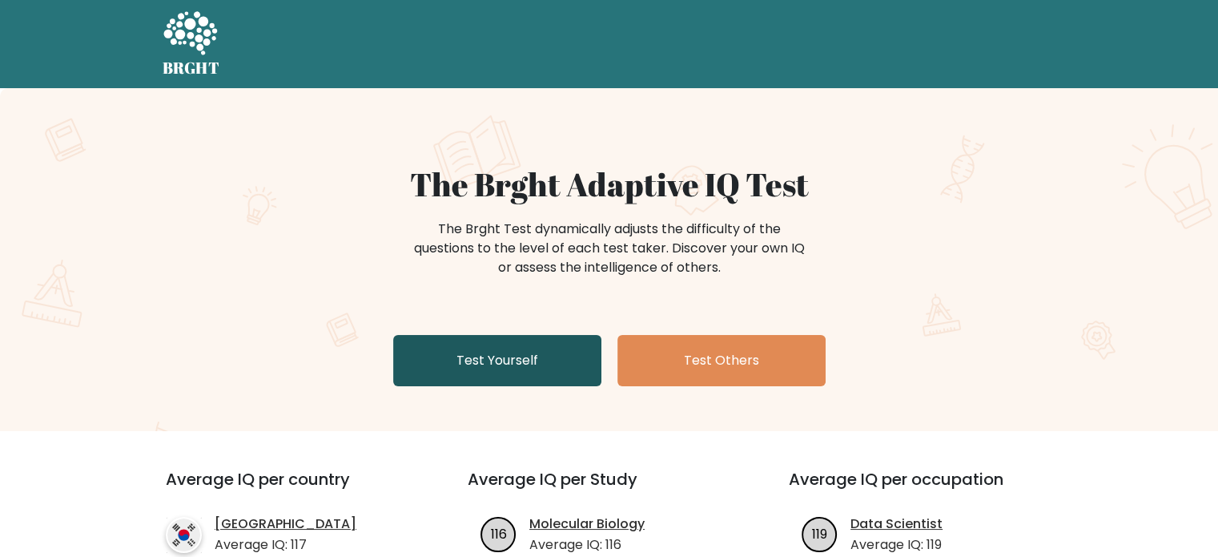
click at [489, 371] on link "Test Yourself" at bounding box center [497, 360] width 208 height 51
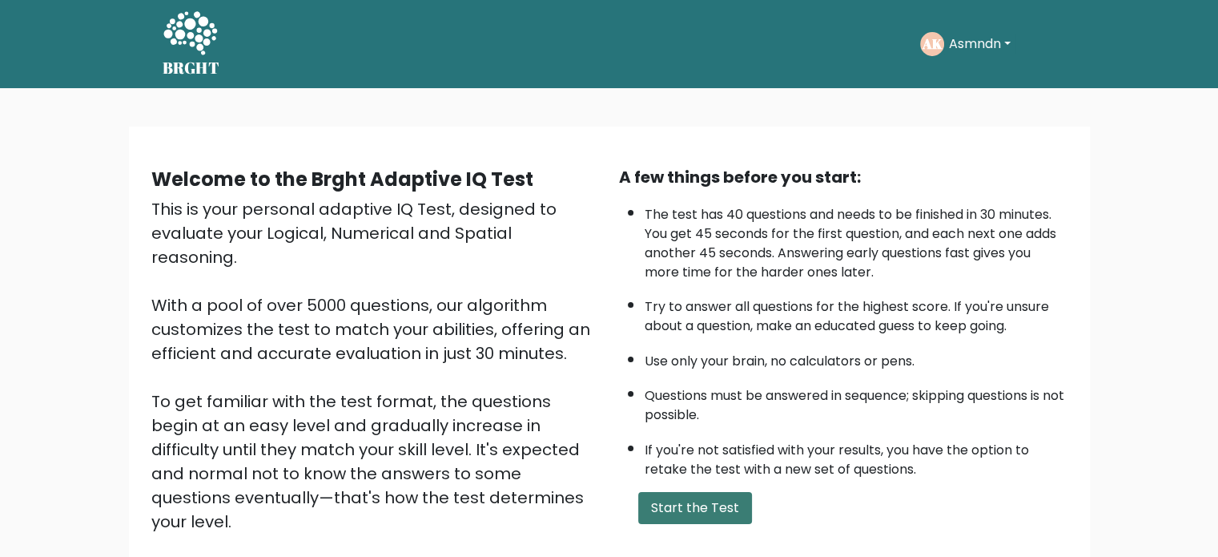
click at [693, 506] on button "Start the Test" at bounding box center [695, 508] width 114 height 32
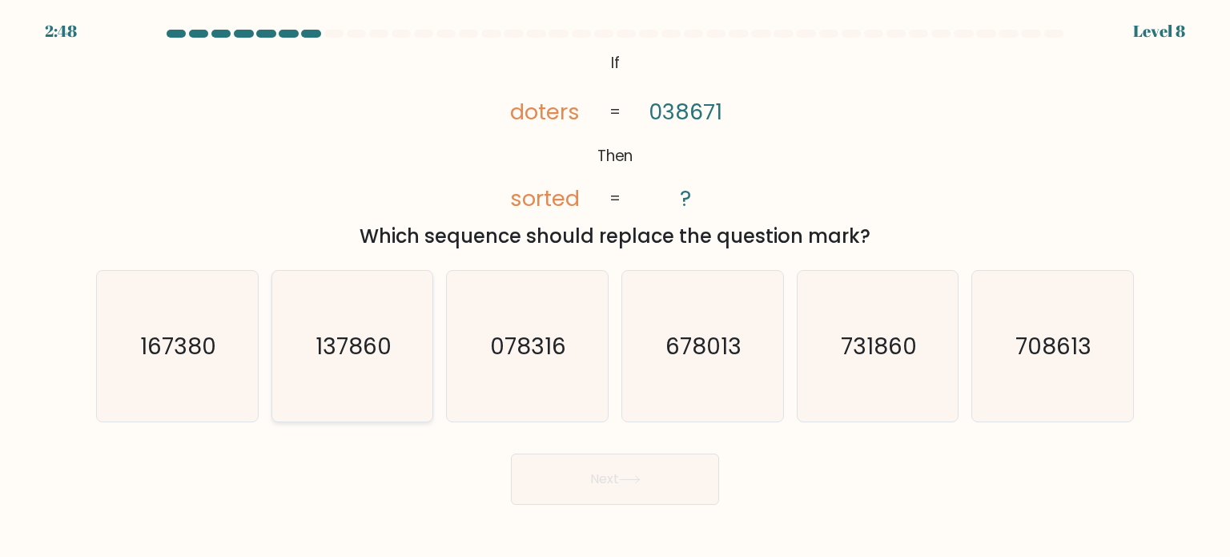
click at [370, 354] on text "137860" at bounding box center [353, 345] width 76 height 32
click at [615, 287] on input "b. 137860" at bounding box center [615, 283] width 1 height 8
radio input "true"
click at [572, 466] on button "Next" at bounding box center [615, 478] width 208 height 51
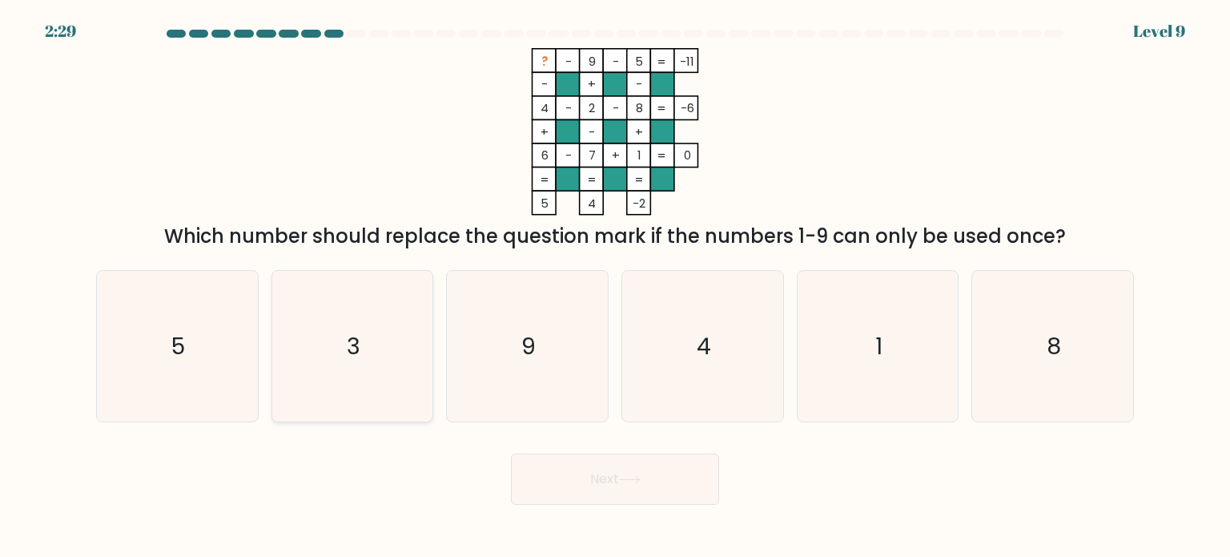
click at [343, 332] on icon "3" at bounding box center [352, 346] width 151 height 151
click at [615, 287] on input "b. 3" at bounding box center [615, 283] width 1 height 8
radio input "true"
click at [572, 500] on button "Next" at bounding box center [615, 478] width 208 height 51
click at [557, 498] on button "Next" at bounding box center [615, 478] width 208 height 51
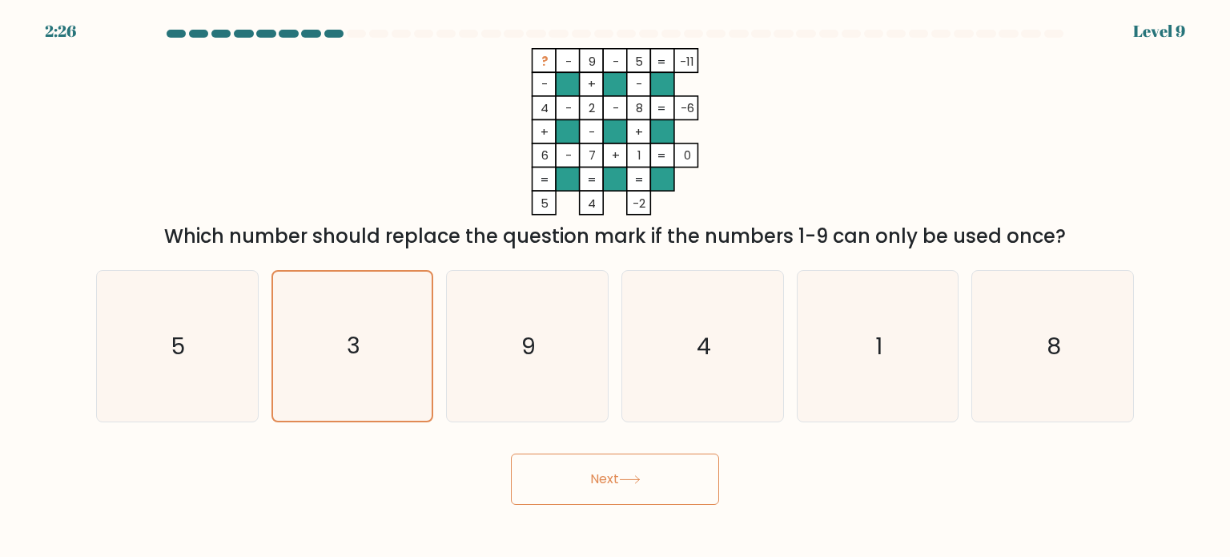
click at [557, 498] on button "Next" at bounding box center [615, 478] width 208 height 51
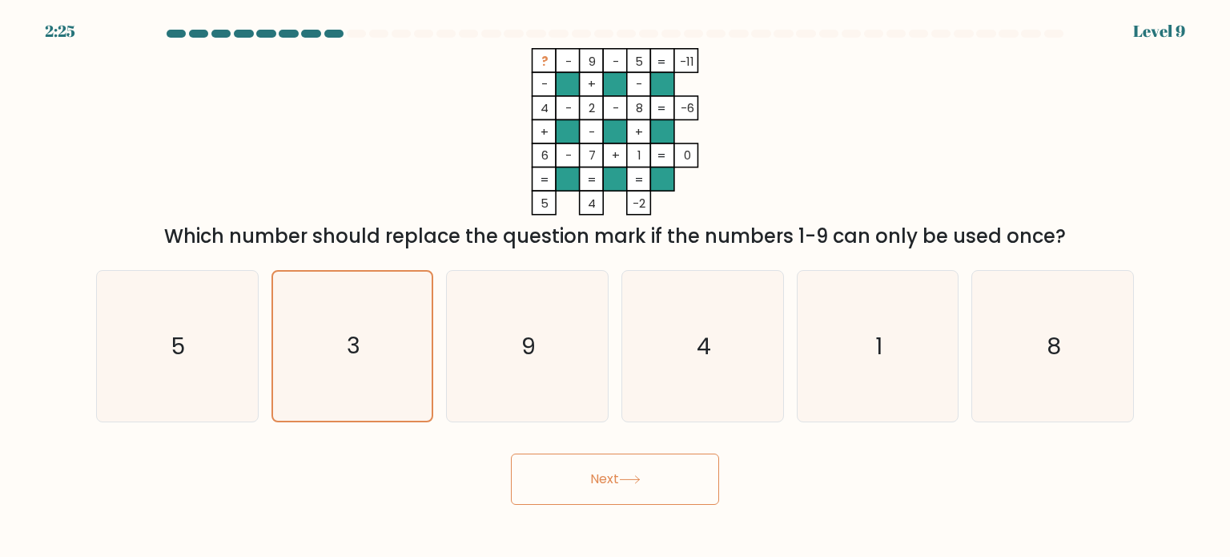
click at [557, 498] on button "Next" at bounding box center [615, 478] width 208 height 51
drag, startPoint x: 557, startPoint y: 498, endPoint x: 707, endPoint y: 514, distance: 151.4
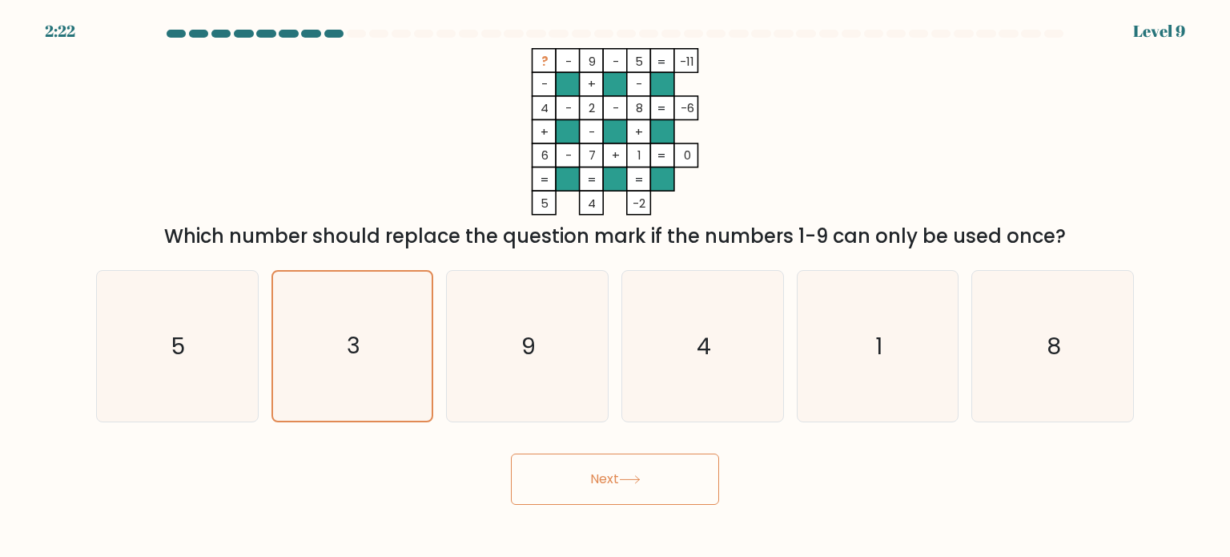
click at [707, 514] on body "2:22 Level 9" at bounding box center [615, 278] width 1230 height 557
click at [679, 484] on button "Next" at bounding box center [615, 478] width 208 height 51
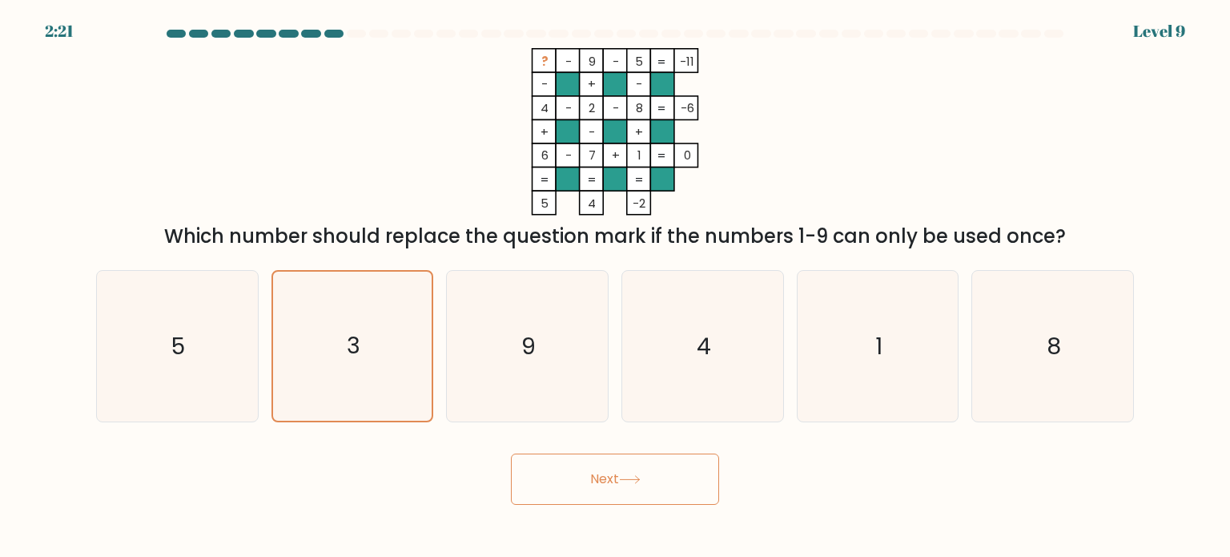
click at [679, 484] on button "Next" at bounding box center [615, 478] width 208 height 51
